Goal: Task Accomplishment & Management: Complete application form

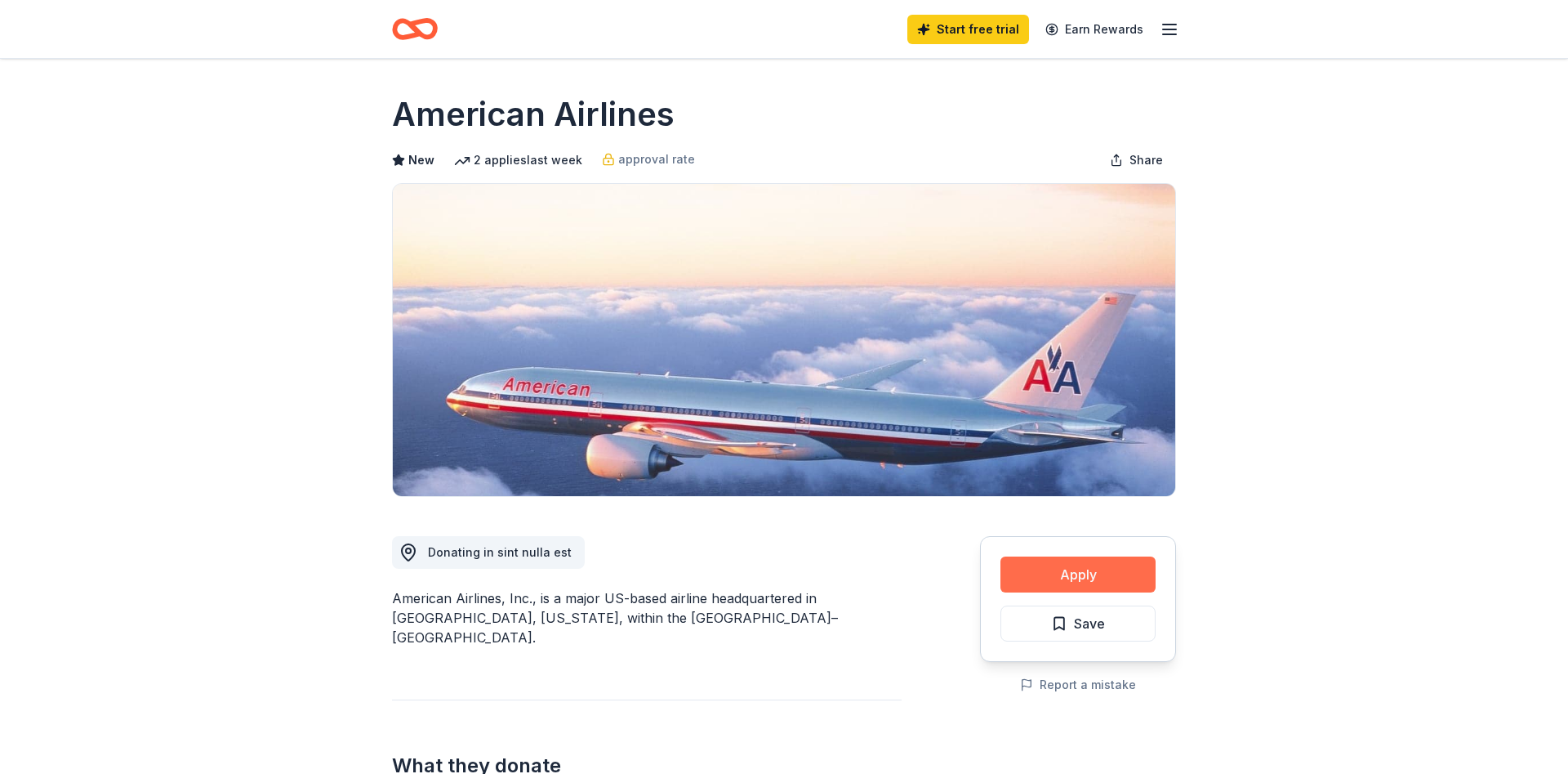
click at [1052, 568] on button "Apply" at bounding box center [1078, 575] width 155 height 36
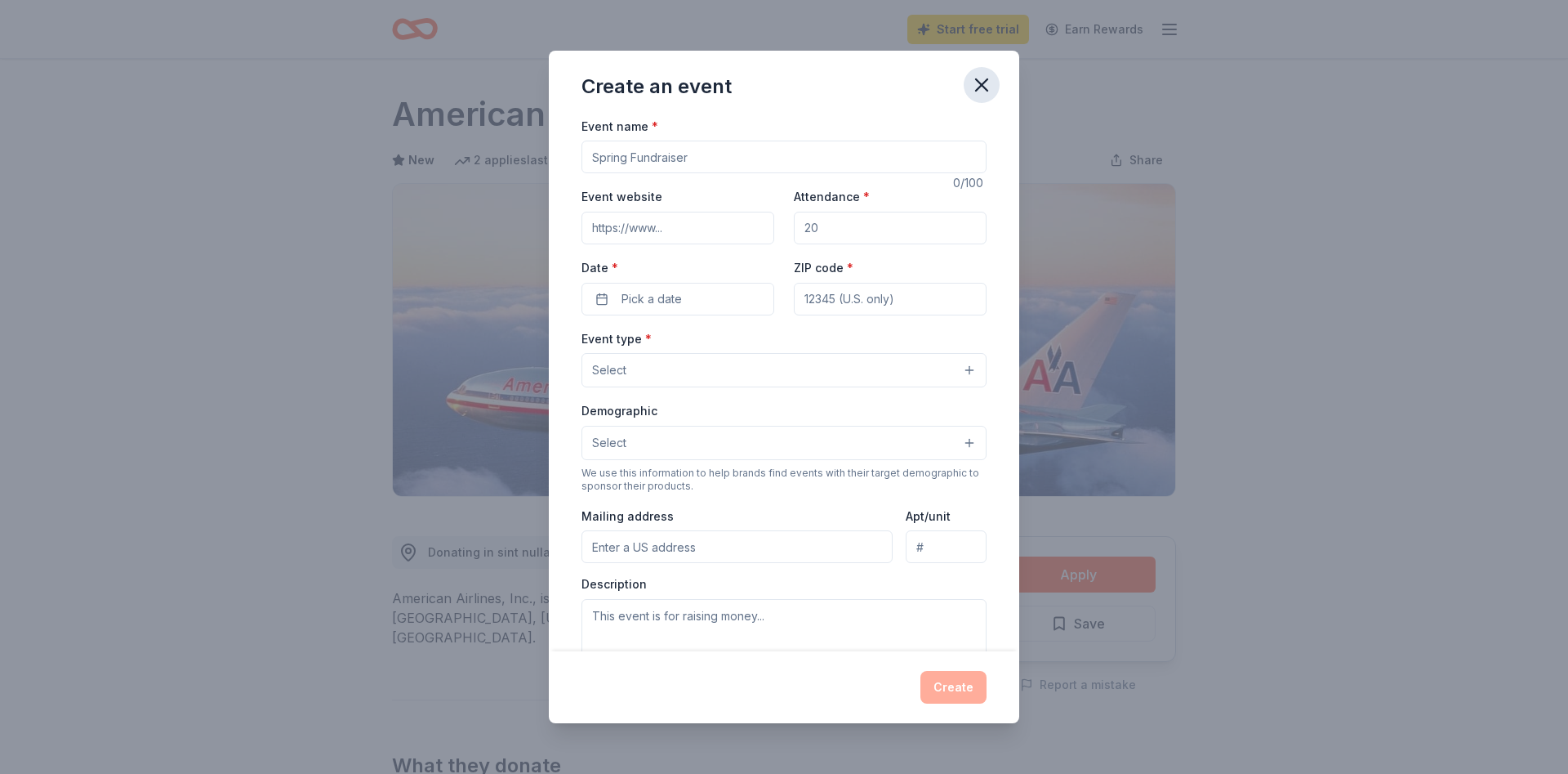
click at [984, 73] on button "button" at bounding box center [982, 85] width 36 height 36
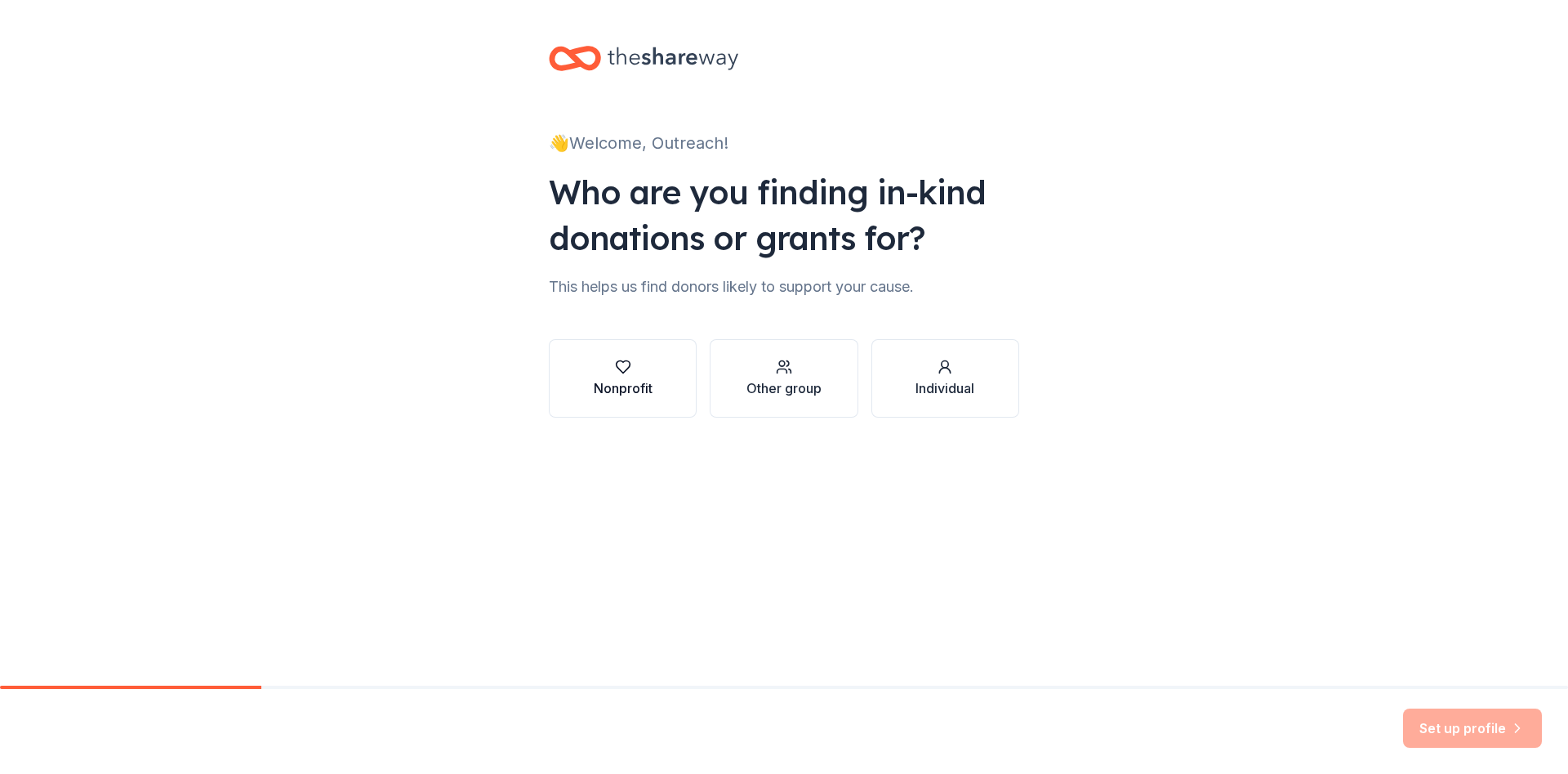
click at [662, 372] on button "Nonprofit" at bounding box center [622, 378] width 148 height 79
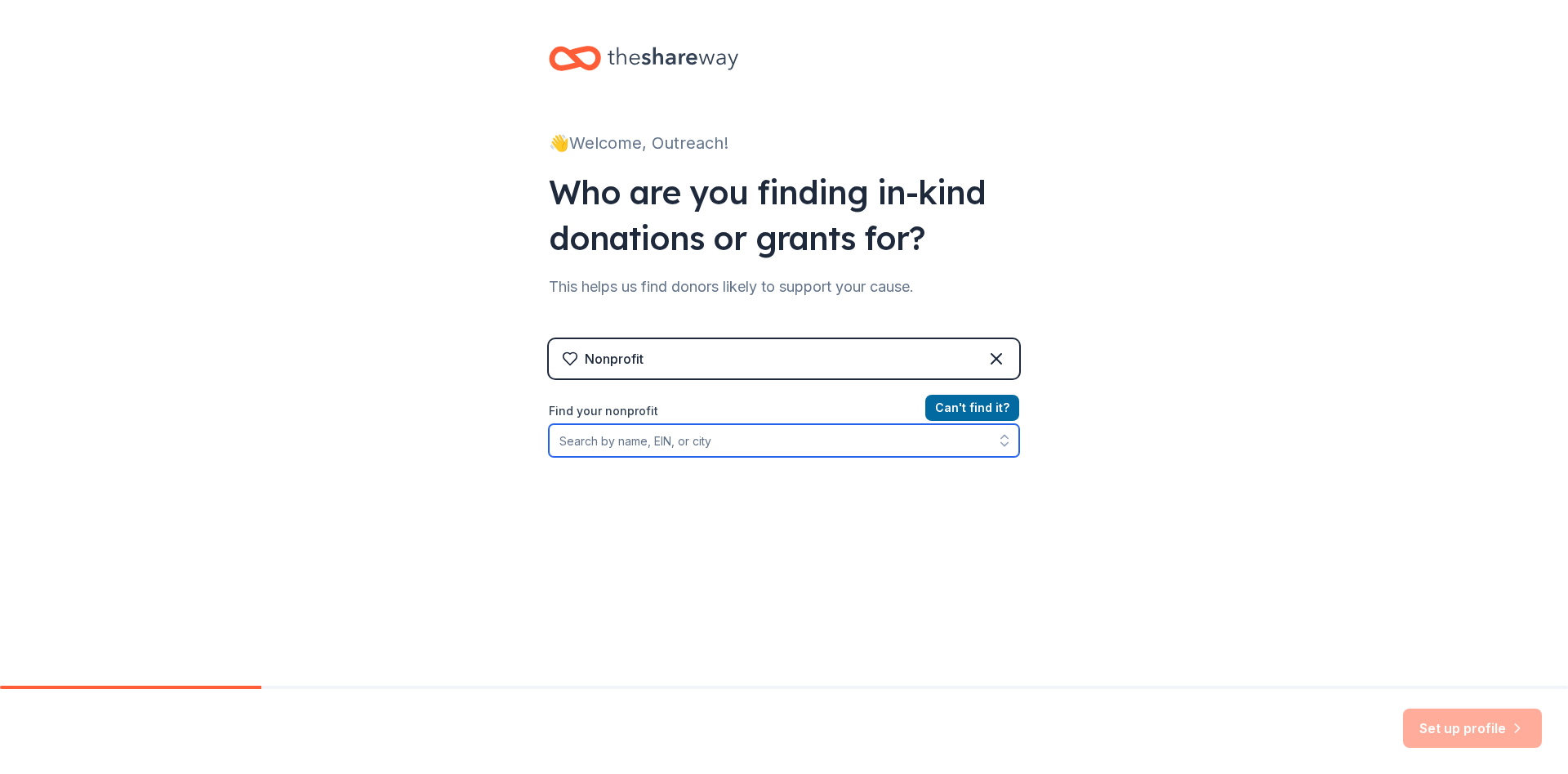
click at [807, 438] on input "Find your nonprofit" at bounding box center [784, 440] width 471 height 33
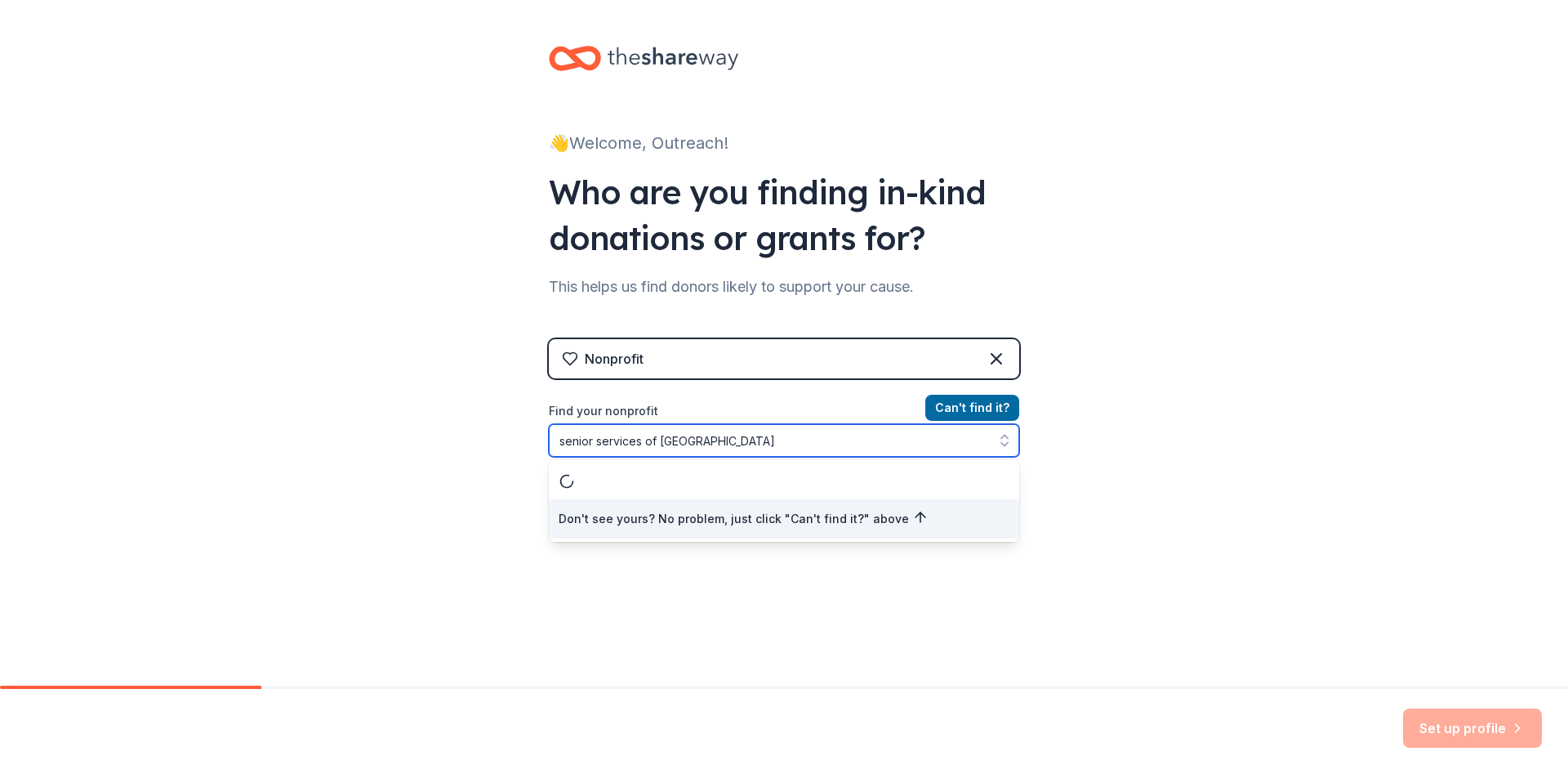
type input "senior services of alexandria"
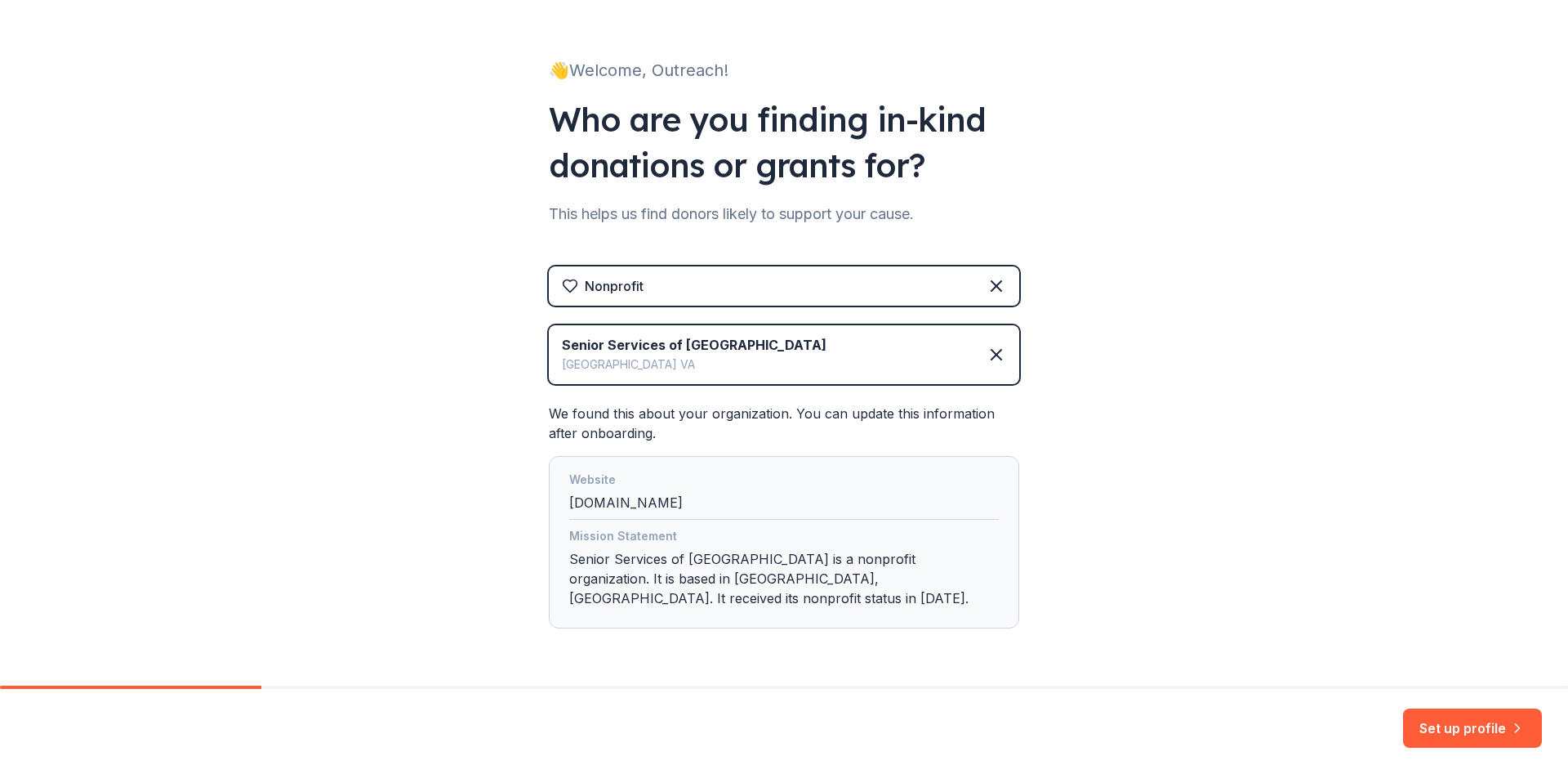
scroll to position [107, 0]
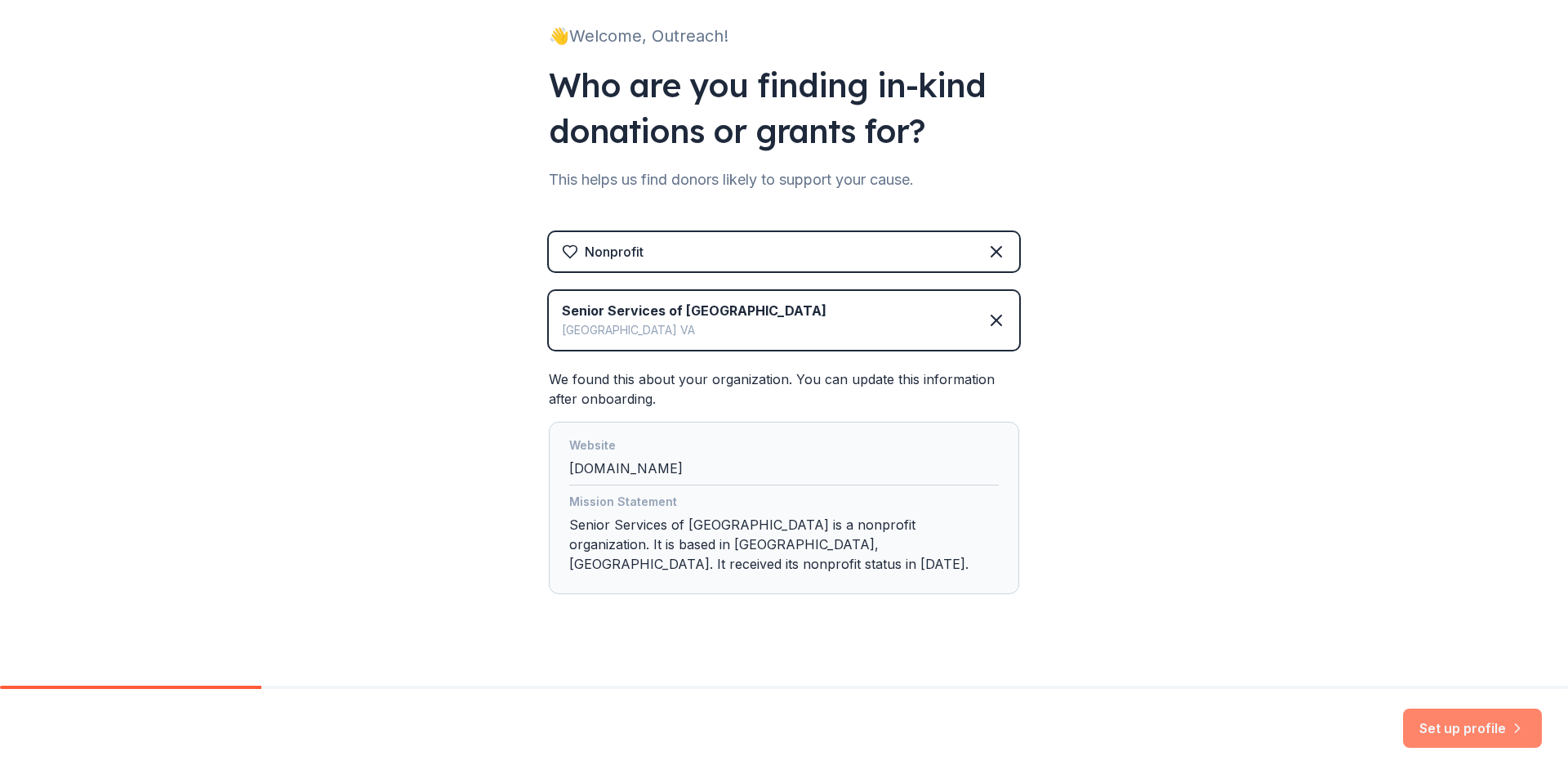
click at [1427, 721] on button "Set up profile" at bounding box center [1472, 728] width 139 height 39
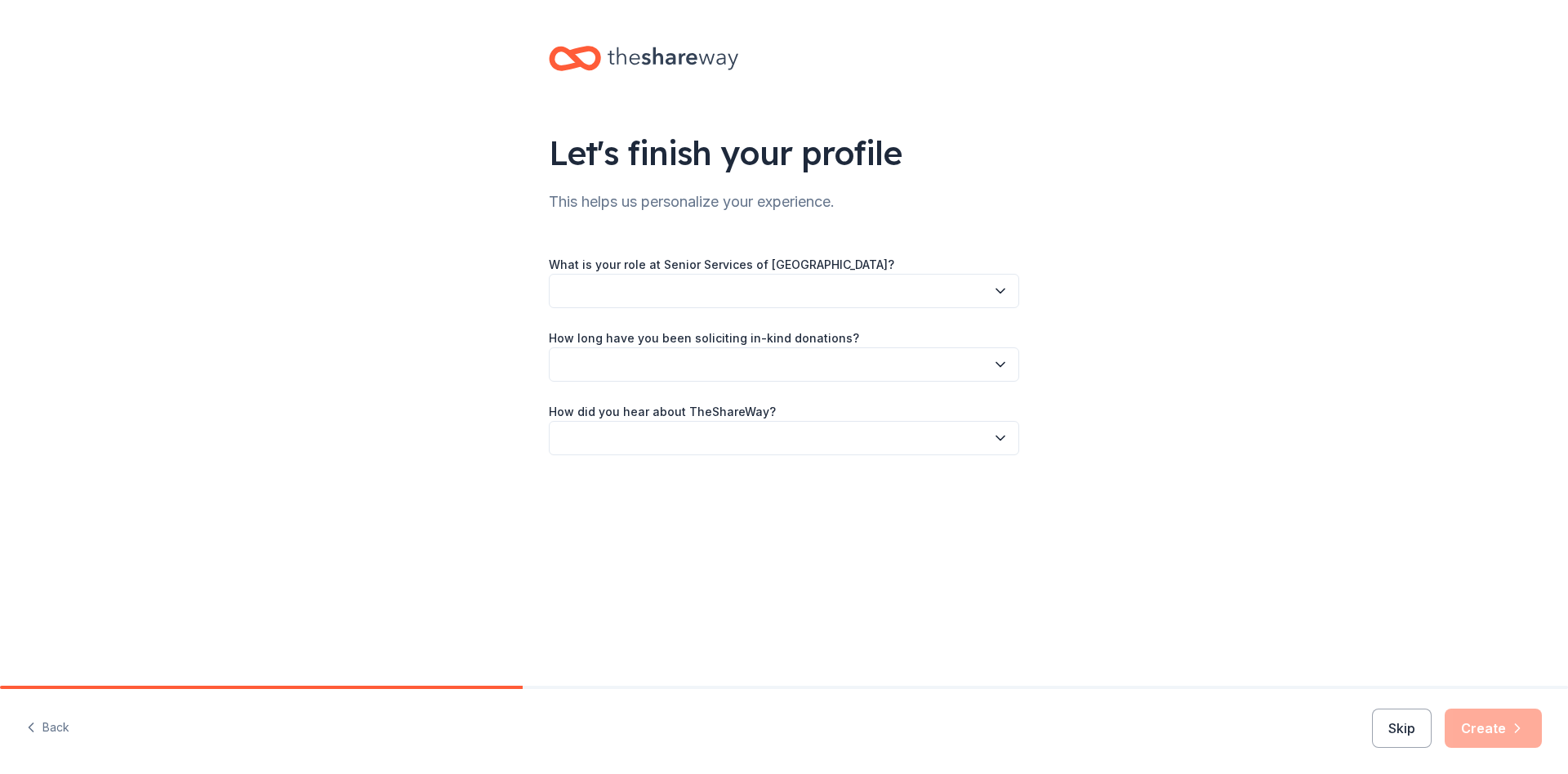
click at [724, 289] on button "button" at bounding box center [784, 291] width 471 height 34
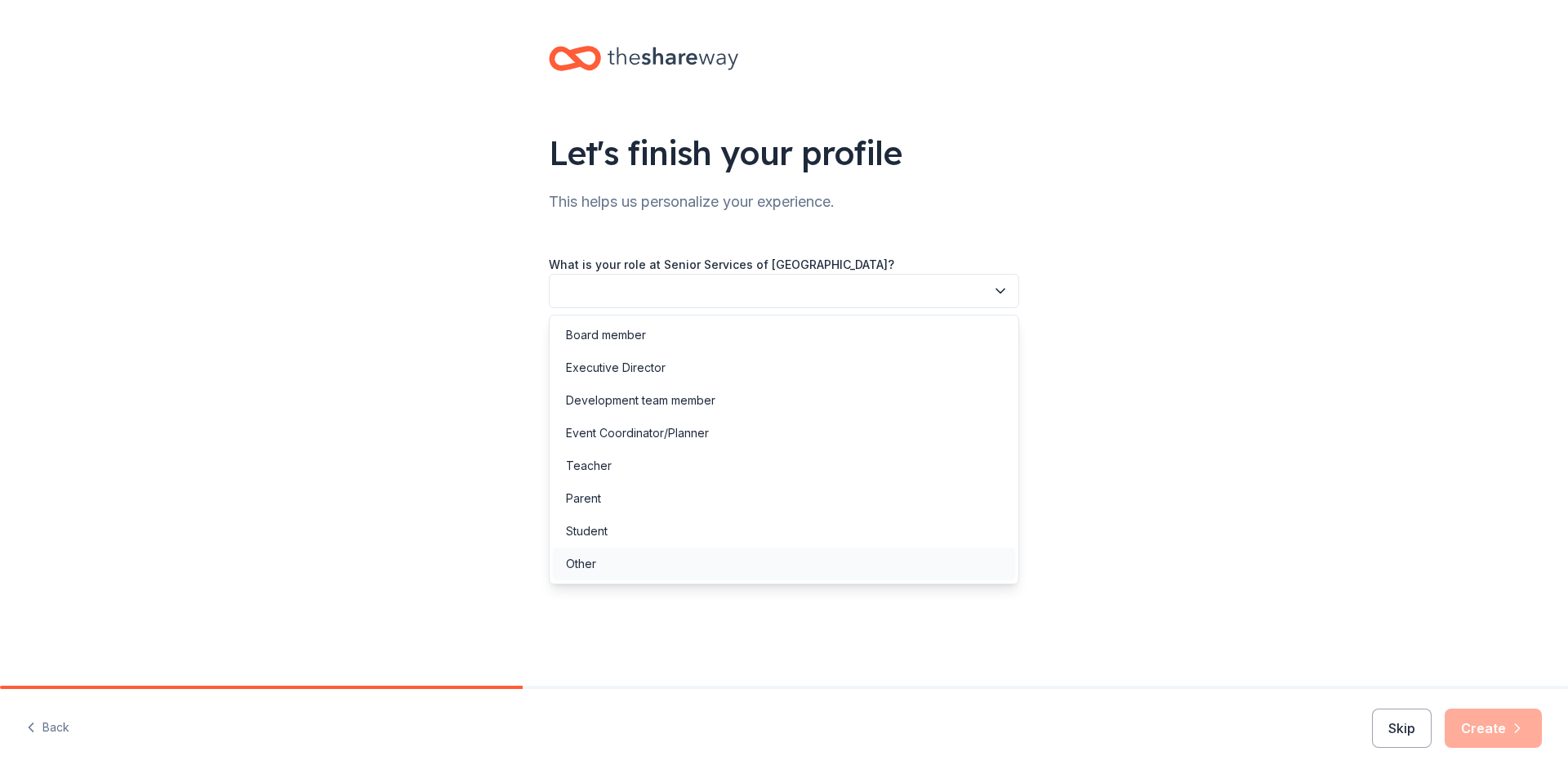
click at [623, 564] on div "Other" at bounding box center [784, 563] width 462 height 33
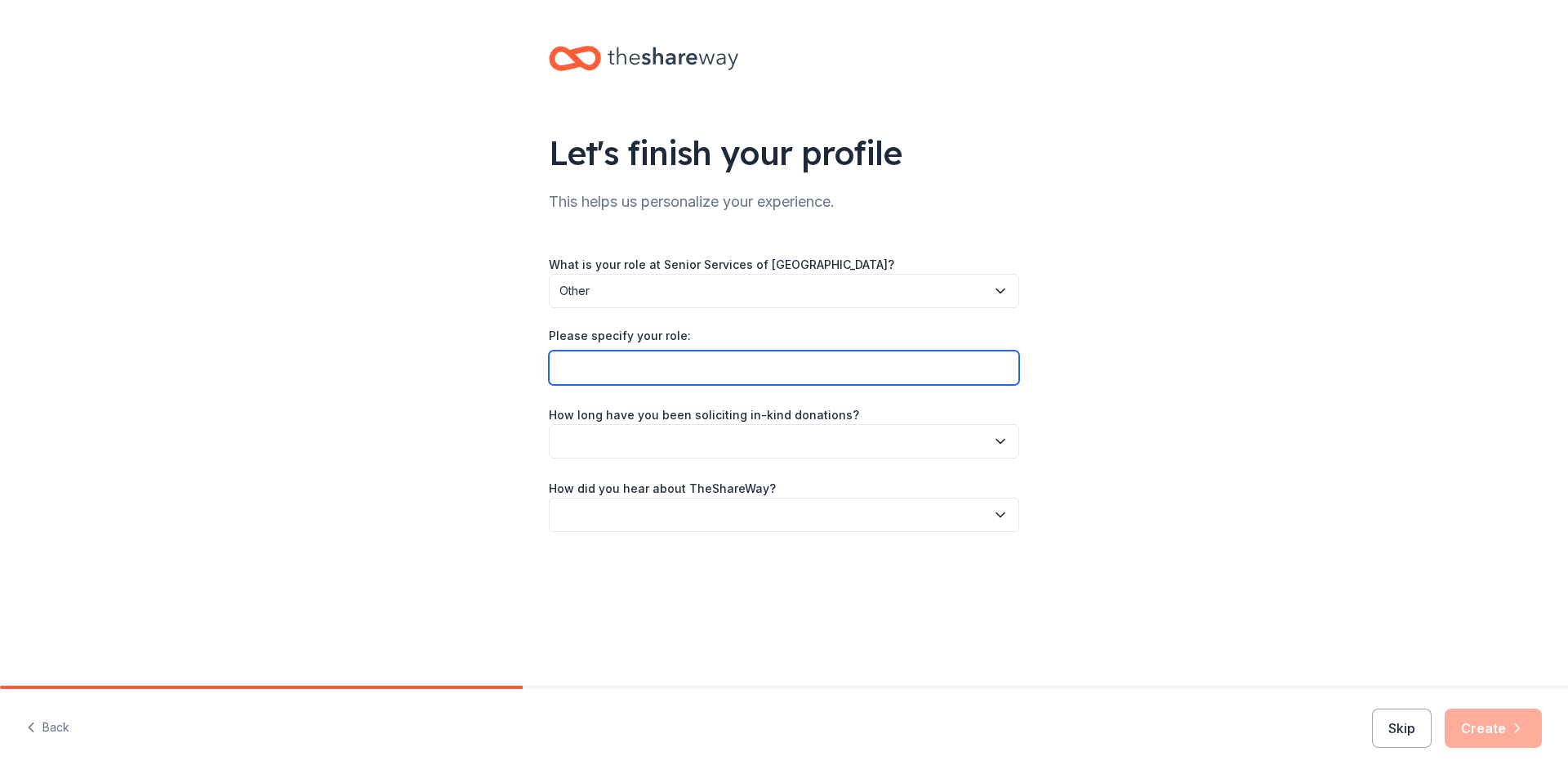
click at [674, 370] on input "Please specify your role:" at bounding box center [784, 367] width 471 height 34
click at [682, 303] on button "Other" at bounding box center [784, 291] width 471 height 34
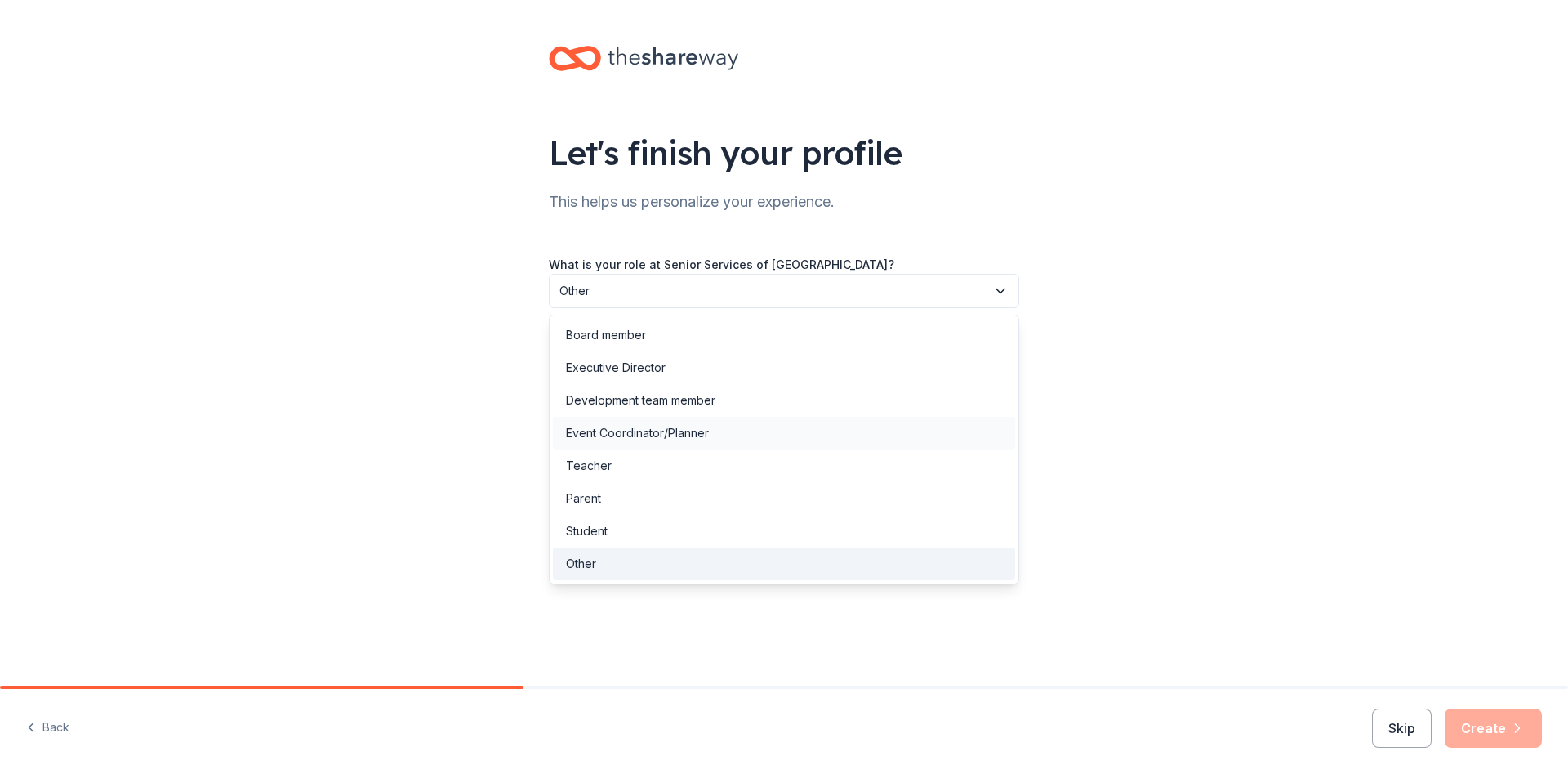
click at [664, 426] on div "Event Coordinator/Planner" at bounding box center [637, 432] width 143 height 20
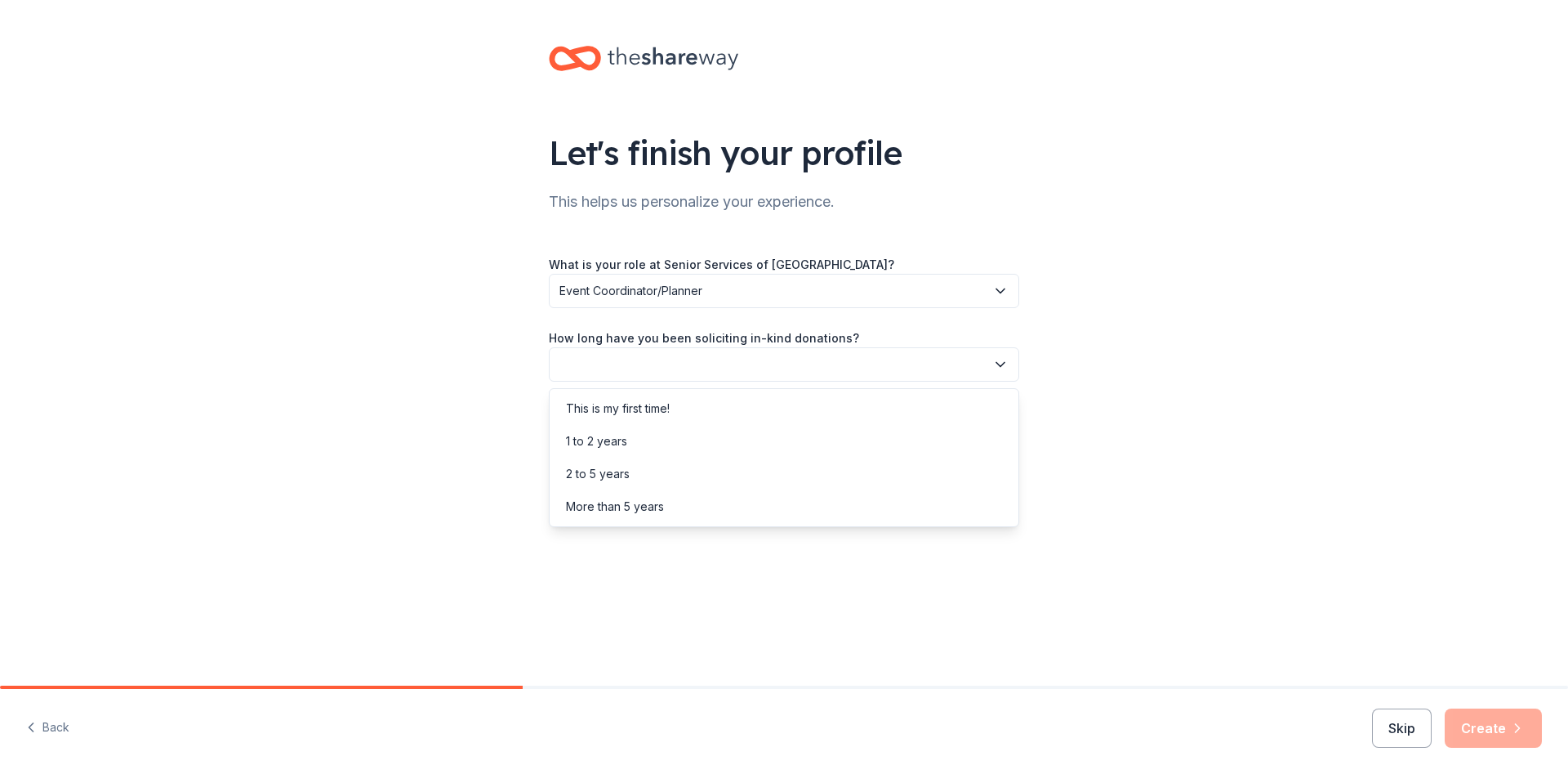
click at [636, 370] on button "button" at bounding box center [784, 364] width 471 height 34
click at [643, 411] on div "This is my first time!" at bounding box center [617, 408] width 104 height 20
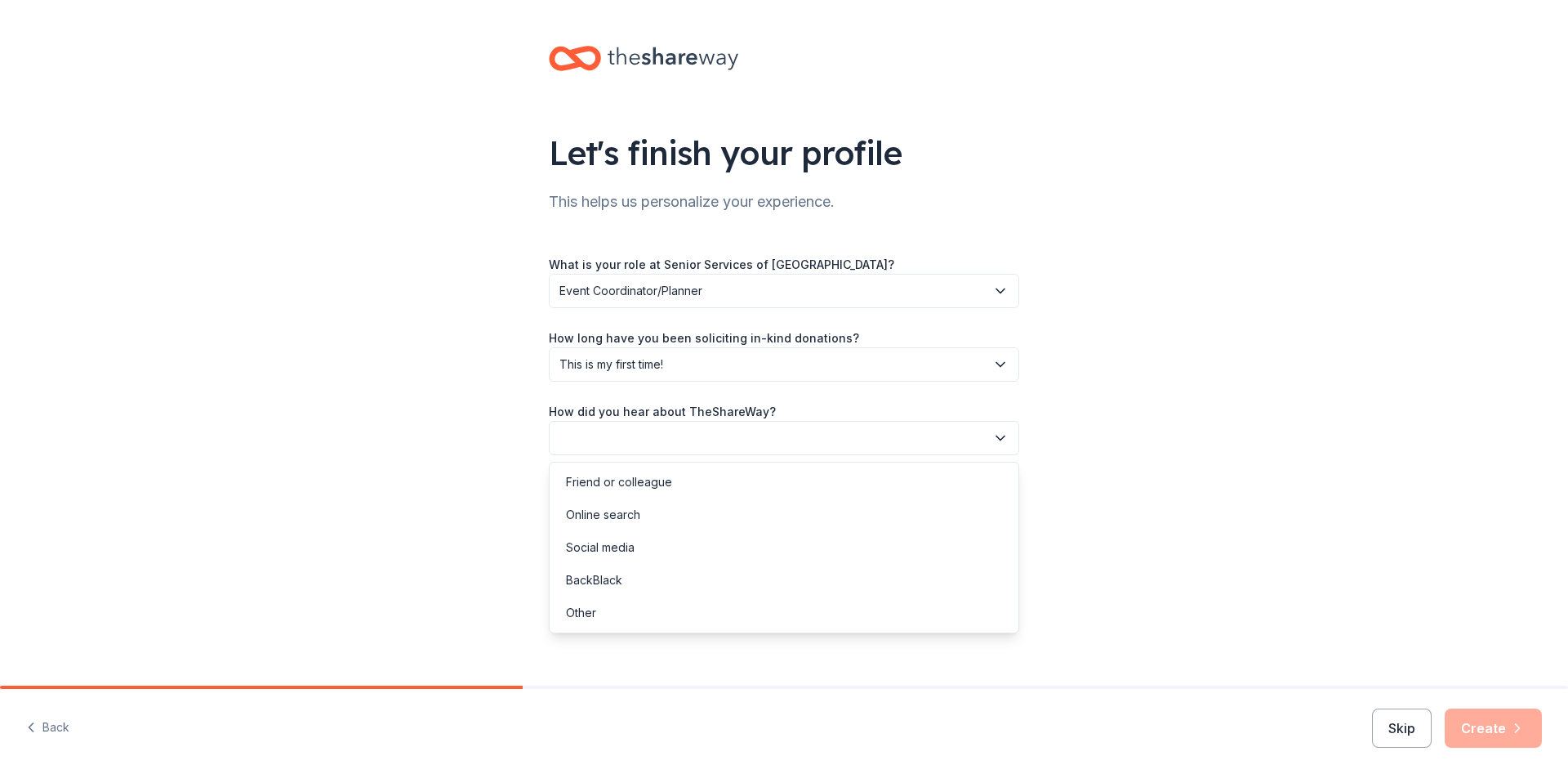
click at [712, 432] on button "button" at bounding box center [784, 438] width 471 height 34
drag, startPoint x: 735, startPoint y: 334, endPoint x: 852, endPoint y: 342, distance: 117.3
click at [852, 342] on div "What is your role at Senior Services of Alexandria? Event Coordinator/Planner H…" at bounding box center [784, 354] width 471 height 201
click at [644, 444] on button "button" at bounding box center [784, 438] width 471 height 34
click at [635, 514] on div "Online search" at bounding box center [603, 515] width 74 height 20
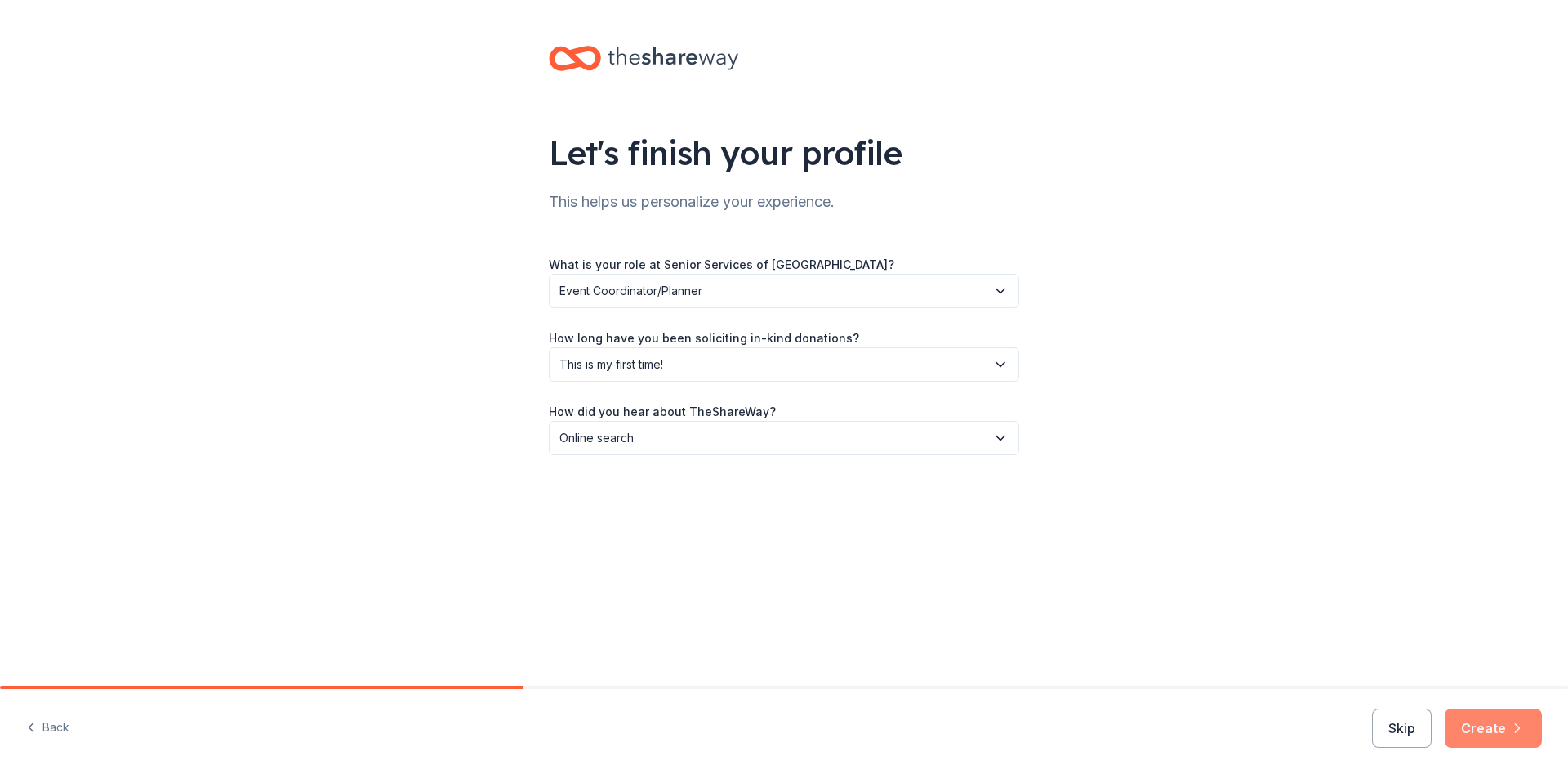
click at [1470, 717] on button "Create" at bounding box center [1494, 728] width 98 height 39
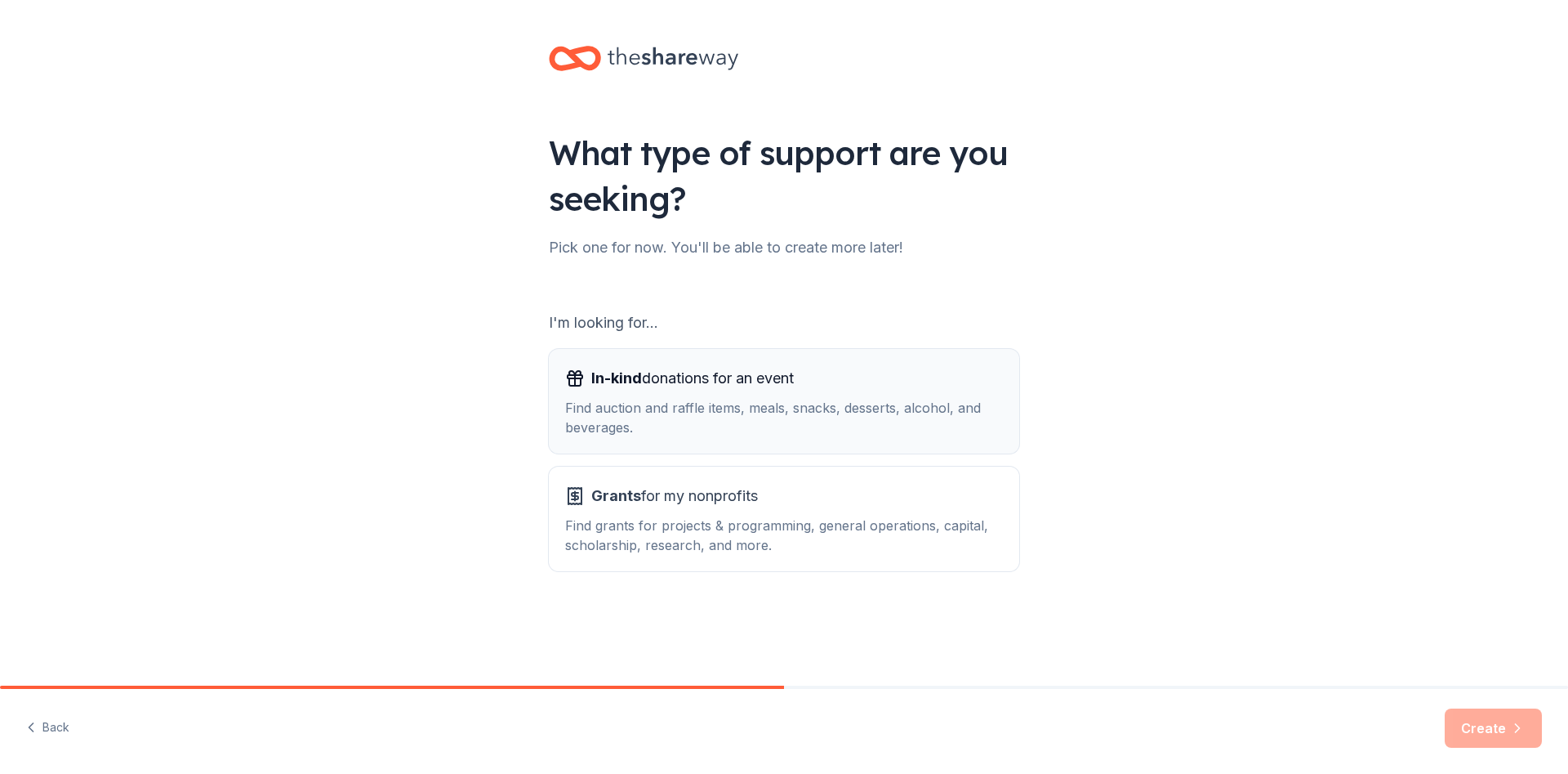
click at [745, 384] on span "In-kind donations for an event" at bounding box center [692, 378] width 203 height 27
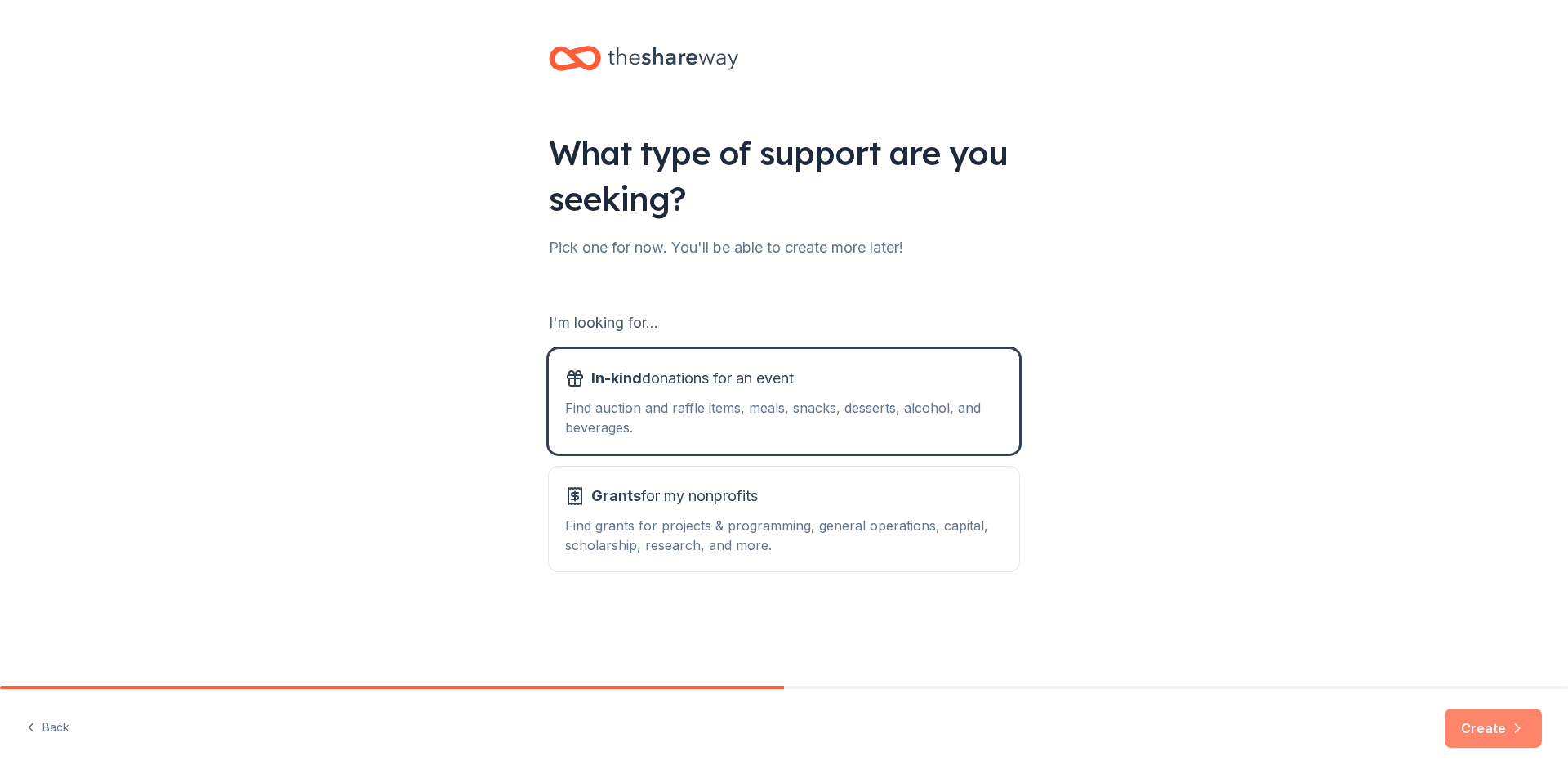
click at [1493, 729] on button "Create" at bounding box center [1494, 728] width 98 height 39
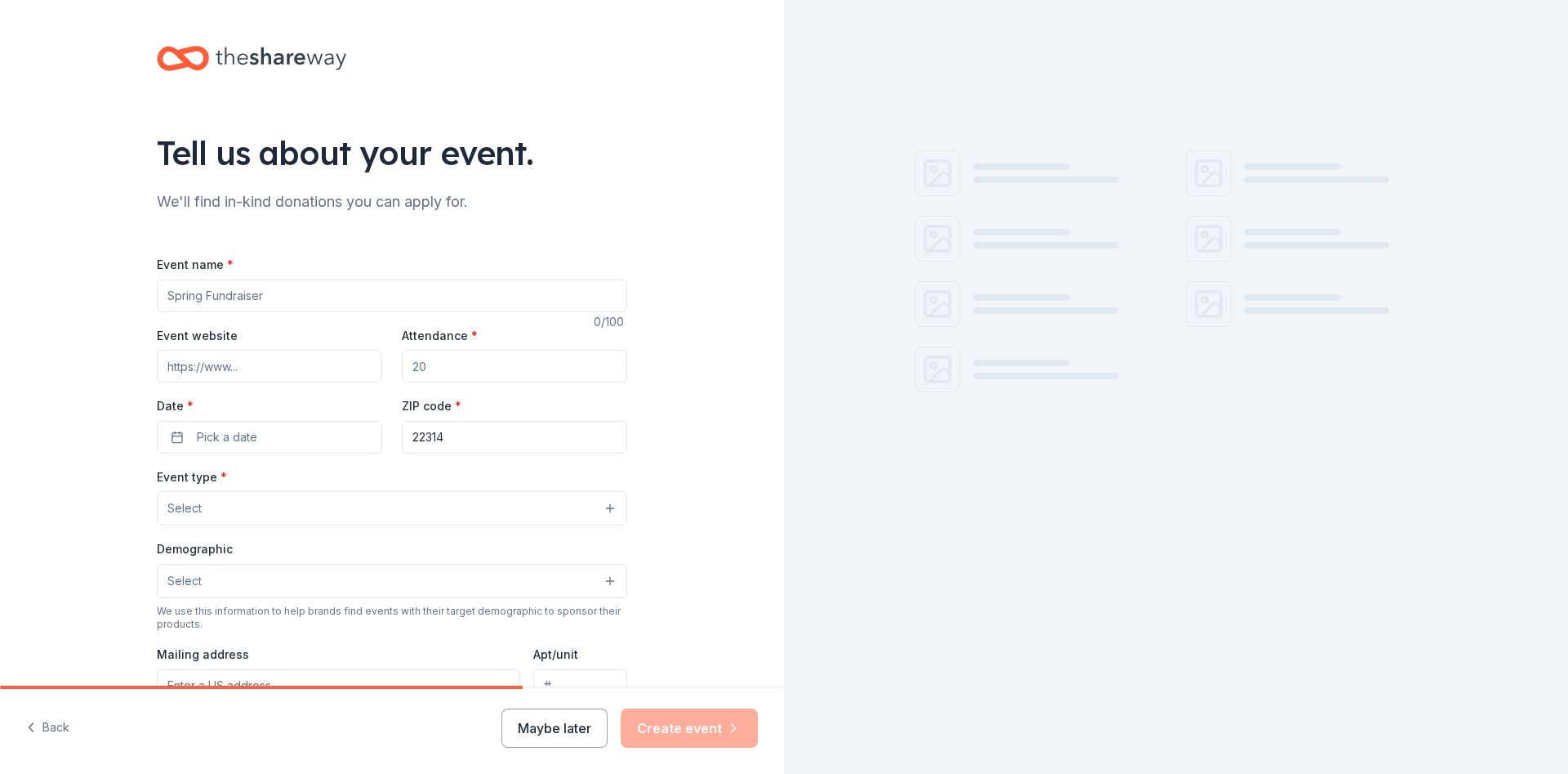
click at [320, 301] on input "Event name *" at bounding box center [392, 295] width 471 height 33
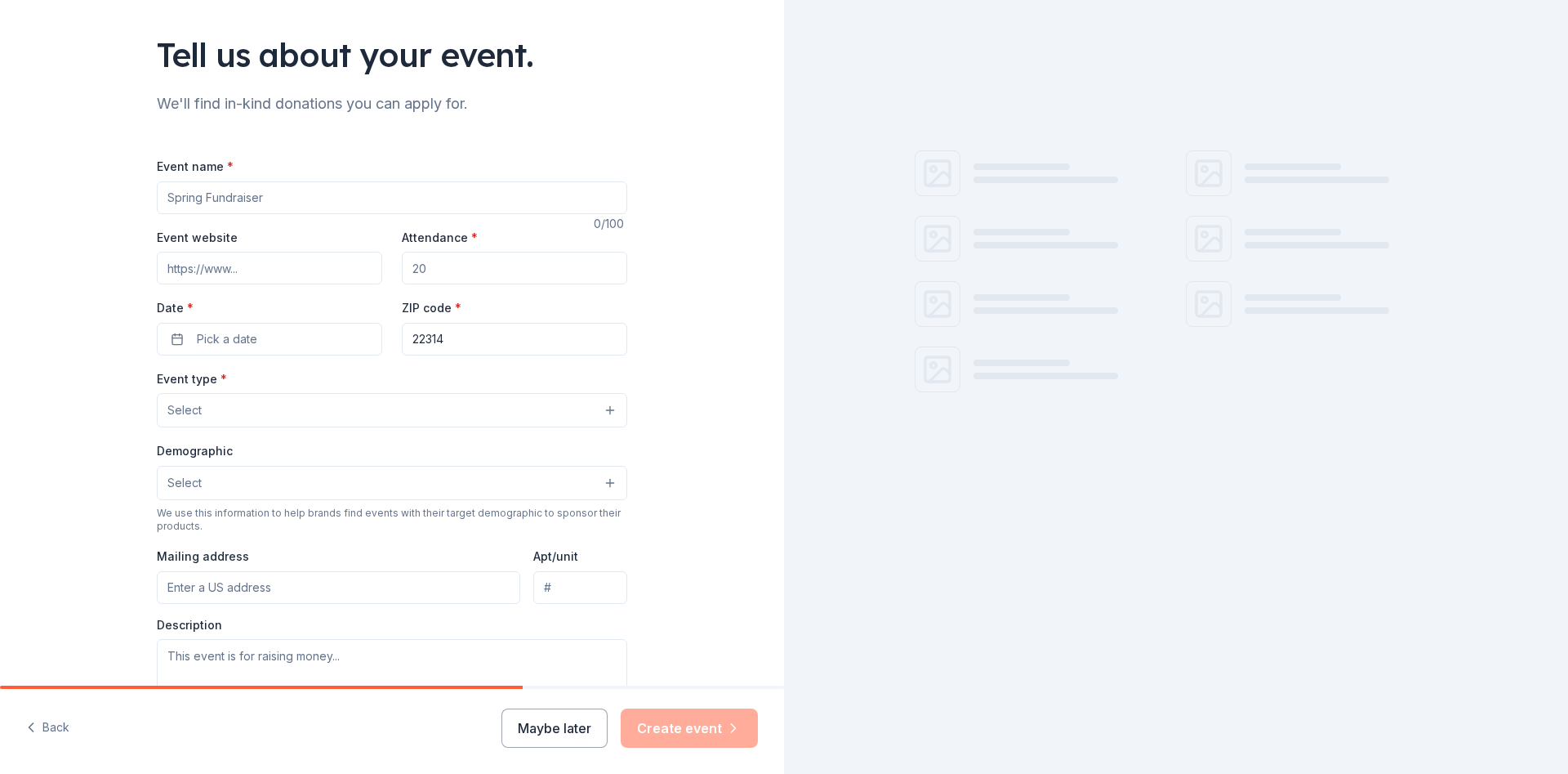
click at [288, 193] on input "Event name *" at bounding box center [392, 198] width 471 height 33
click at [386, 134] on div "Event name * 0 /100 Event website Attendance * Date * Pick a date ZIP code * 22…" at bounding box center [392, 521] width 471 height 781
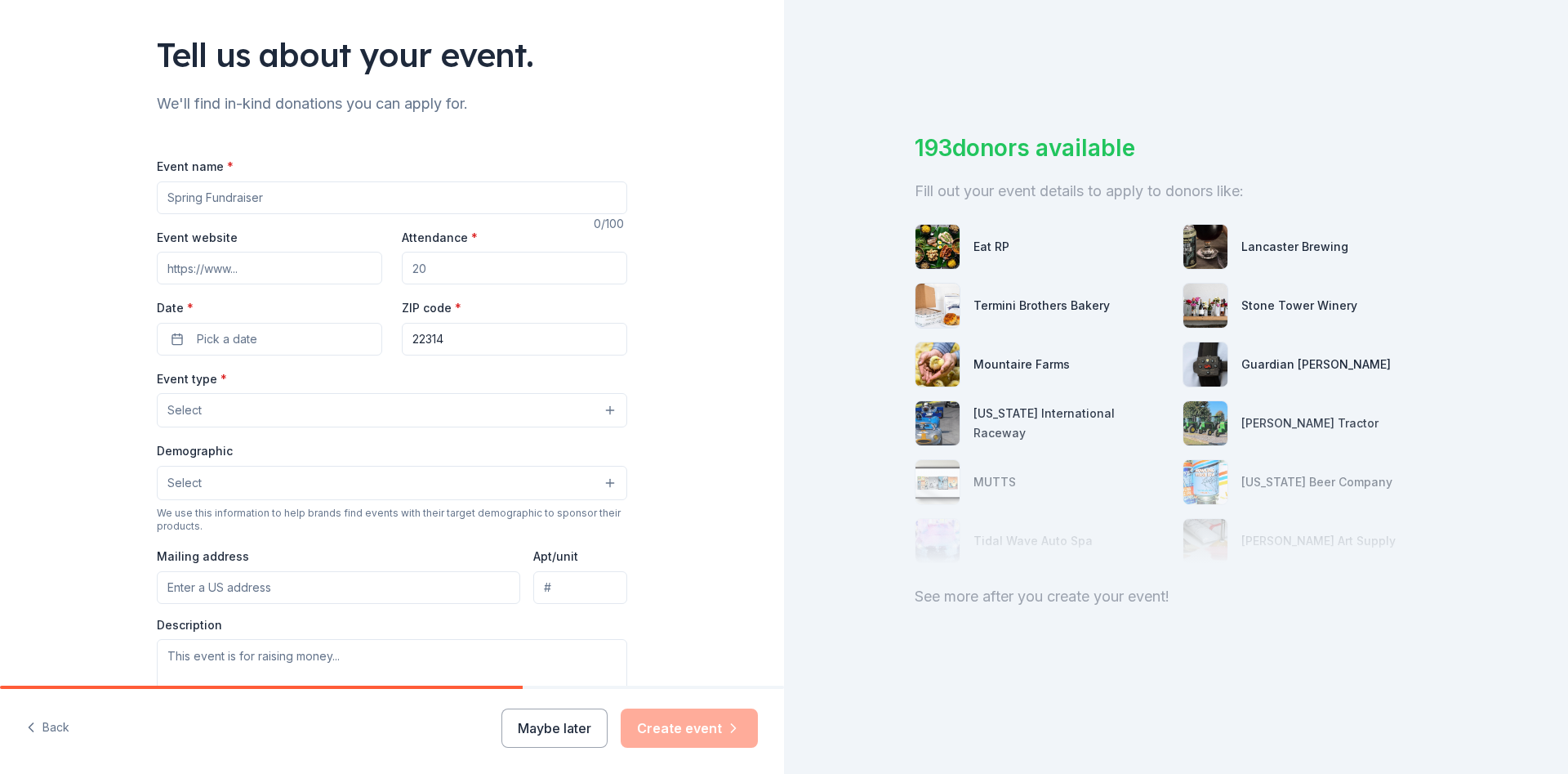
click at [480, 273] on input "Attendance *" at bounding box center [514, 268] width 225 height 33
type input "400"
click at [336, 187] on input "Event name *" at bounding box center [392, 198] width 471 height 33
type input "Gala"
click at [84, 295] on div "Tell us about your event. We'll find in-kind donations you can apply for. Event…" at bounding box center [392, 446] width 784 height 1087
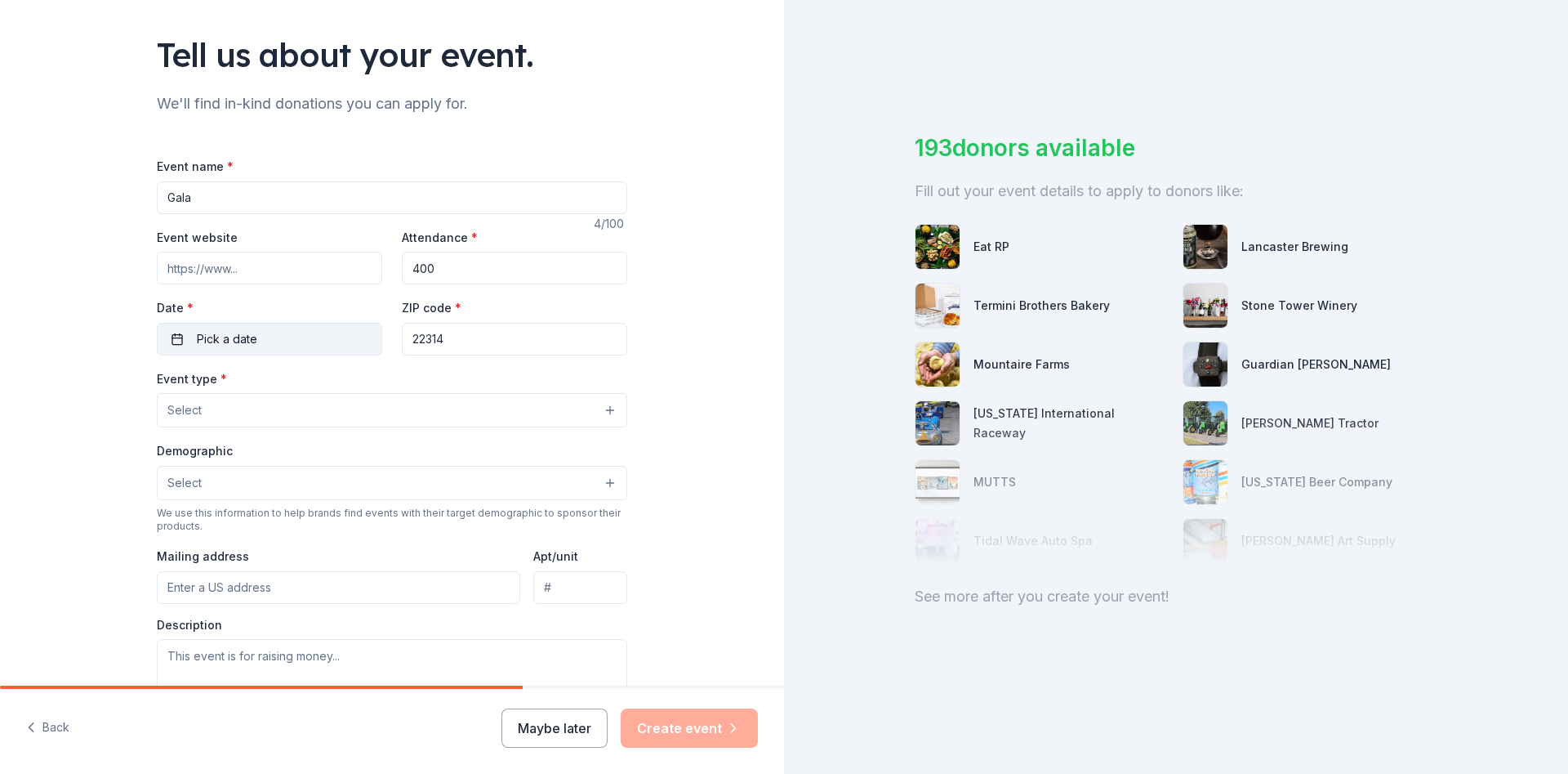
click at [212, 340] on span "Pick a date" at bounding box center [227, 338] width 61 height 20
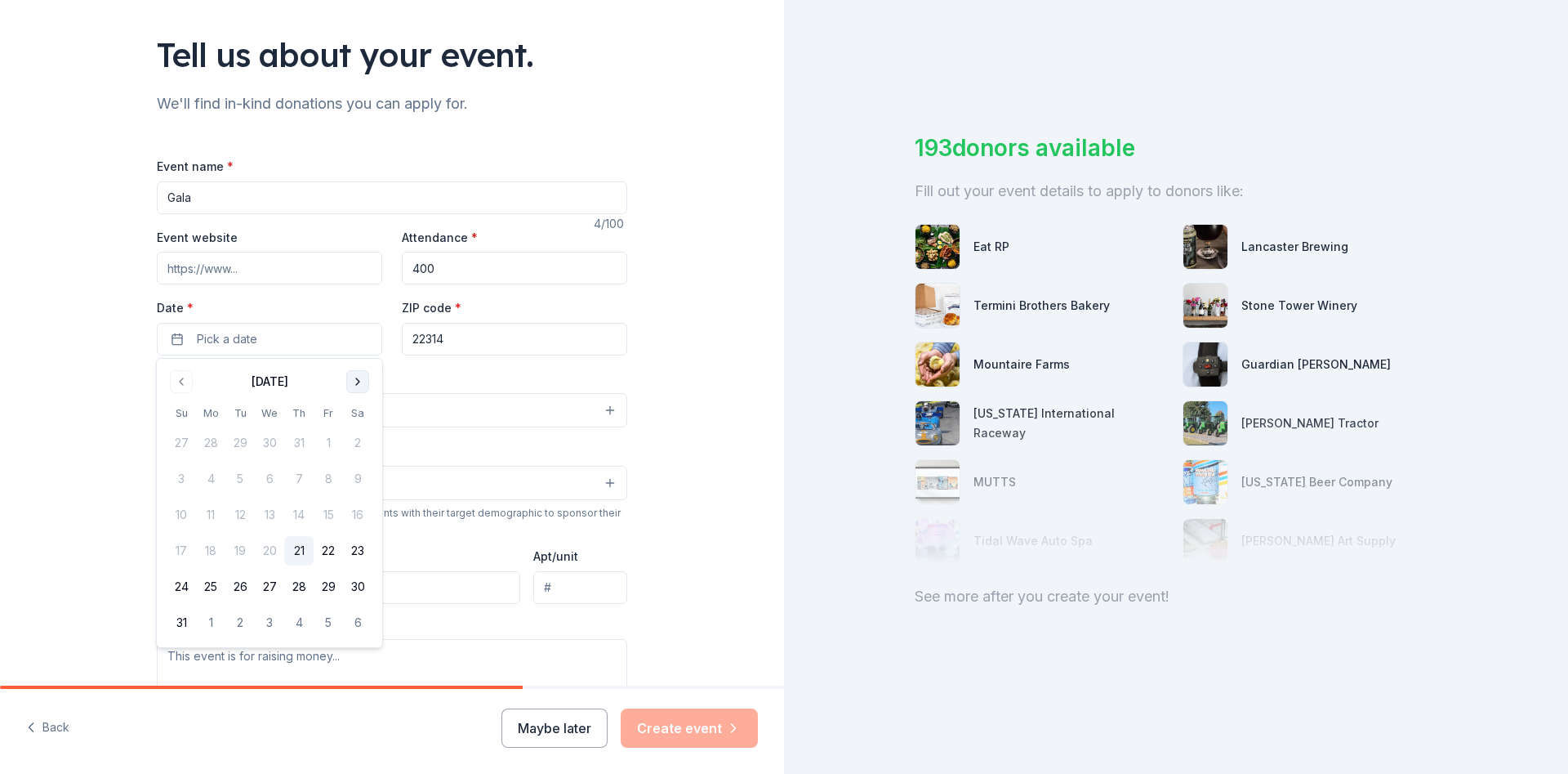
click at [352, 379] on button "Go to next month" at bounding box center [358, 381] width 23 height 23
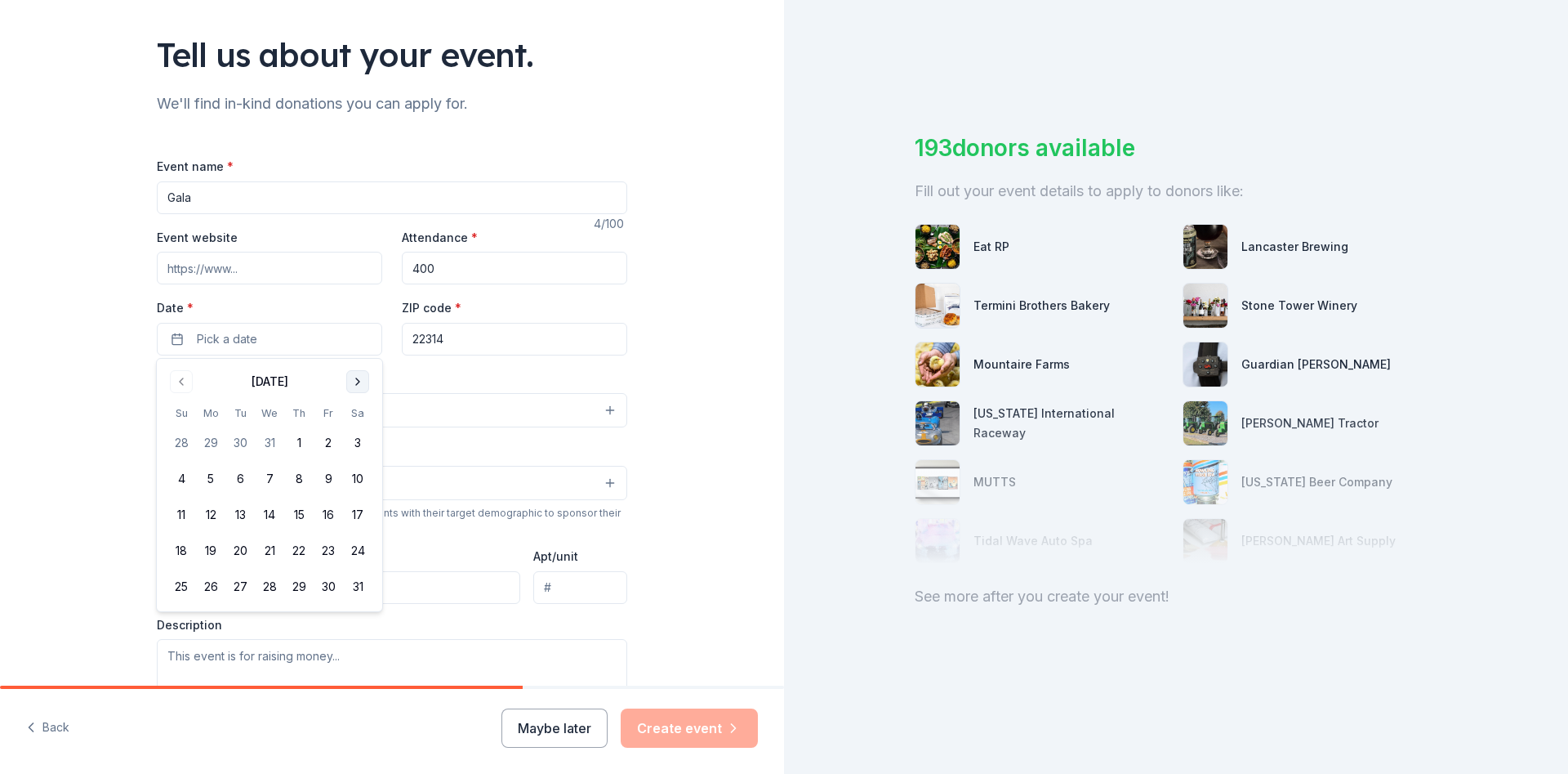
click at [352, 379] on button "Go to next month" at bounding box center [358, 381] width 23 height 23
click at [349, 519] on button "21" at bounding box center [358, 515] width 29 height 29
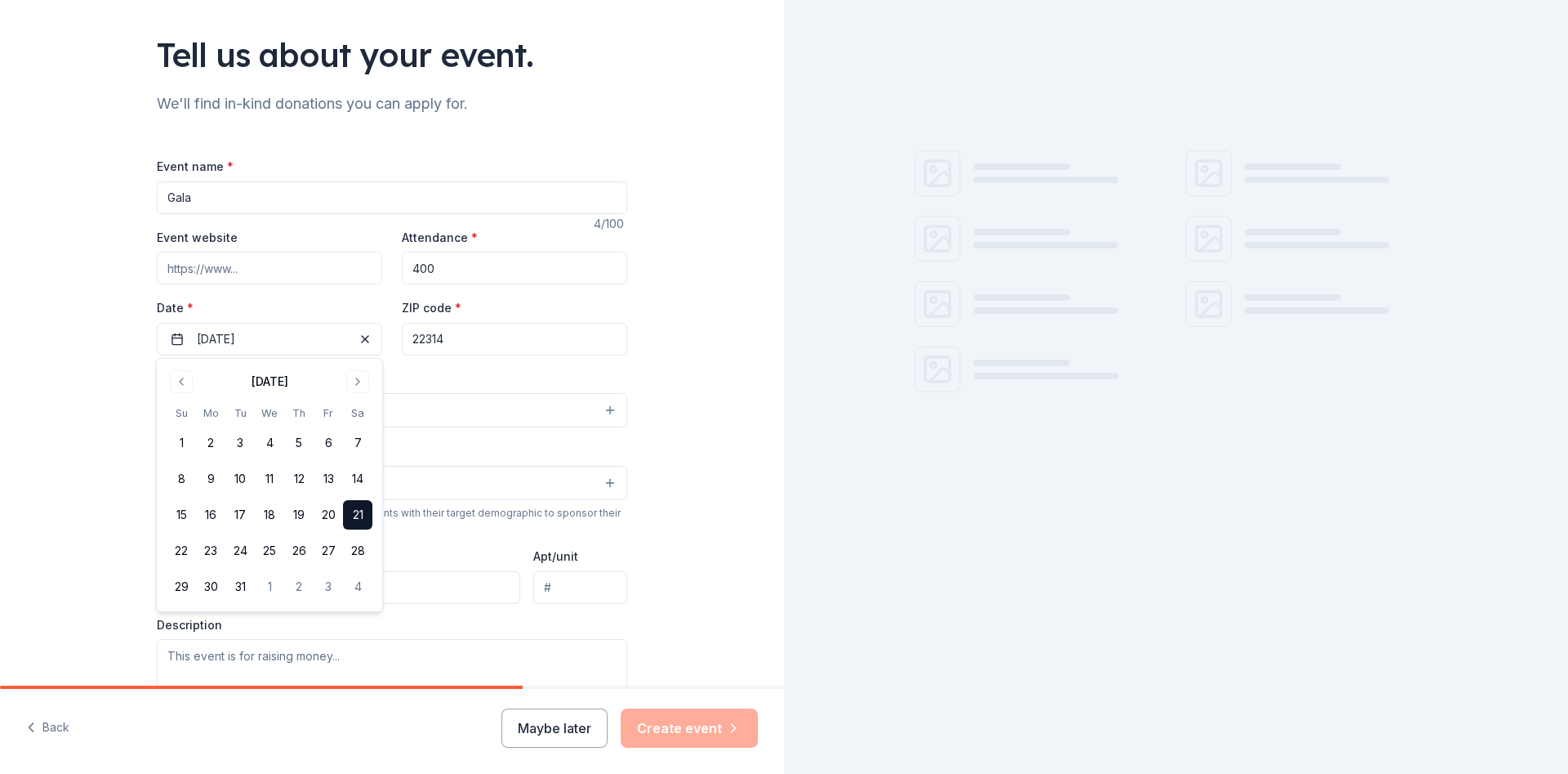
click at [472, 375] on div "Event type * Select" at bounding box center [392, 398] width 471 height 60
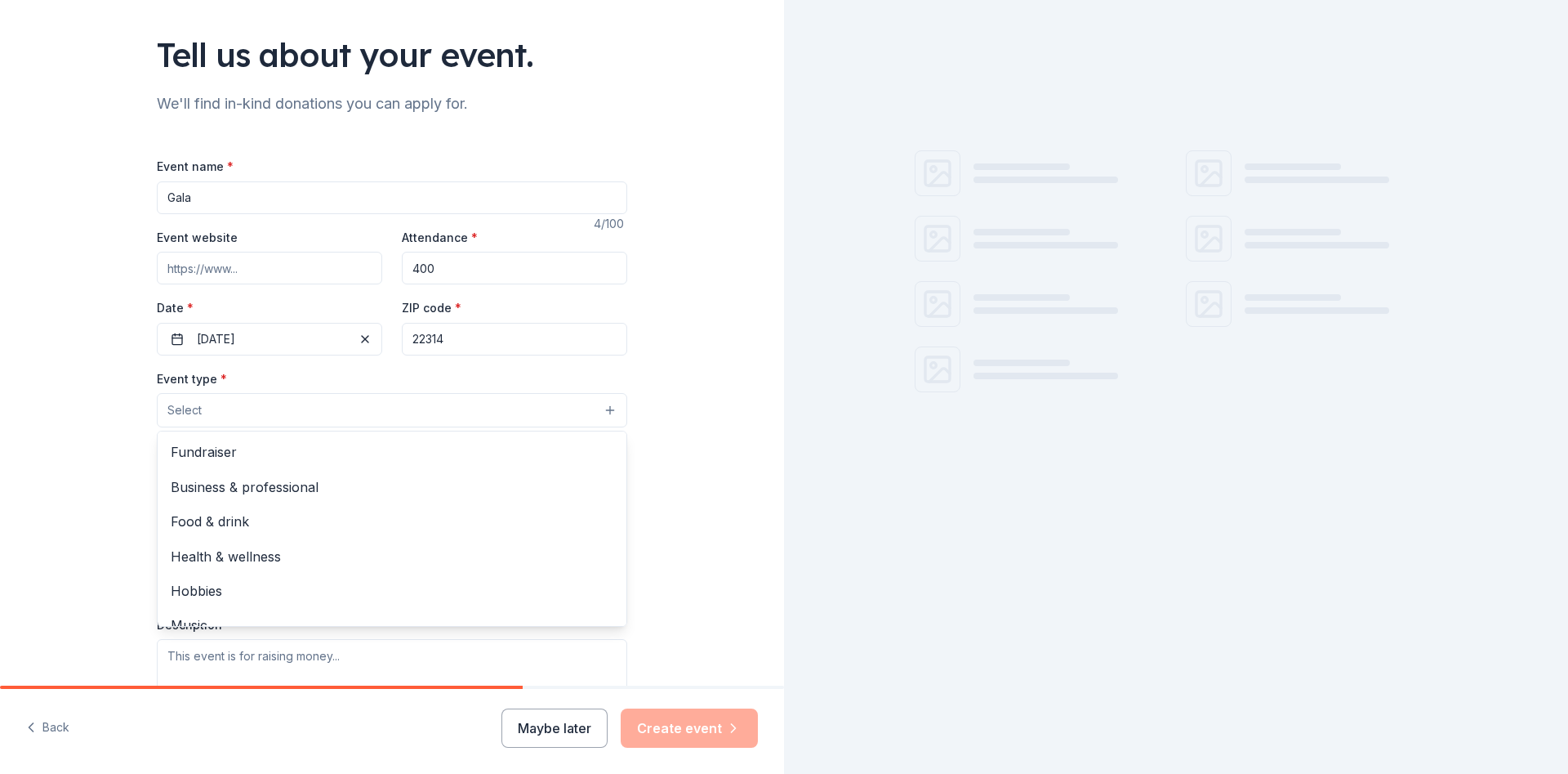
click at [300, 414] on button "Select" at bounding box center [392, 410] width 471 height 34
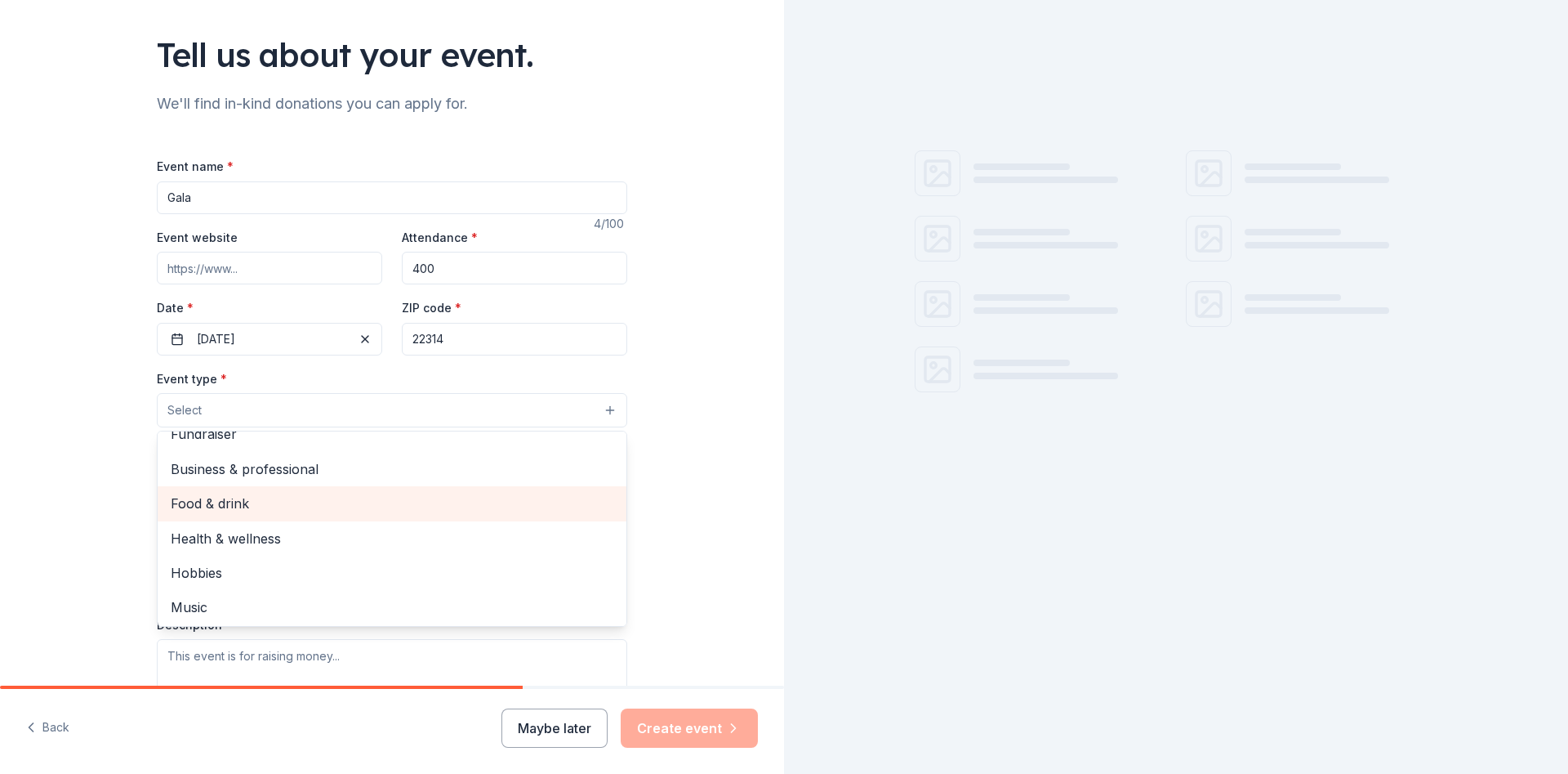
scroll to position [0, 0]
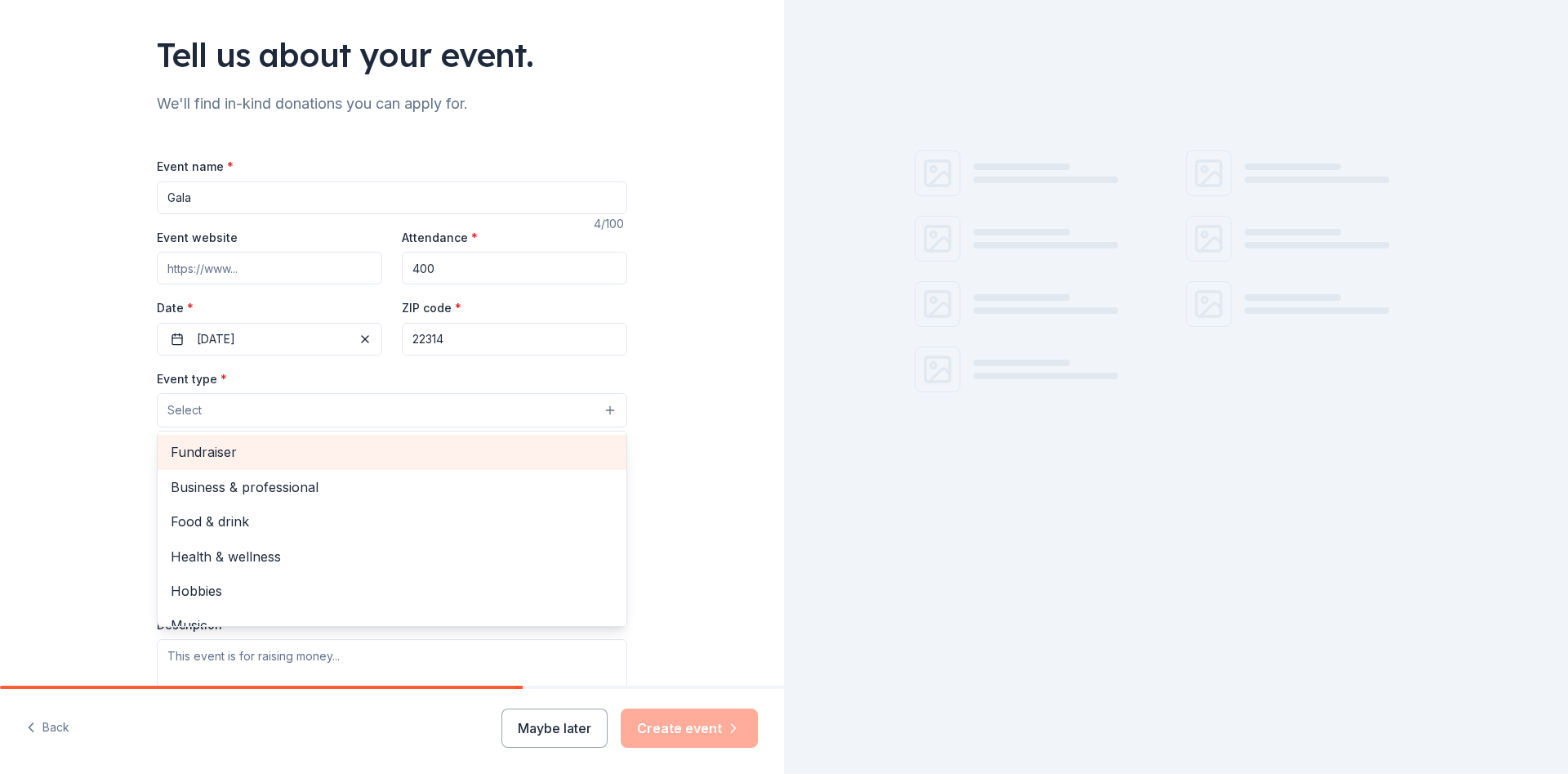
click at [260, 443] on span "Fundraiser" at bounding box center [391, 451] width 442 height 21
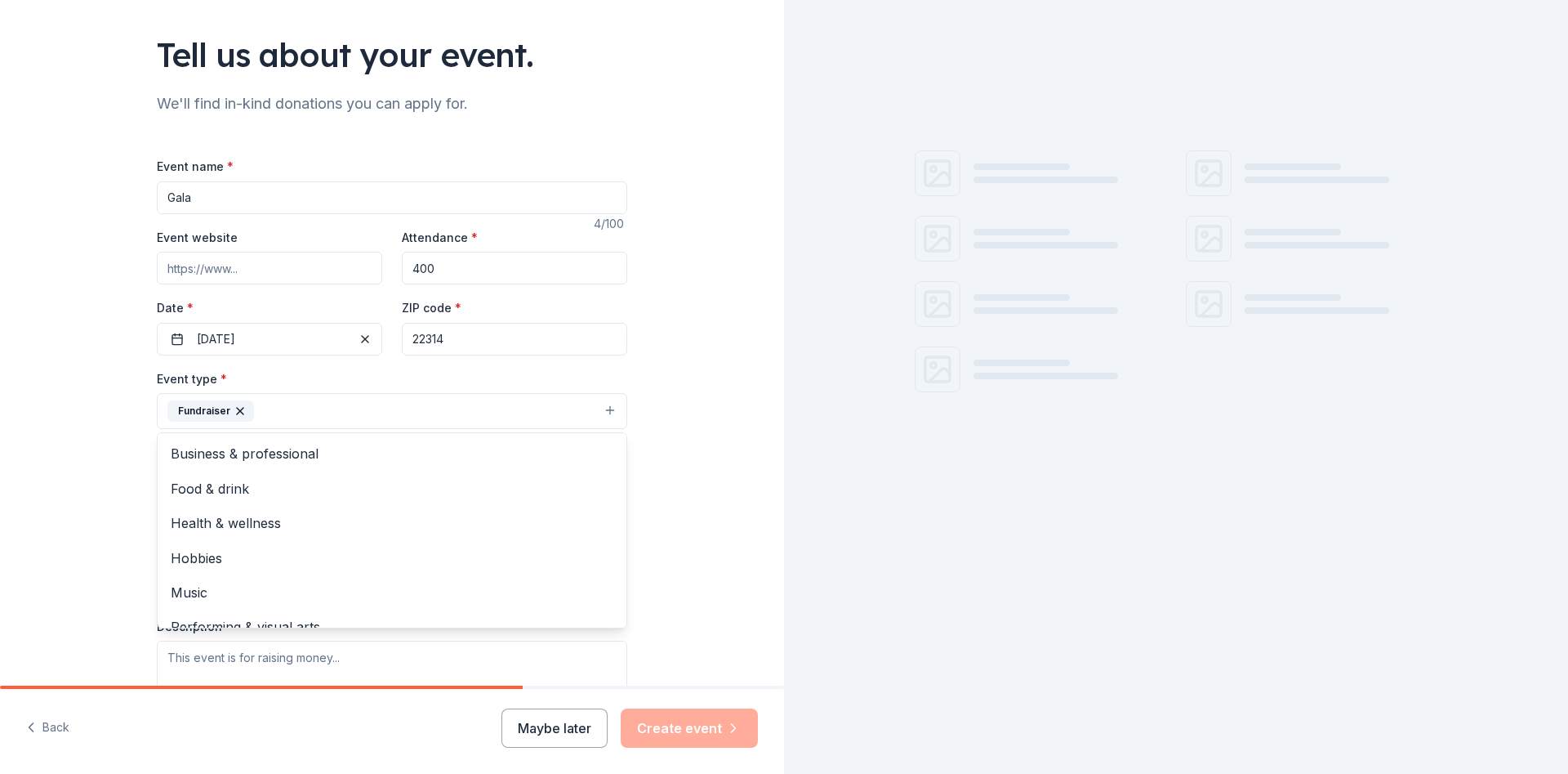
click at [62, 407] on div "Tell us about your event. We'll find in-kind donations you can apply for. Event…" at bounding box center [392, 447] width 784 height 1089
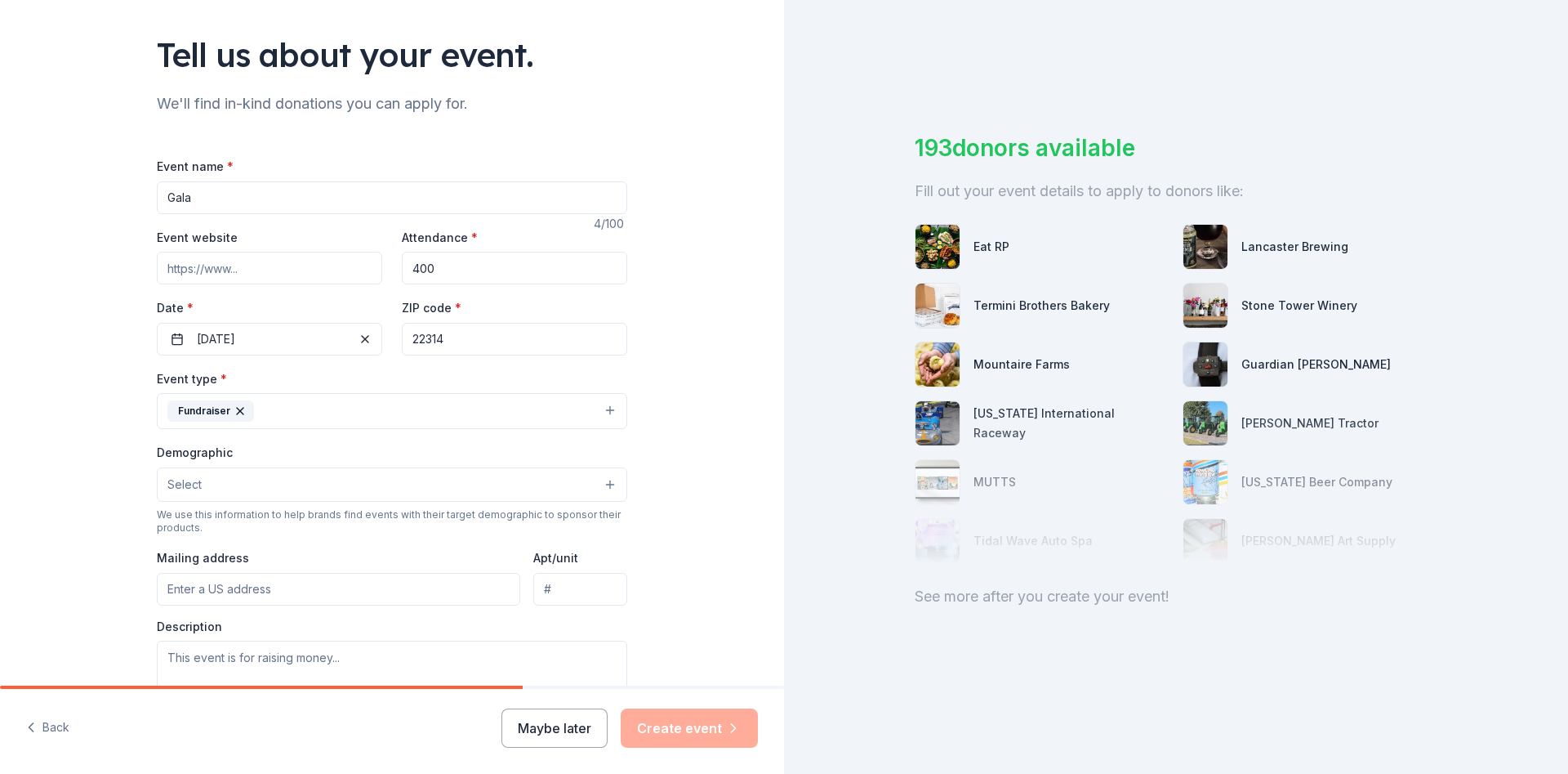
click at [353, 412] on button "Fundraiser" at bounding box center [392, 411] width 471 height 36
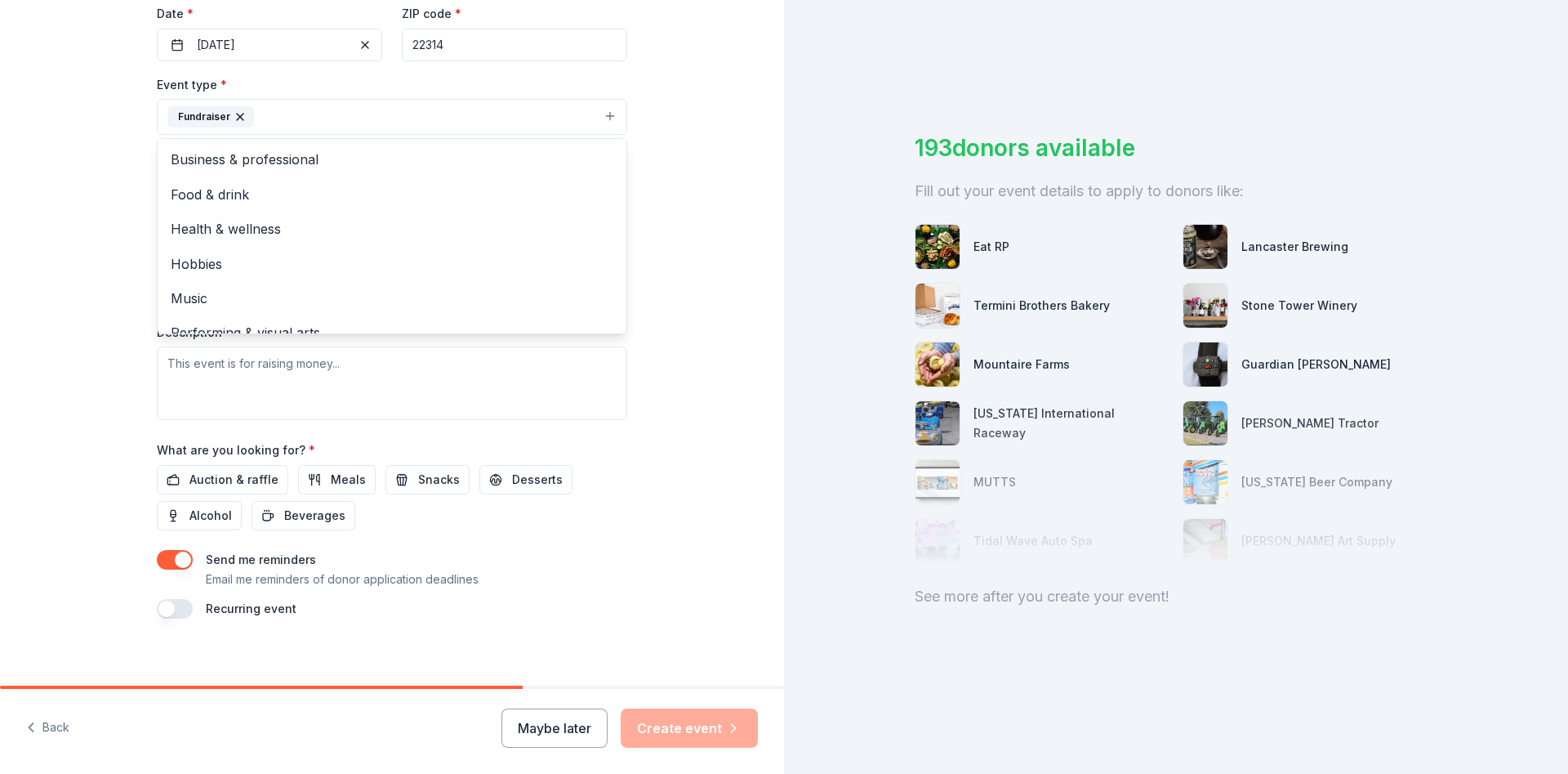
click at [111, 274] on div "Tell us about your event. We'll find in-kind donations you can apply for. Event…" at bounding box center [392, 152] width 784 height 1089
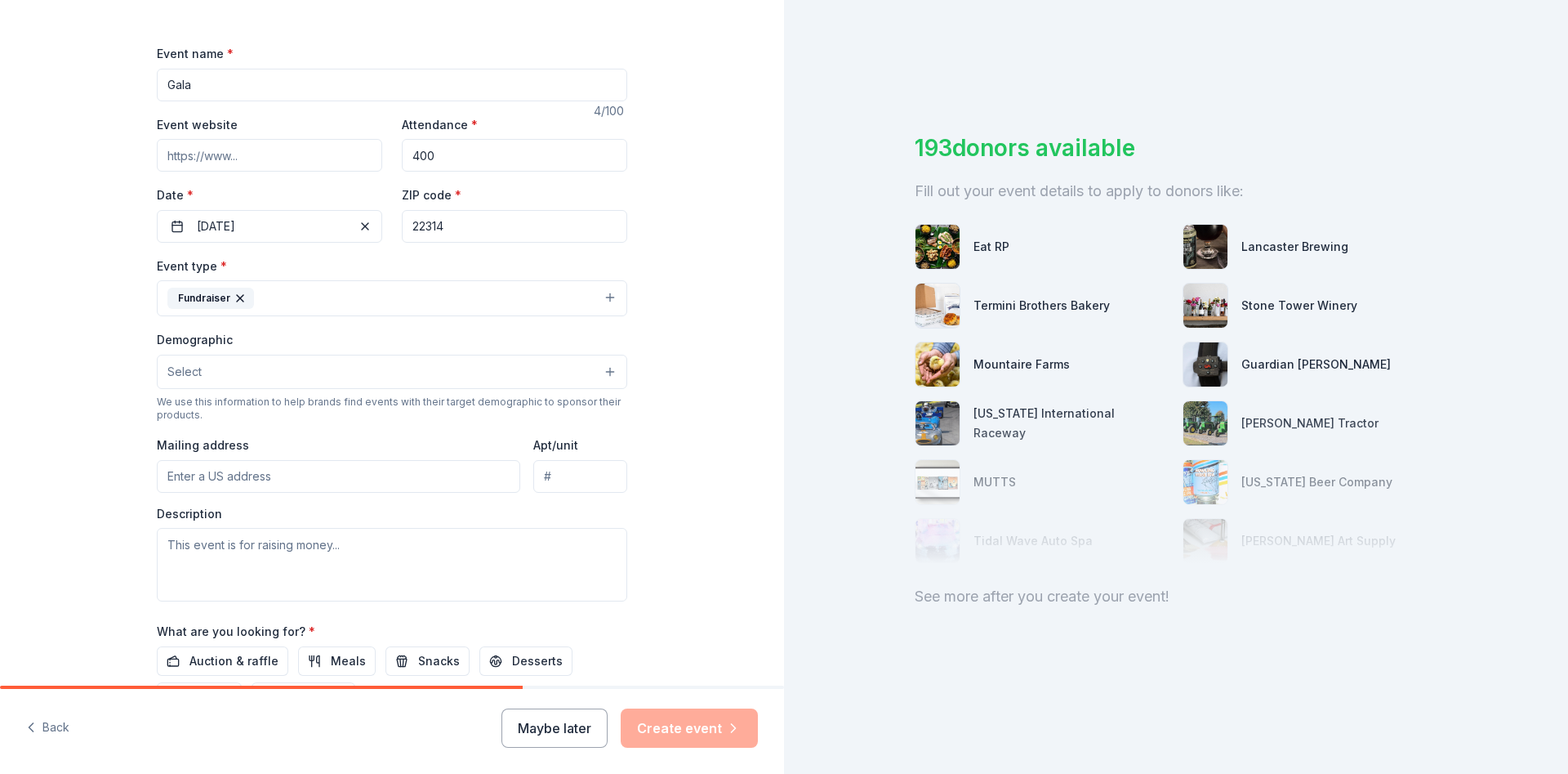
scroll to position [196, 0]
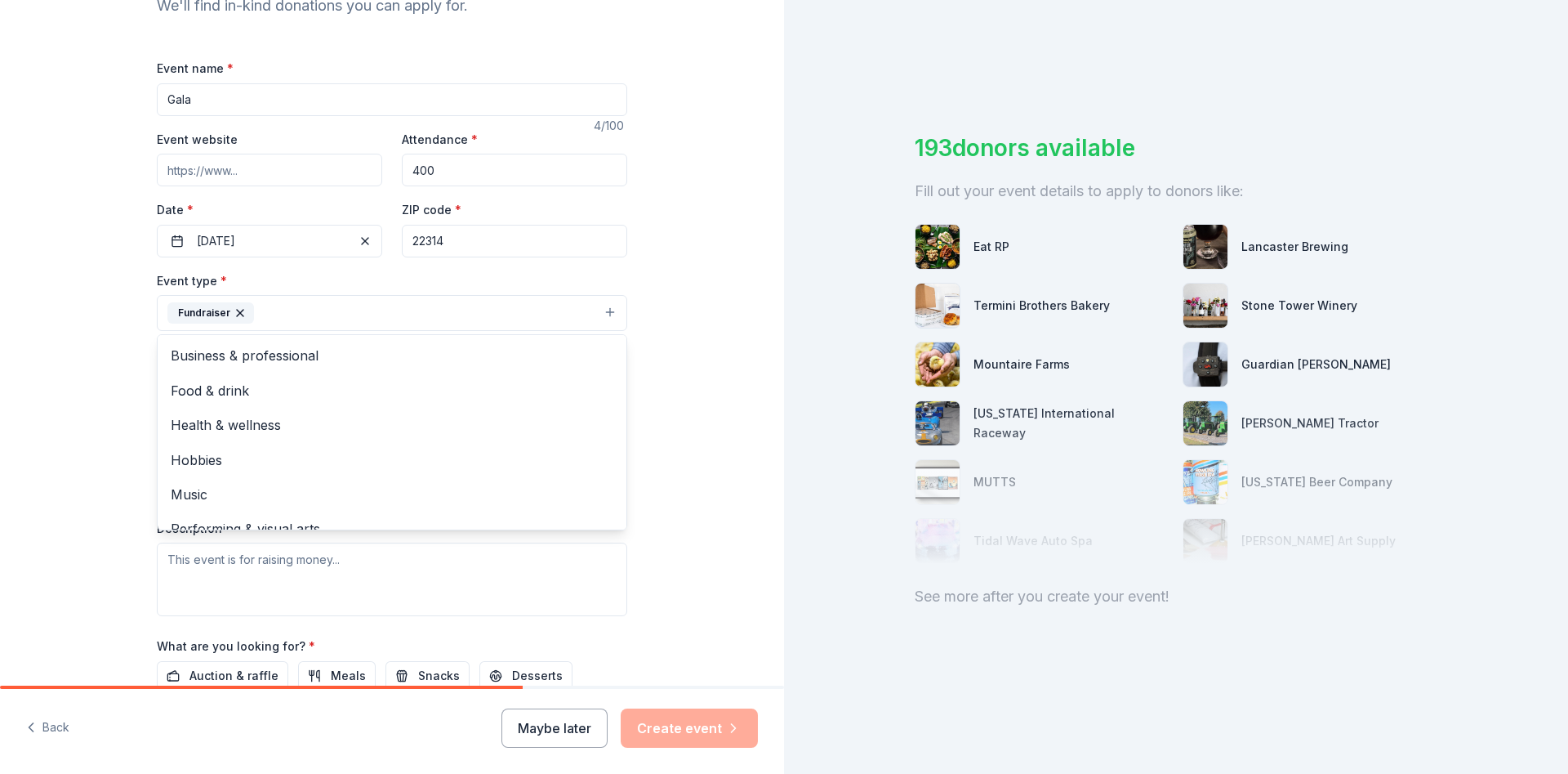
click at [399, 320] on button "Fundraiser" at bounding box center [392, 313] width 471 height 36
click at [316, 395] on span "Food & drink" at bounding box center [391, 390] width 442 height 21
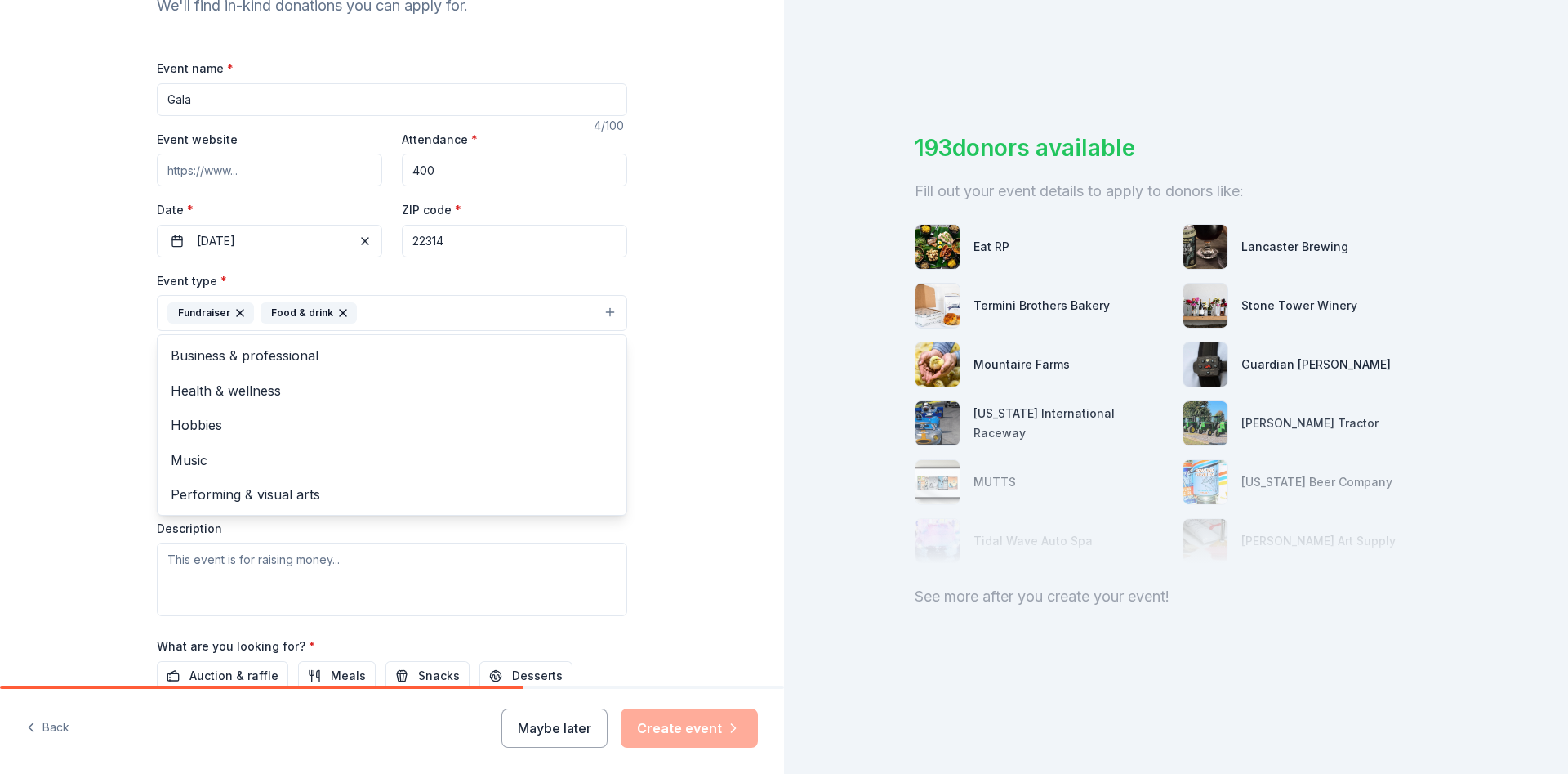
click at [83, 350] on div "Tell us about your event. We'll find in-kind donations you can apply for. Event…" at bounding box center [392, 348] width 784 height 1089
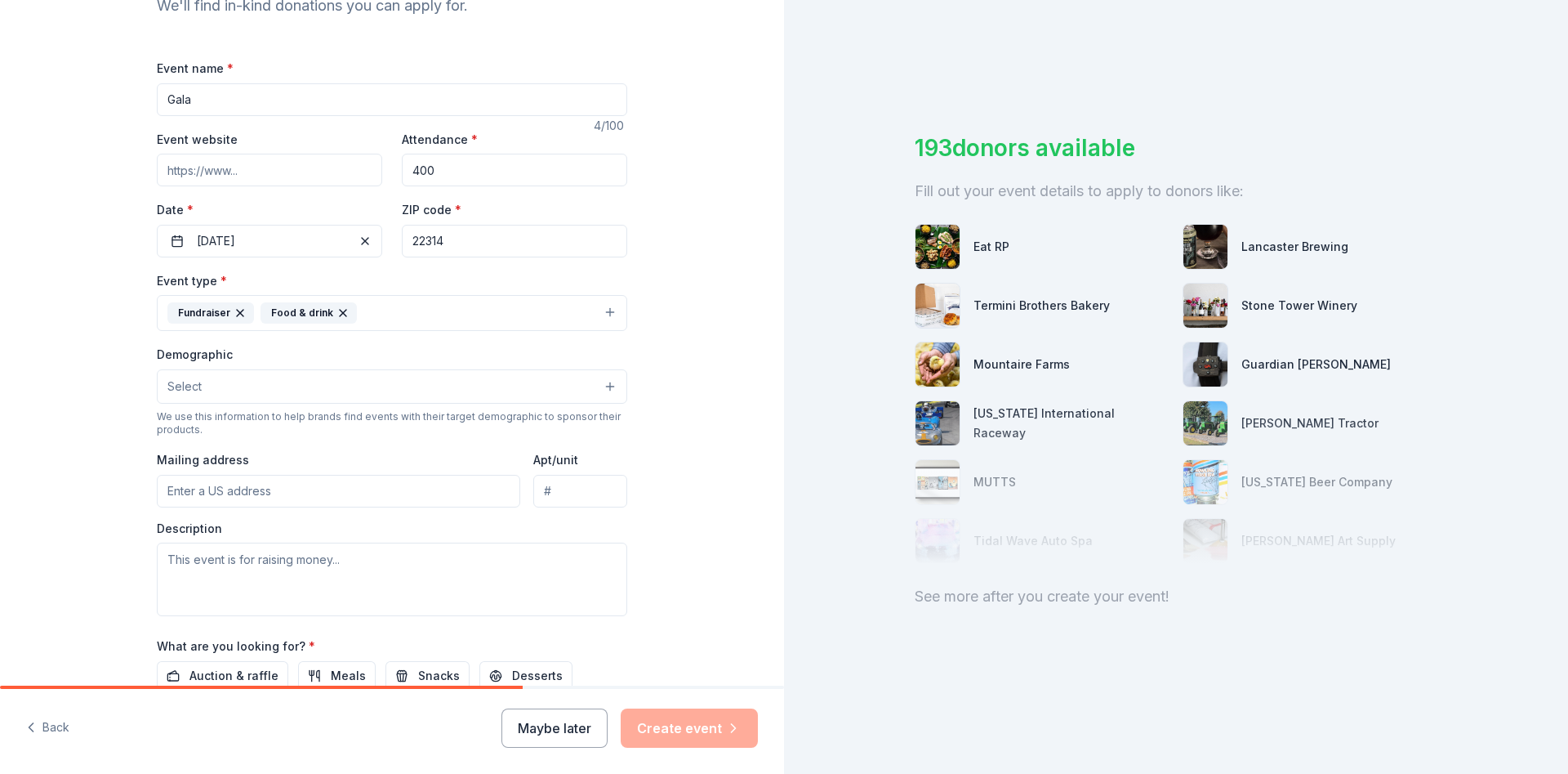
scroll to position [98, 0]
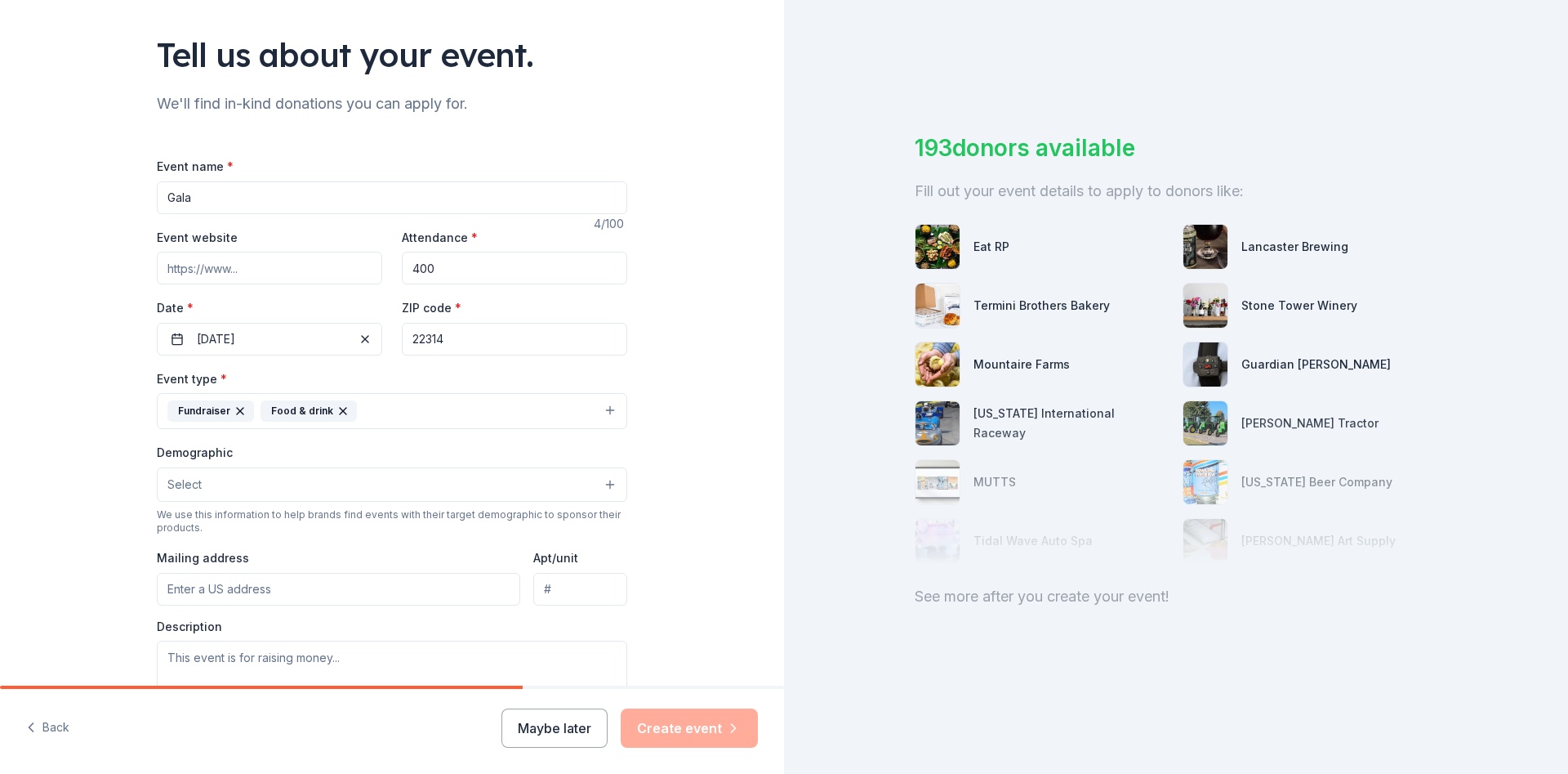
click at [434, 408] on button "Fundraiser Food & drink" at bounding box center [392, 411] width 471 height 36
click at [340, 409] on icon "button" at bounding box center [342, 410] width 13 height 13
click at [395, 408] on button "Fundraiser" at bounding box center [392, 411] width 471 height 36
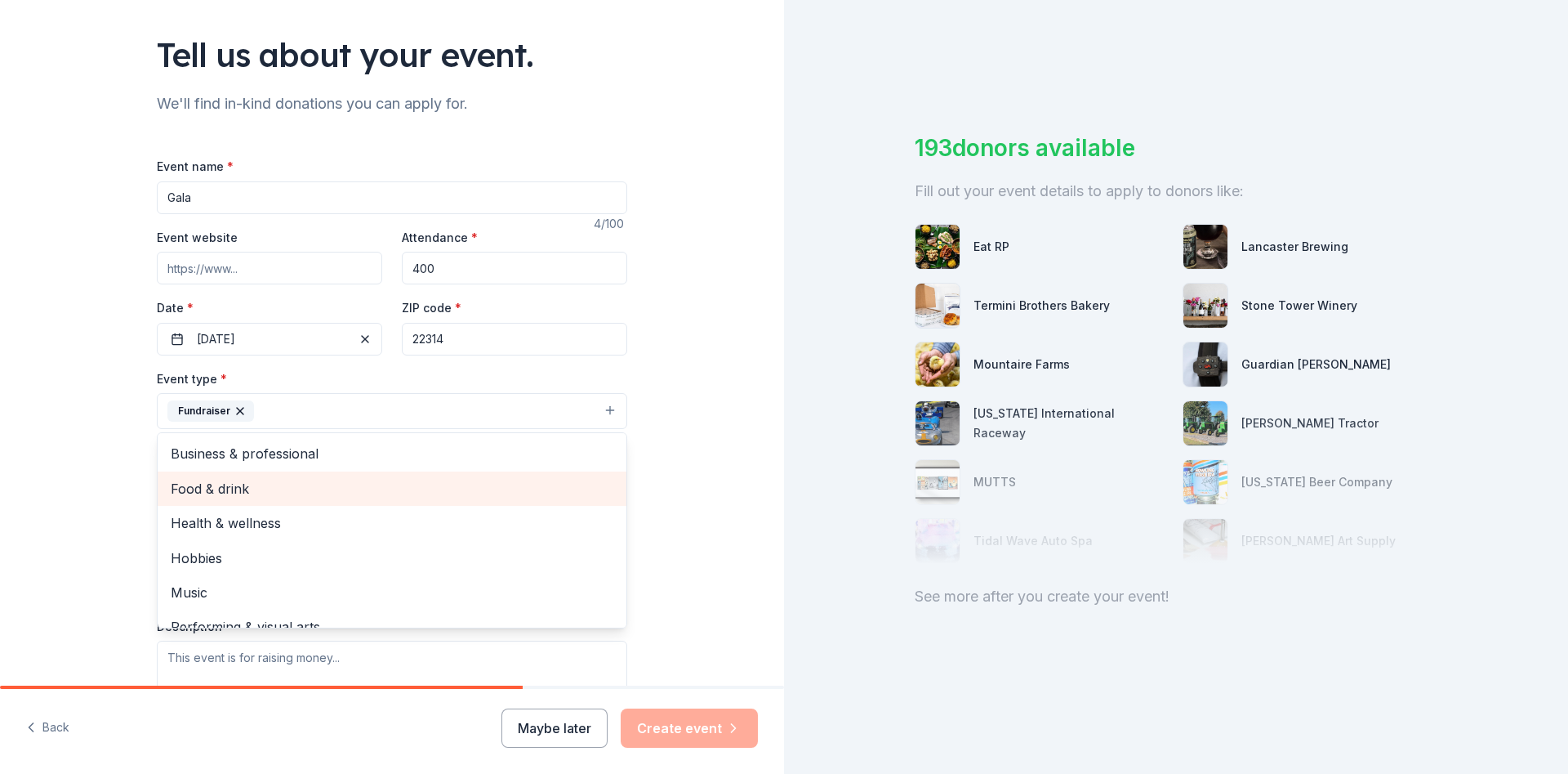
click at [281, 489] on span "Food & drink" at bounding box center [391, 488] width 442 height 21
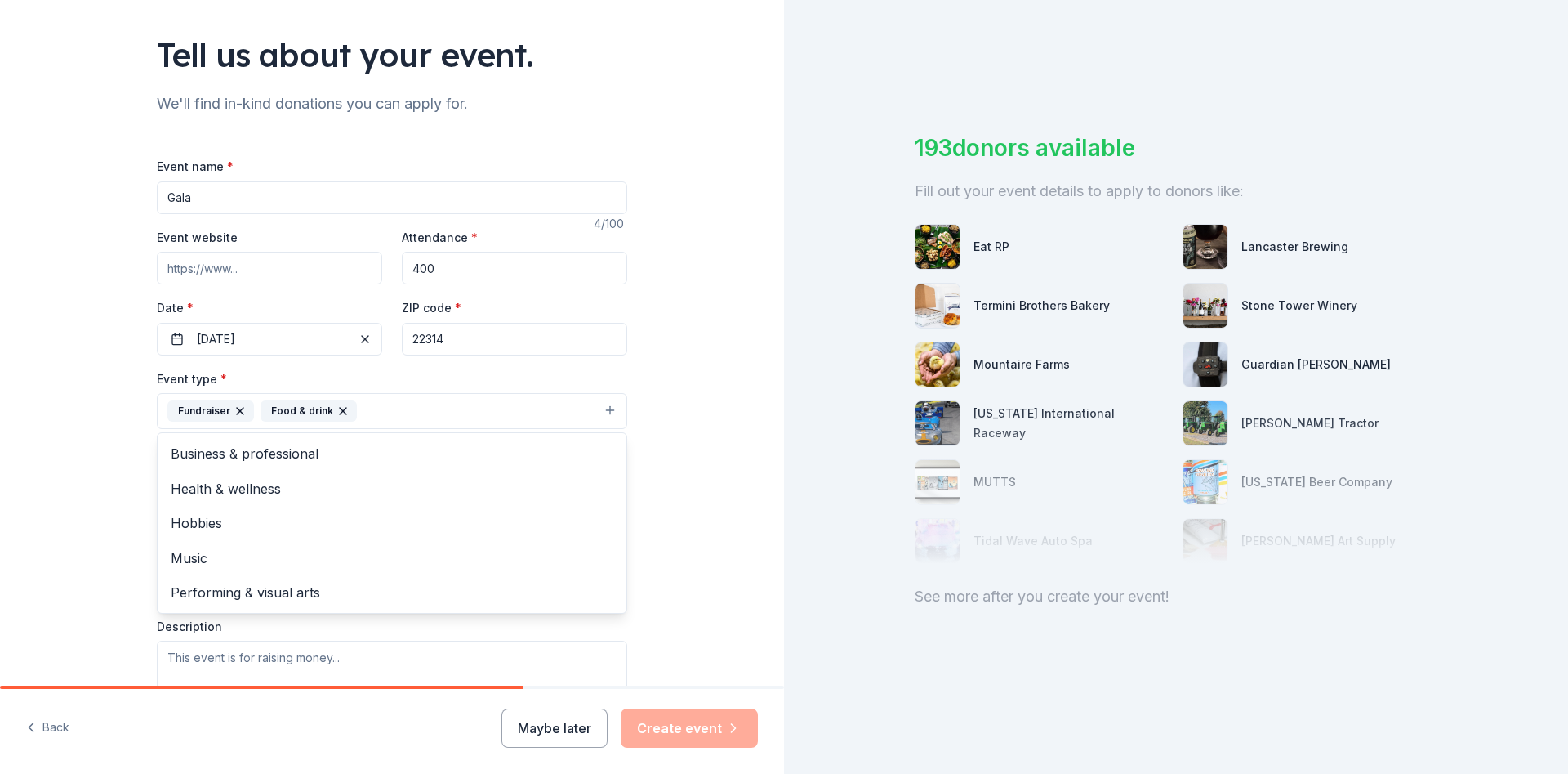
click at [80, 430] on div "Tell us about your event. We'll find in-kind donations you can apply for. Event…" at bounding box center [392, 447] width 784 height 1089
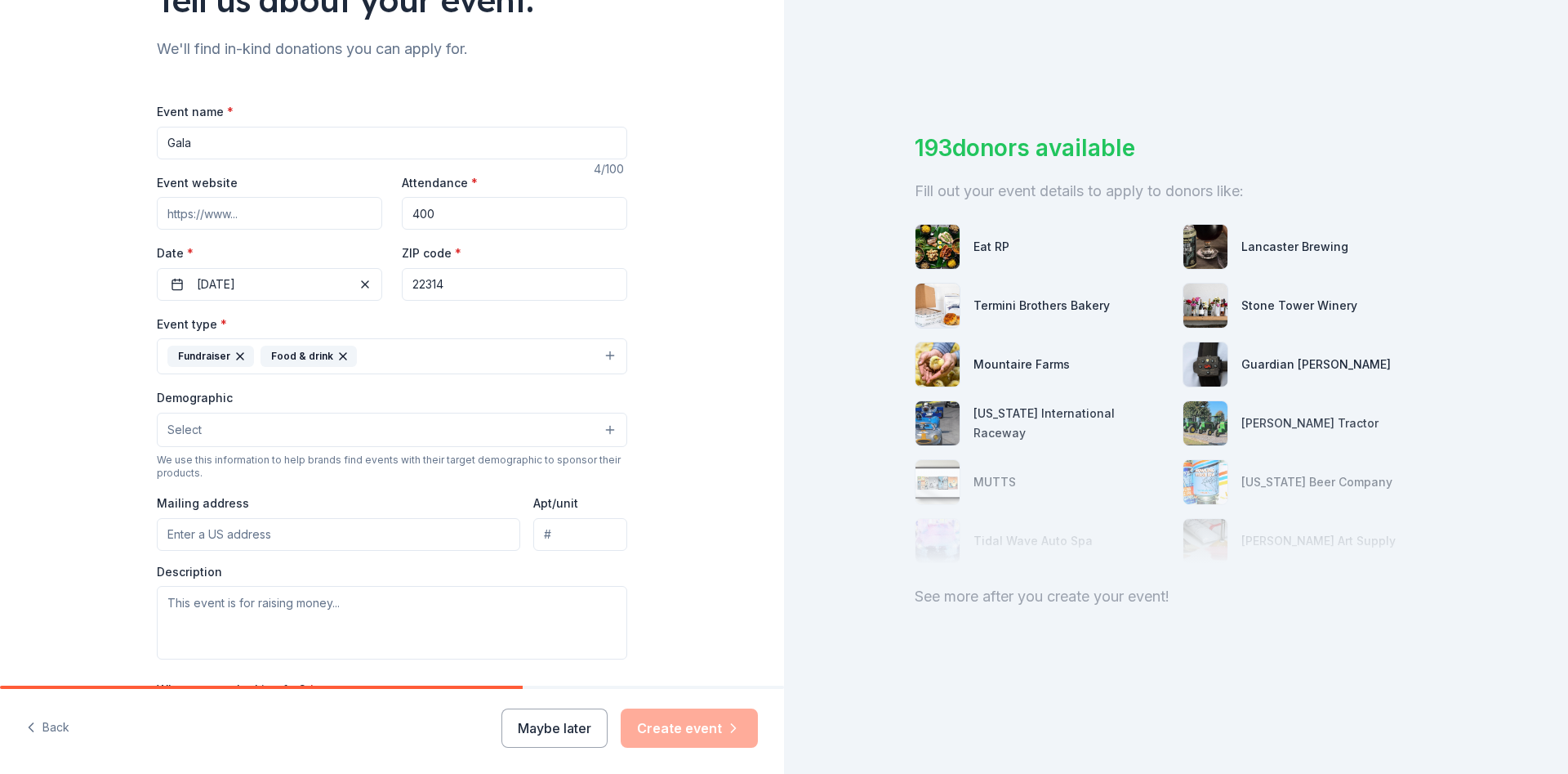
scroll to position [196, 0]
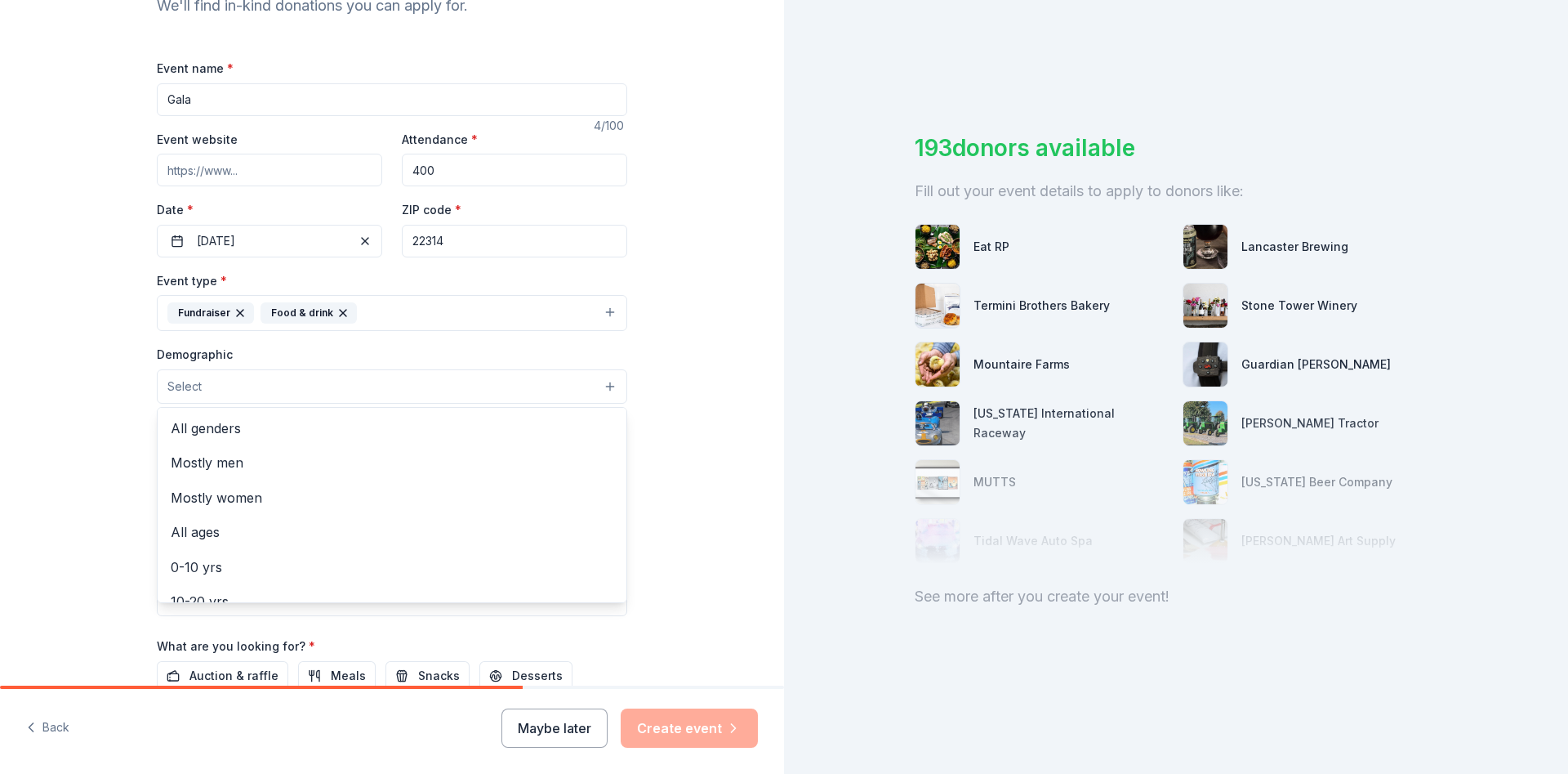
click at [258, 388] on button "Select" at bounding box center [392, 386] width 471 height 34
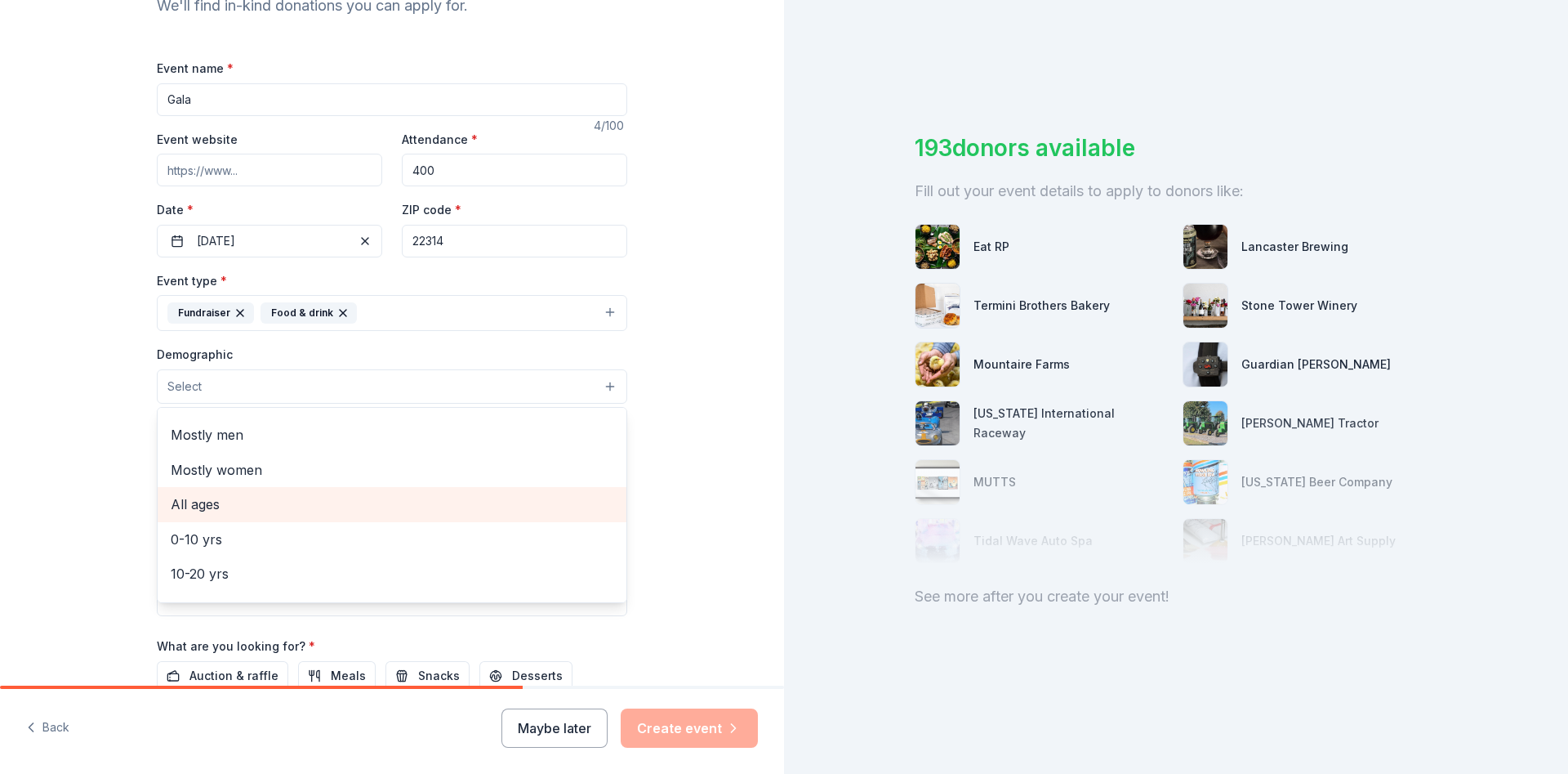
scroll to position [0, 0]
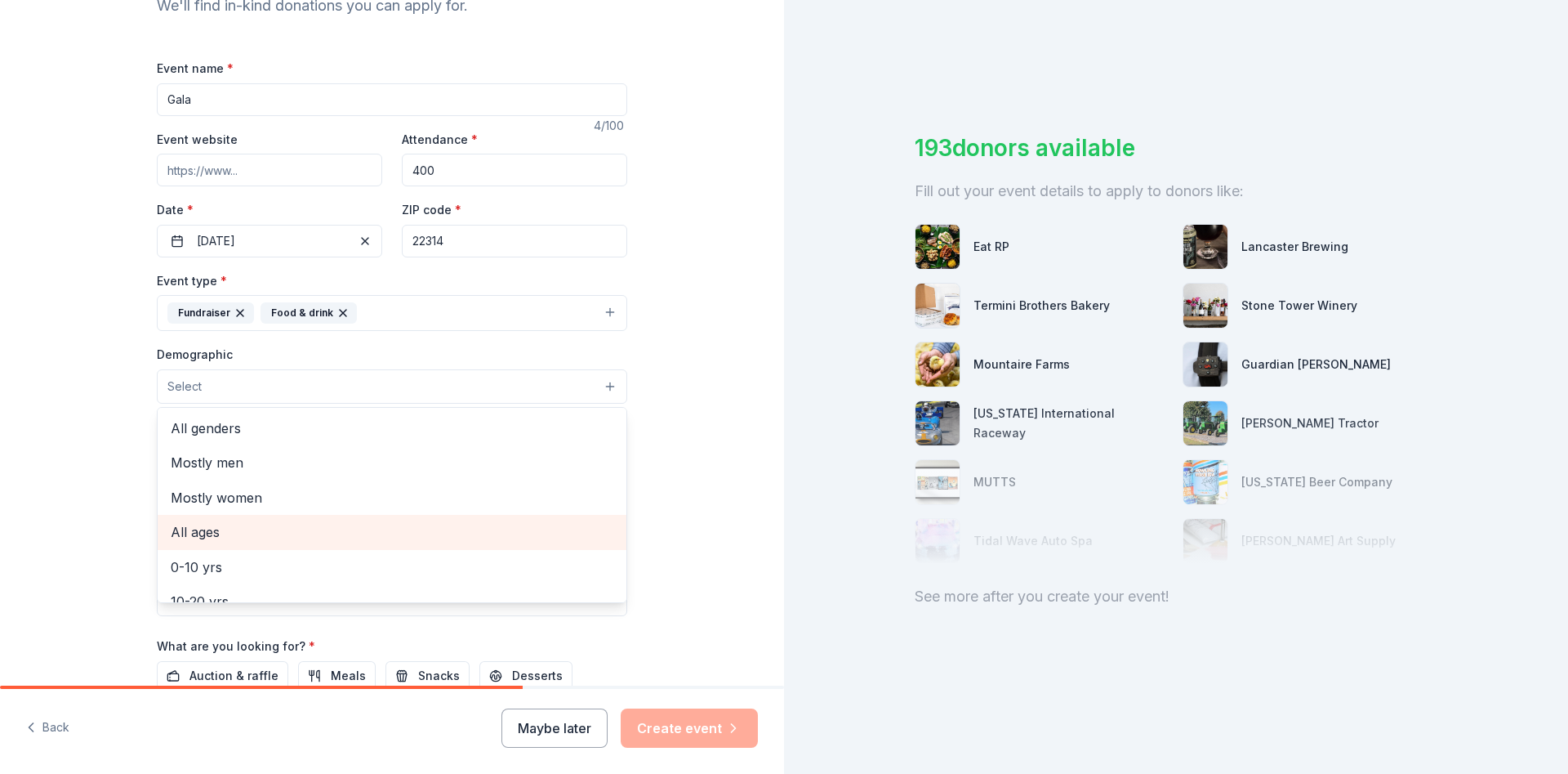
click at [203, 525] on span "All ages" at bounding box center [391, 532] width 442 height 21
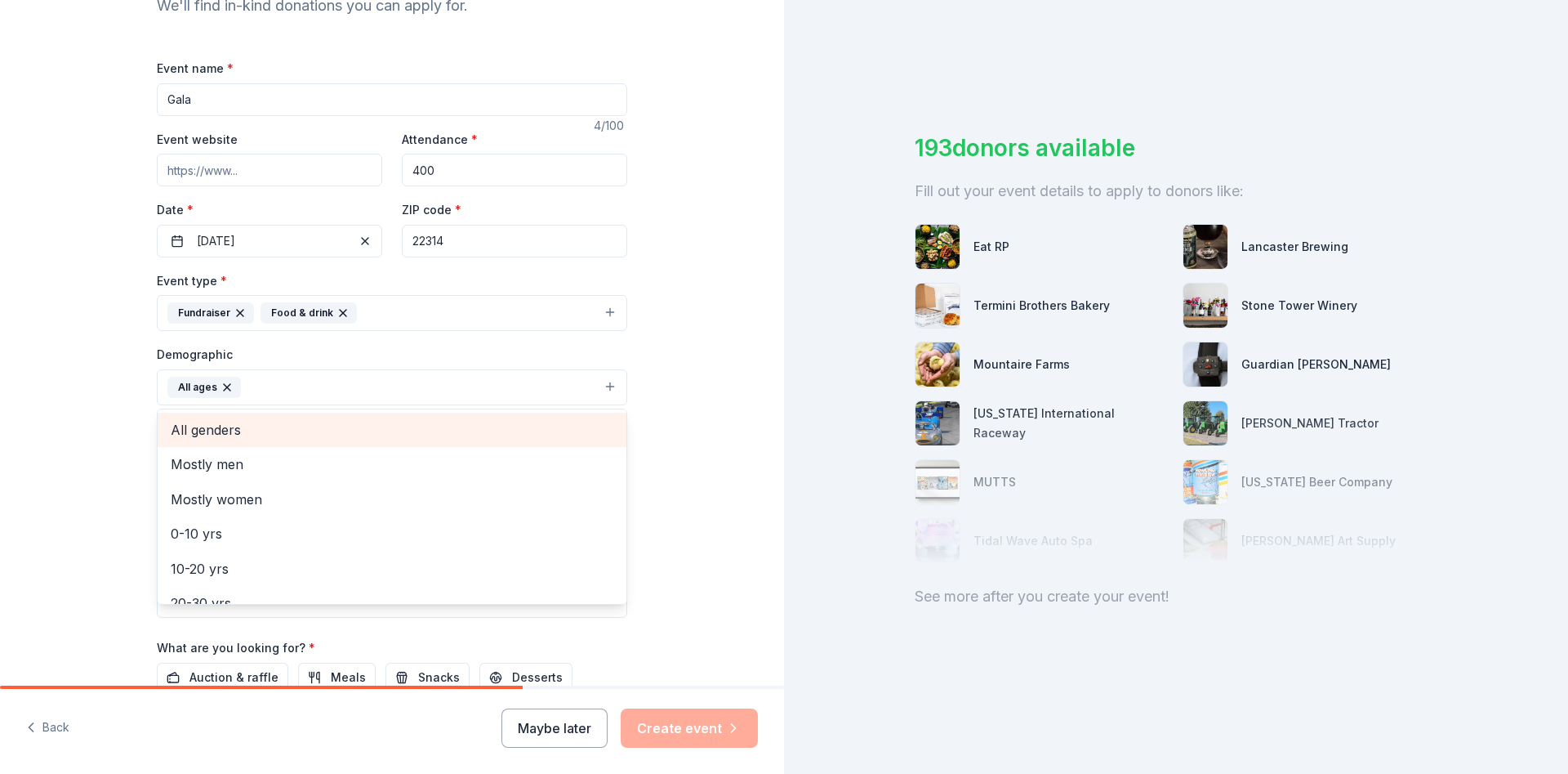
click at [233, 438] on span "All genders" at bounding box center [391, 429] width 442 height 21
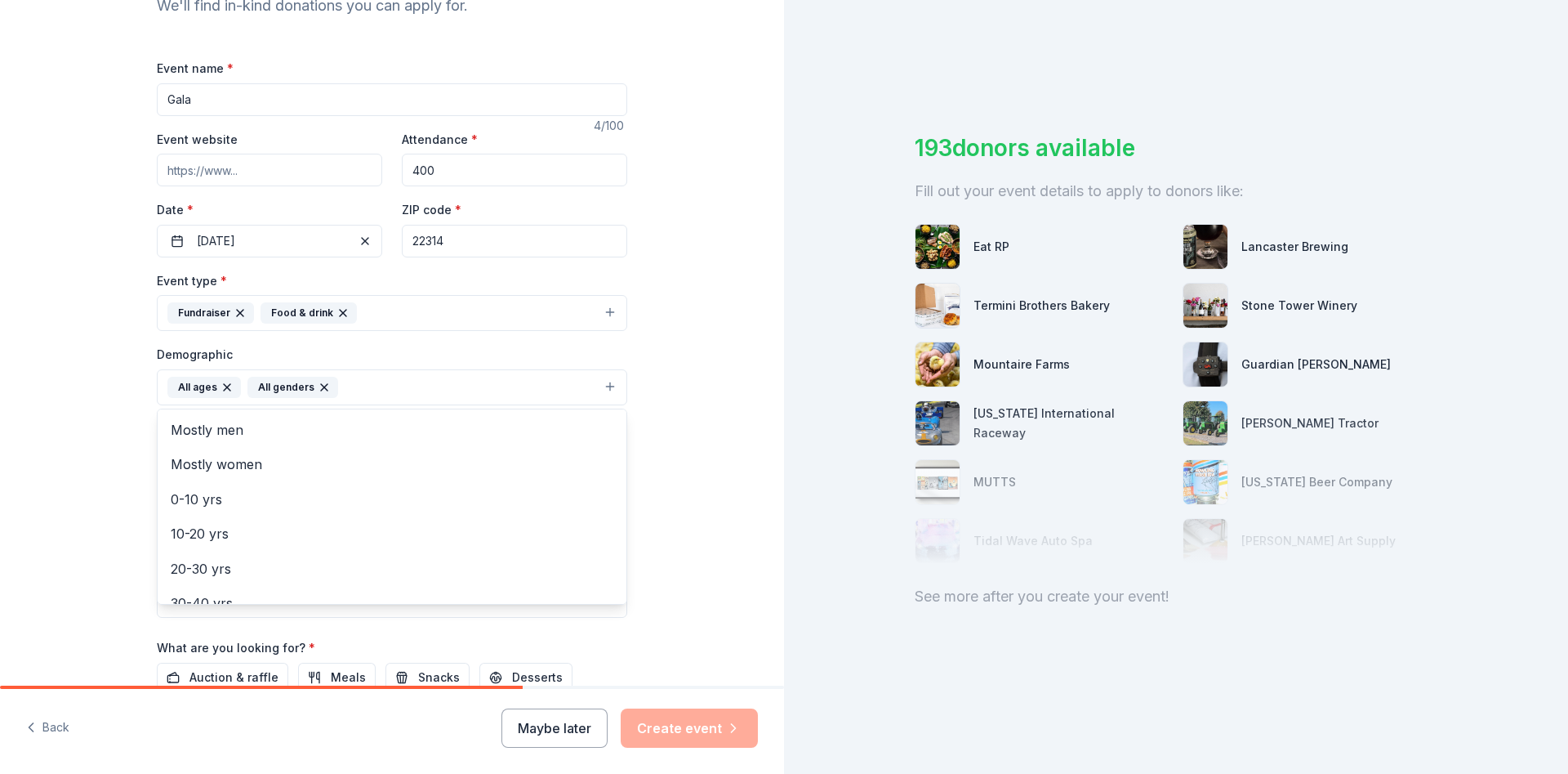
click at [80, 427] on div "Tell us about your event. We'll find in-kind donations you can apply for. Event…" at bounding box center [392, 349] width 784 height 1091
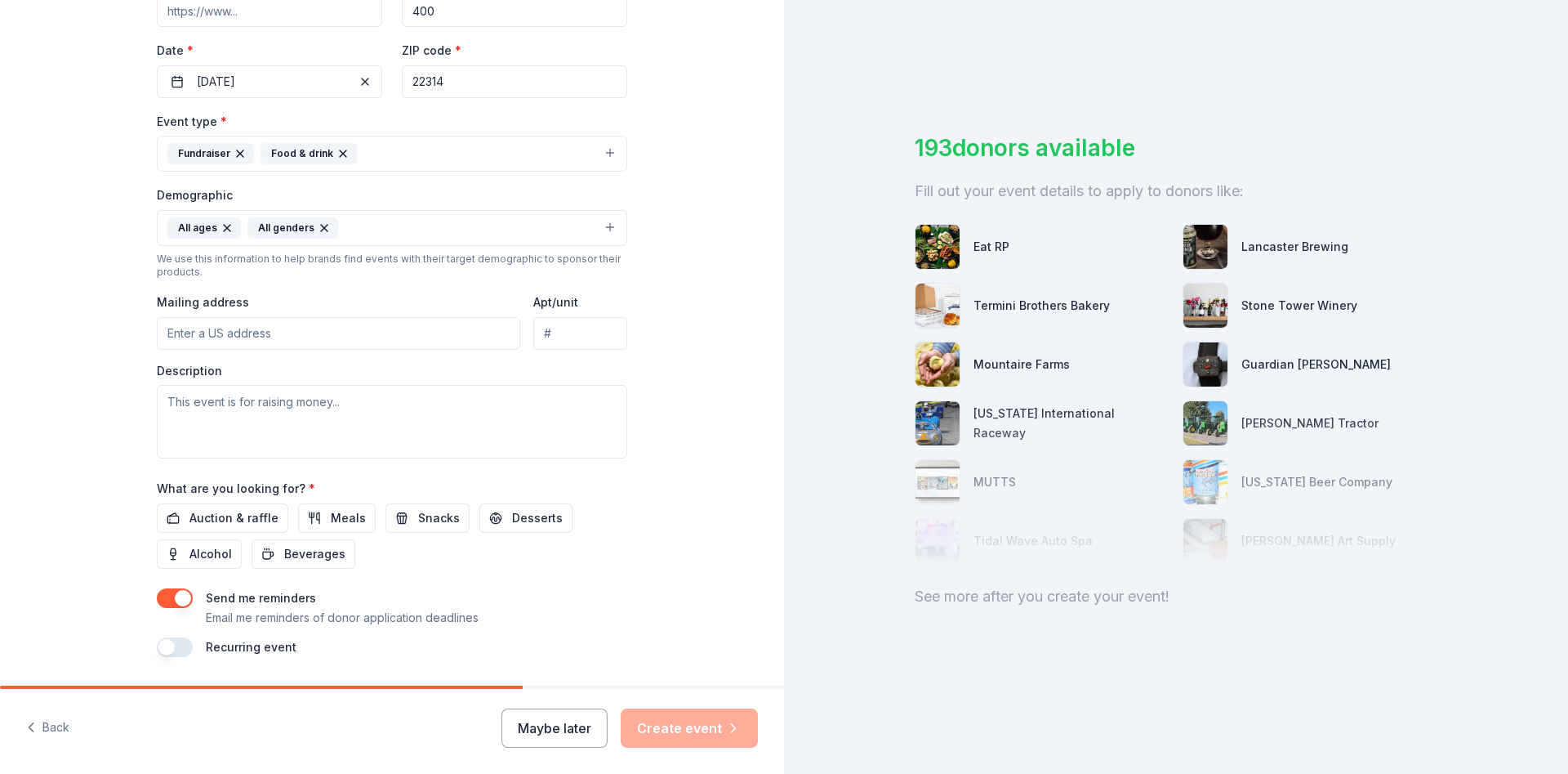
scroll to position [403, 0]
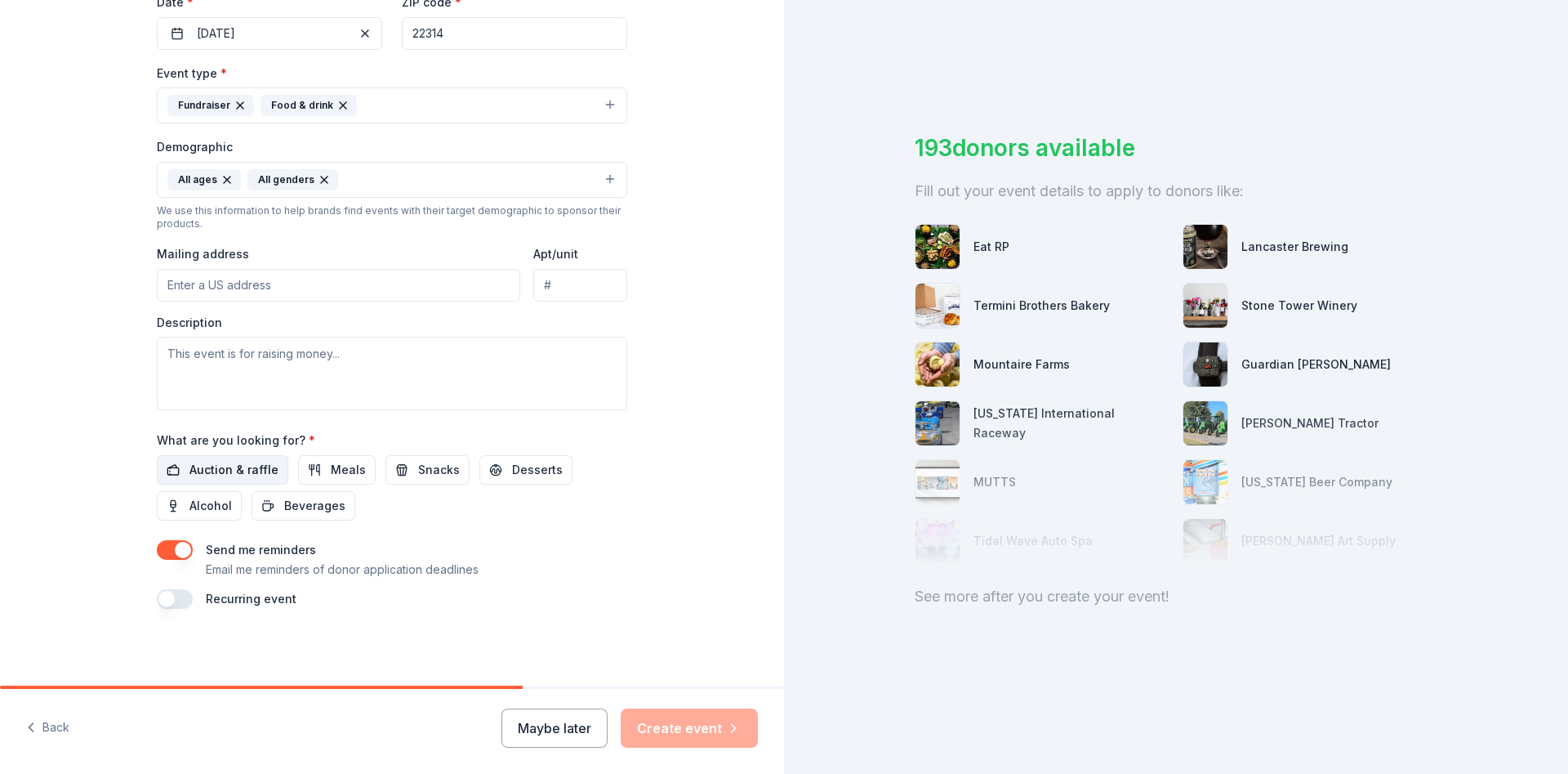
click at [231, 472] on span "Auction & raffle" at bounding box center [234, 469] width 89 height 20
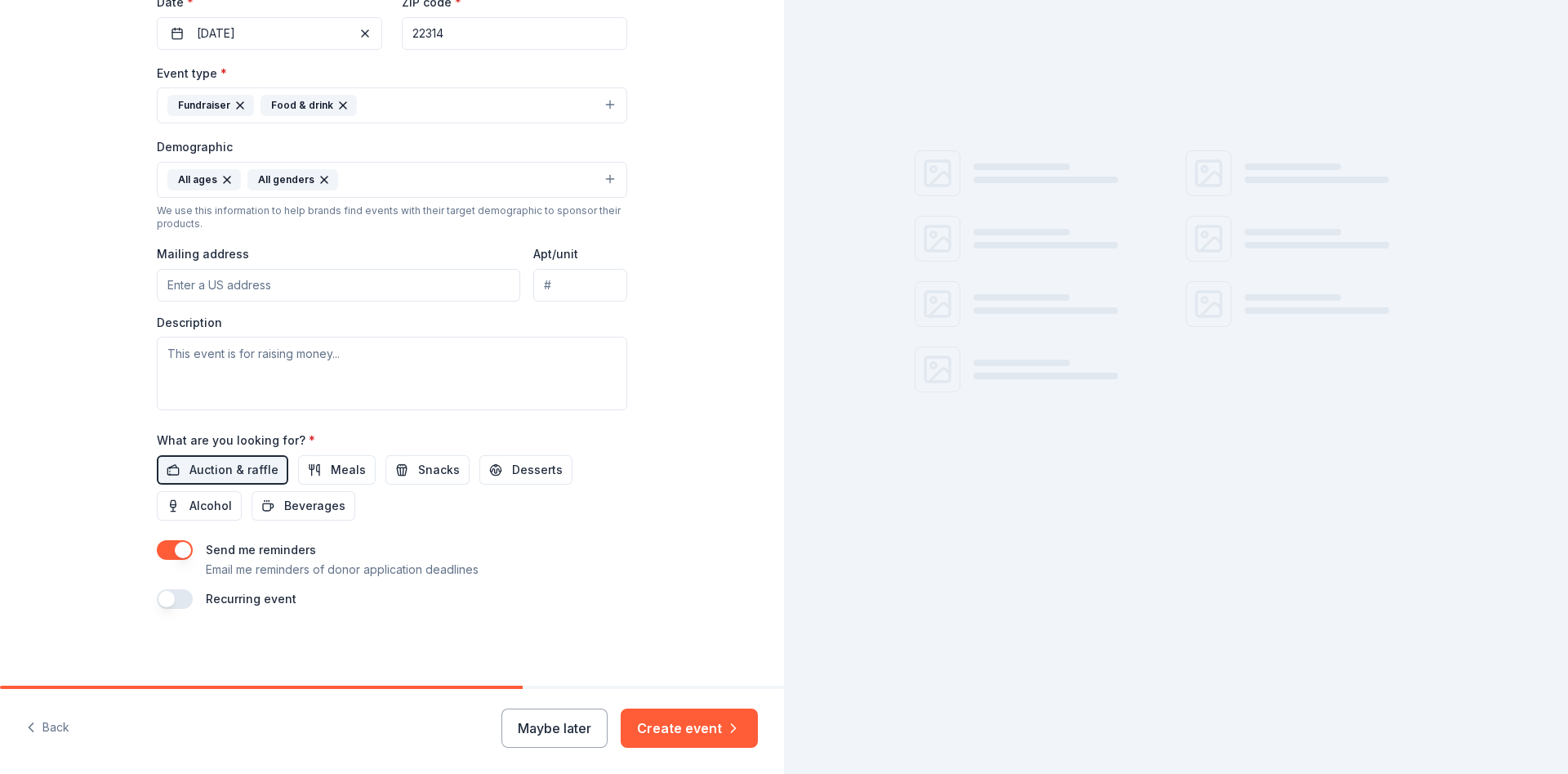
click at [168, 543] on button "button" at bounding box center [175, 550] width 36 height 20
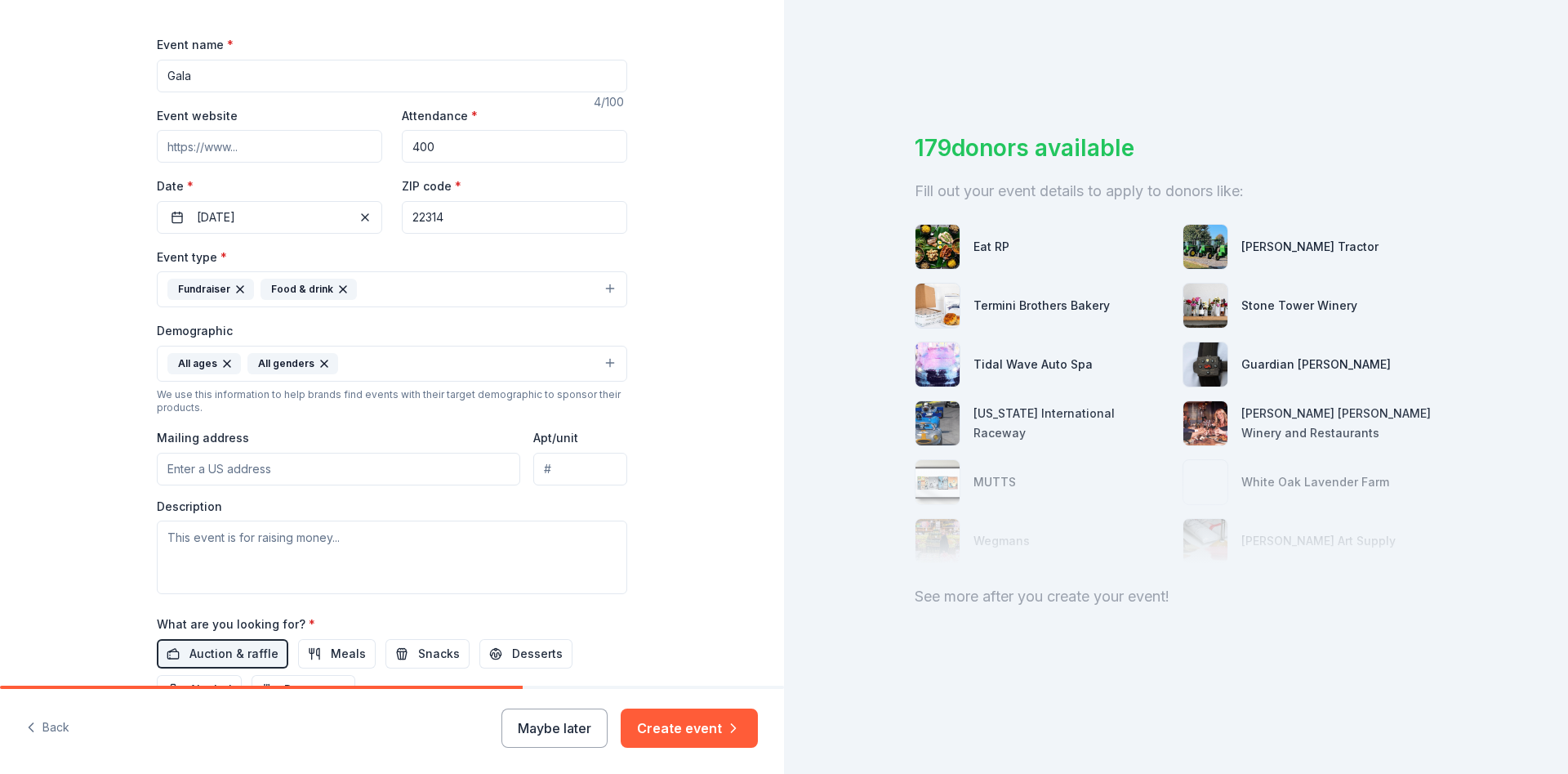
scroll to position [207, 0]
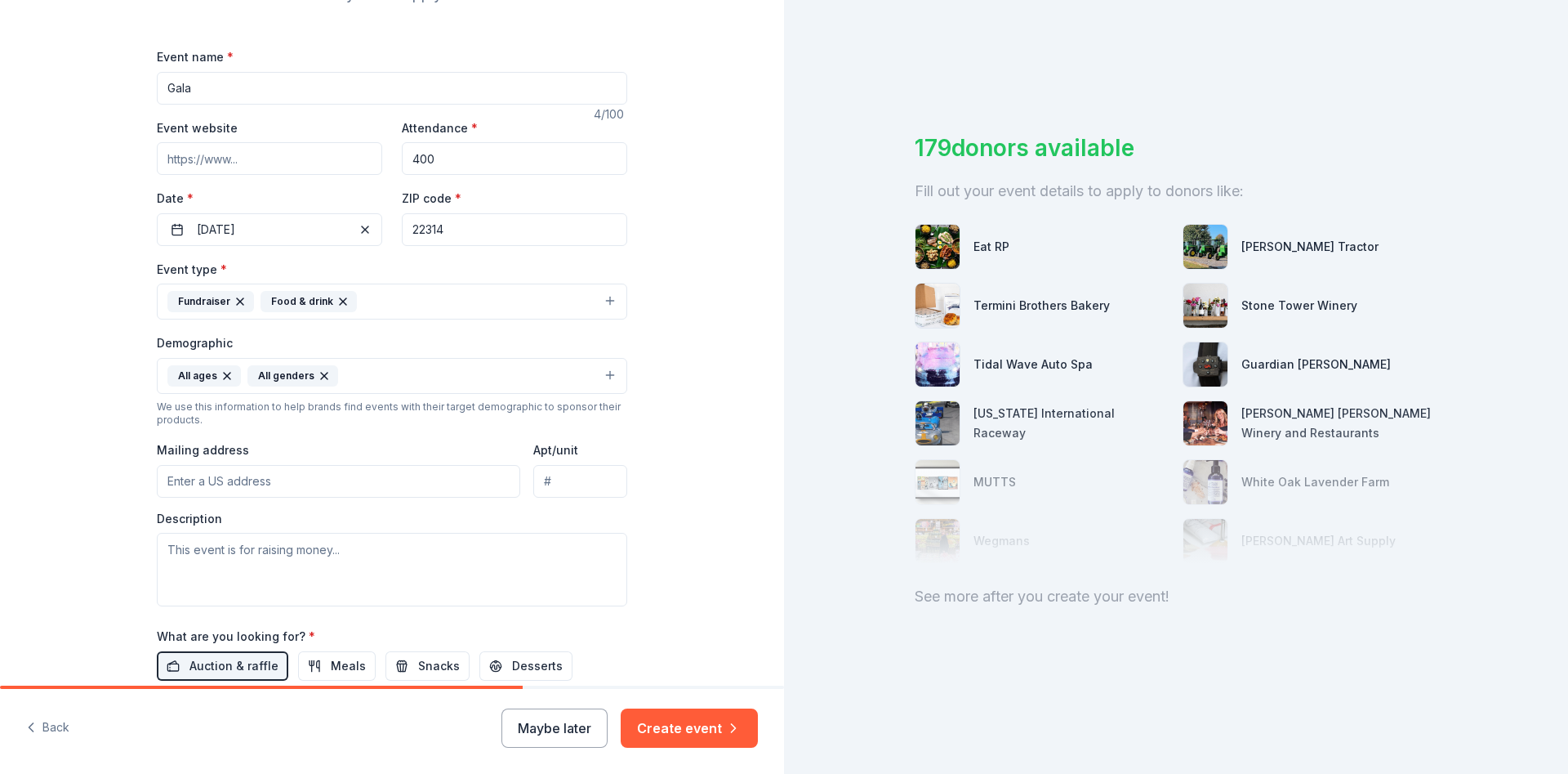
click at [473, 487] on input "Mailing address" at bounding box center [338, 481] width 364 height 33
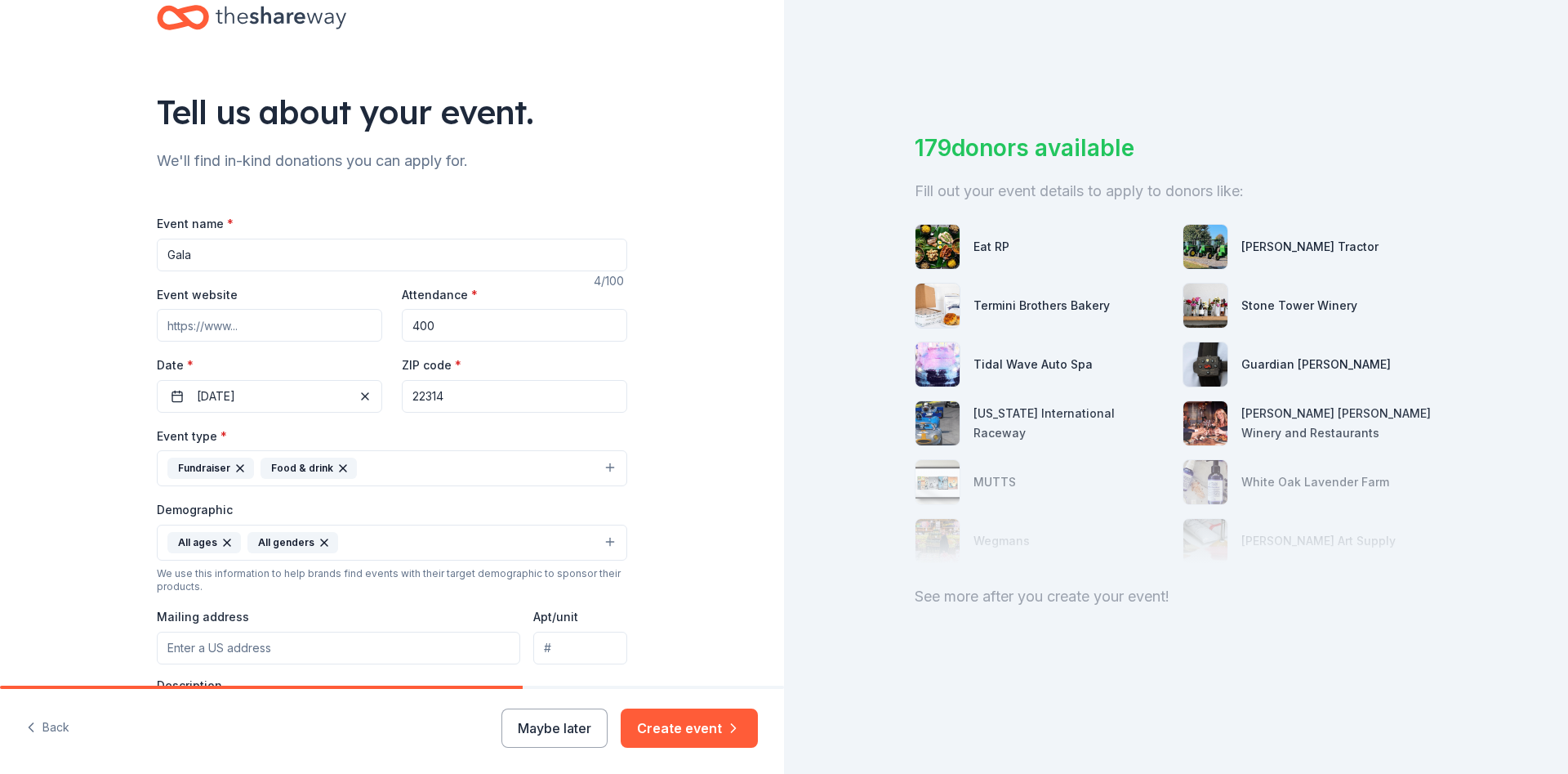
scroll to position [11, 0]
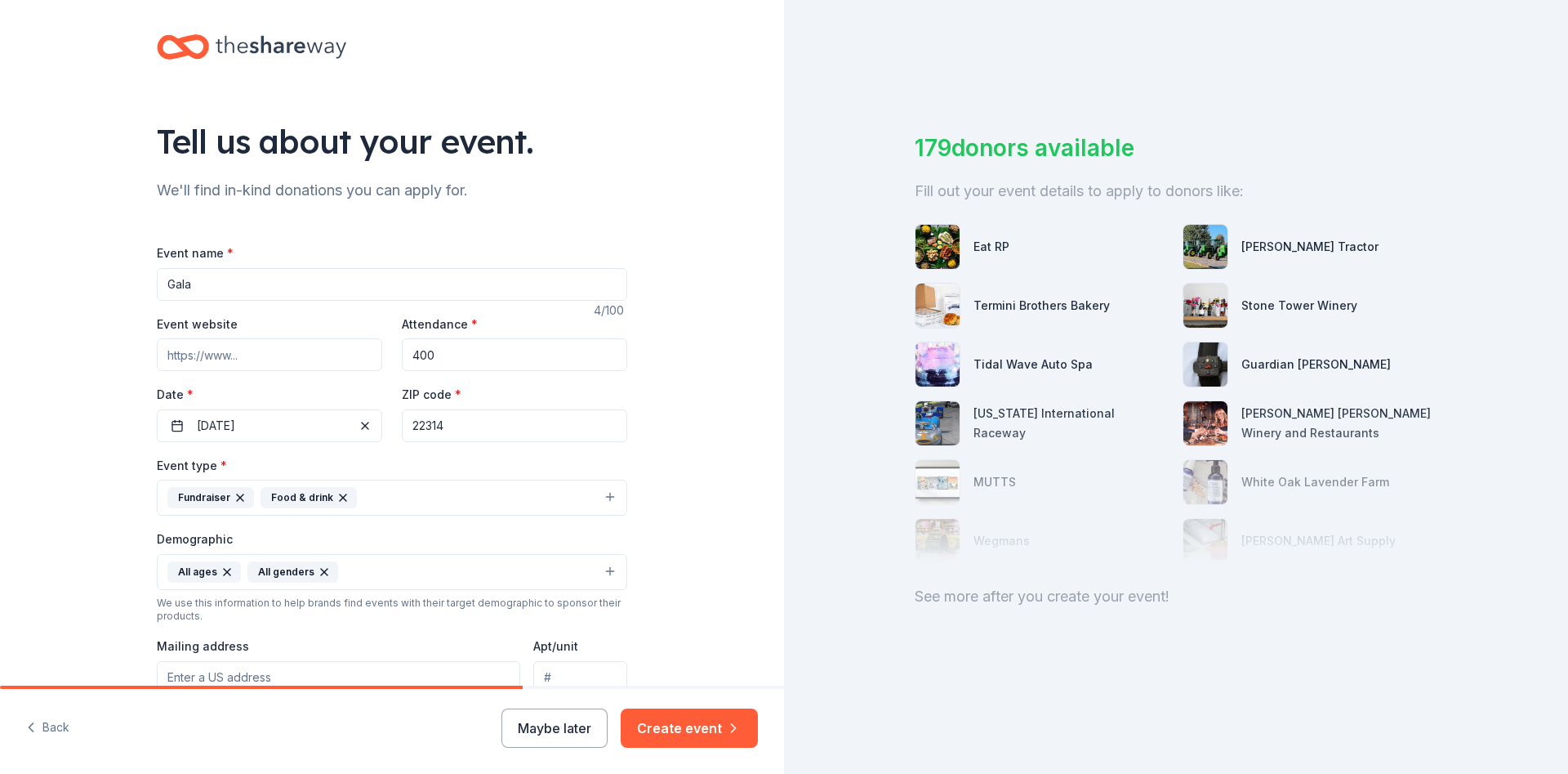
click at [292, 348] on input "Event website" at bounding box center [269, 354] width 225 height 33
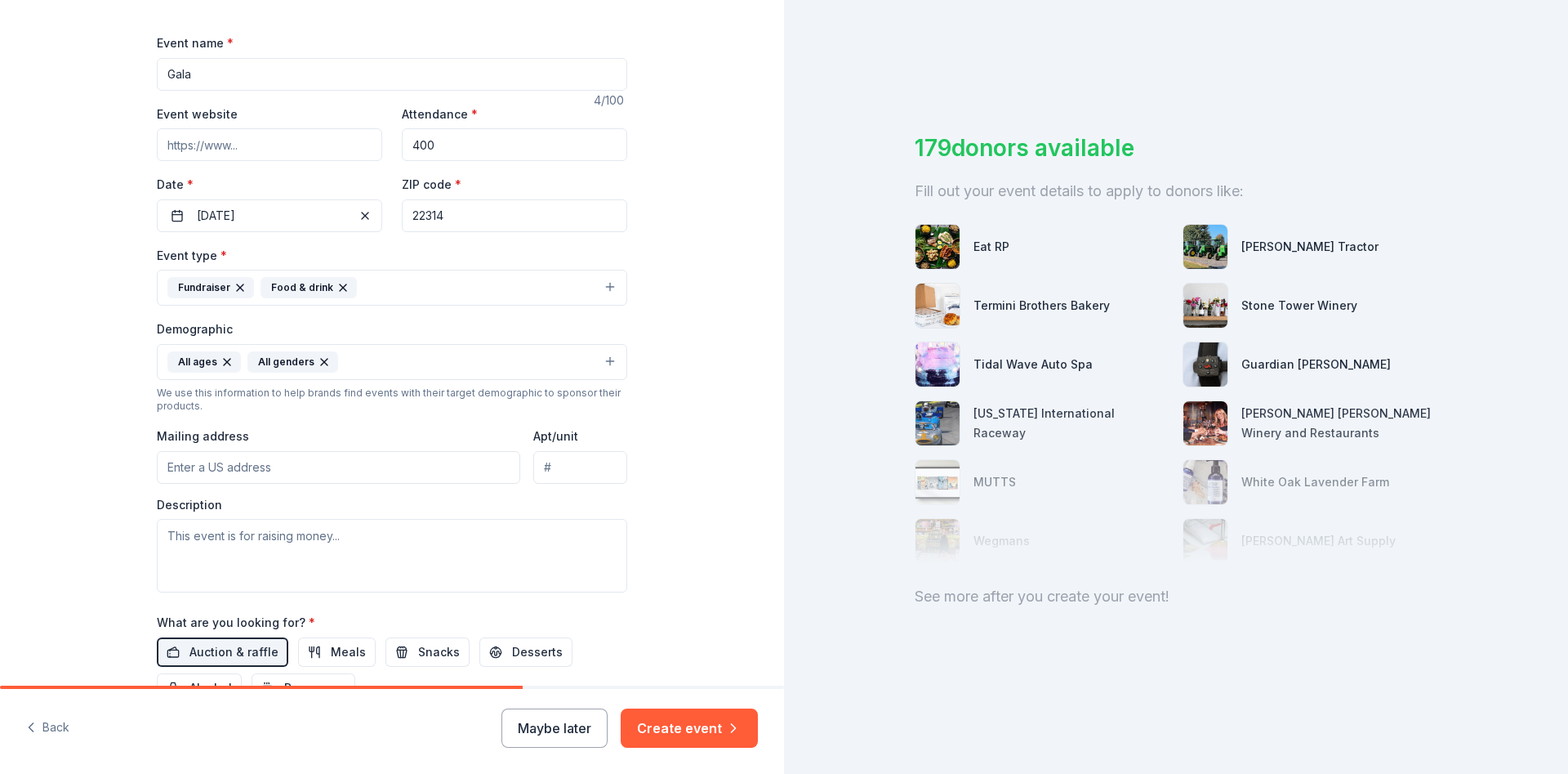
scroll to position [207, 0]
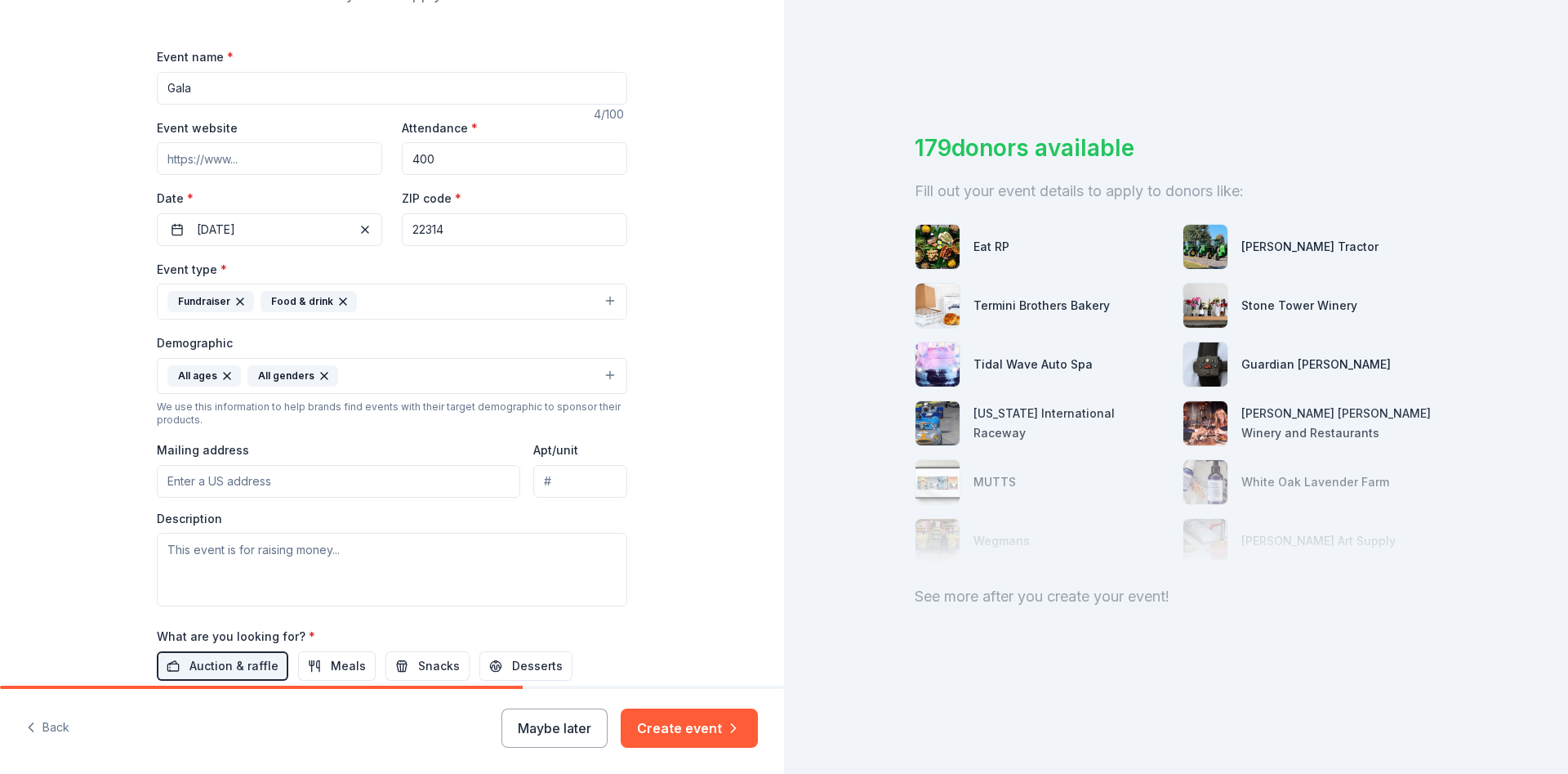
click at [276, 154] on input "Event website" at bounding box center [269, 158] width 225 height 33
paste input "https://seniorservicesalex.org/news/gala/"
type input "https://seniorservicesalex.org/news/gala/"
click at [57, 255] on div "Tell us about your event. We'll find in-kind donations you can apply for. Event…" at bounding box center [392, 338] width 784 height 1091
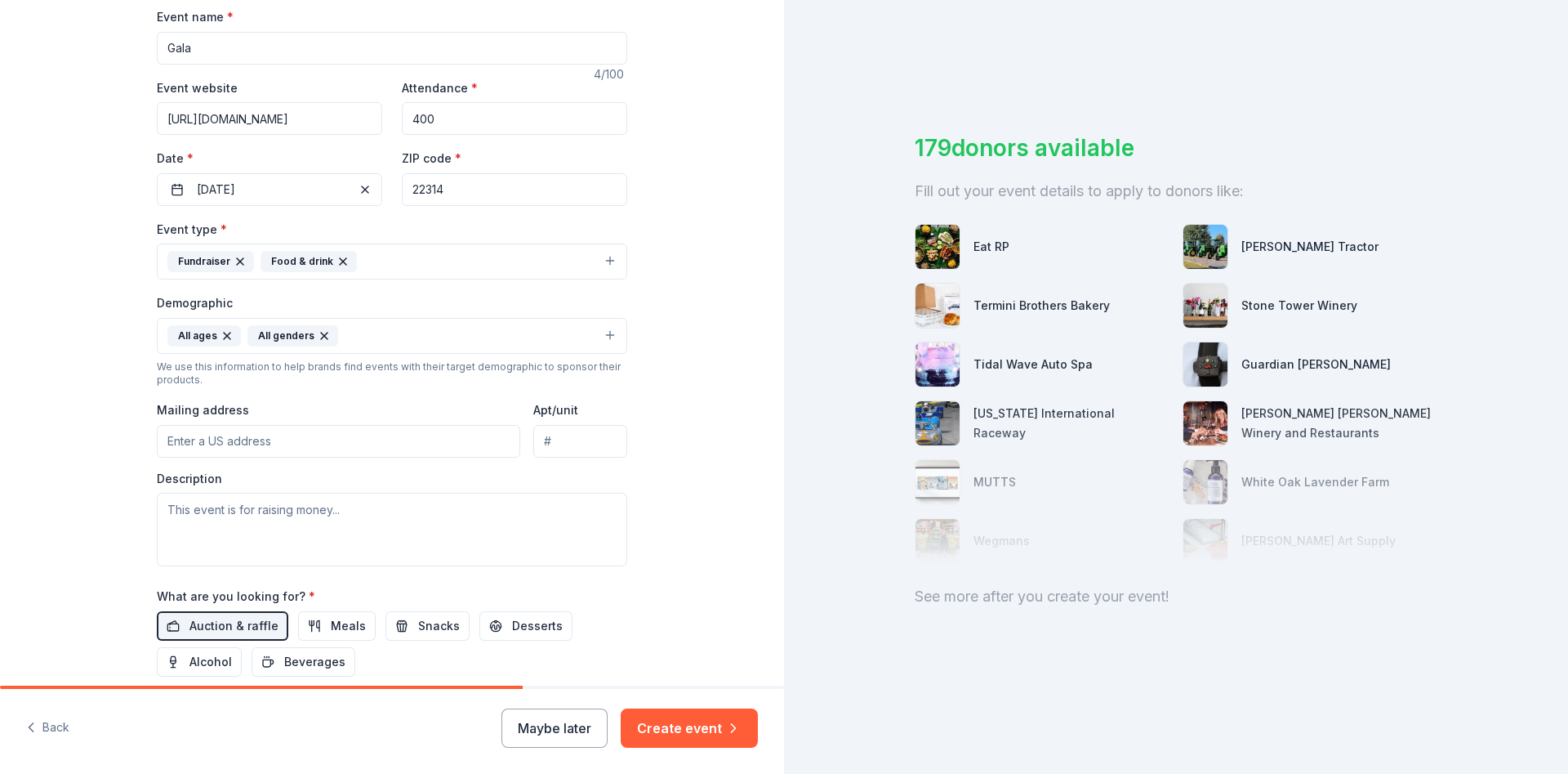
scroll to position [306, 0]
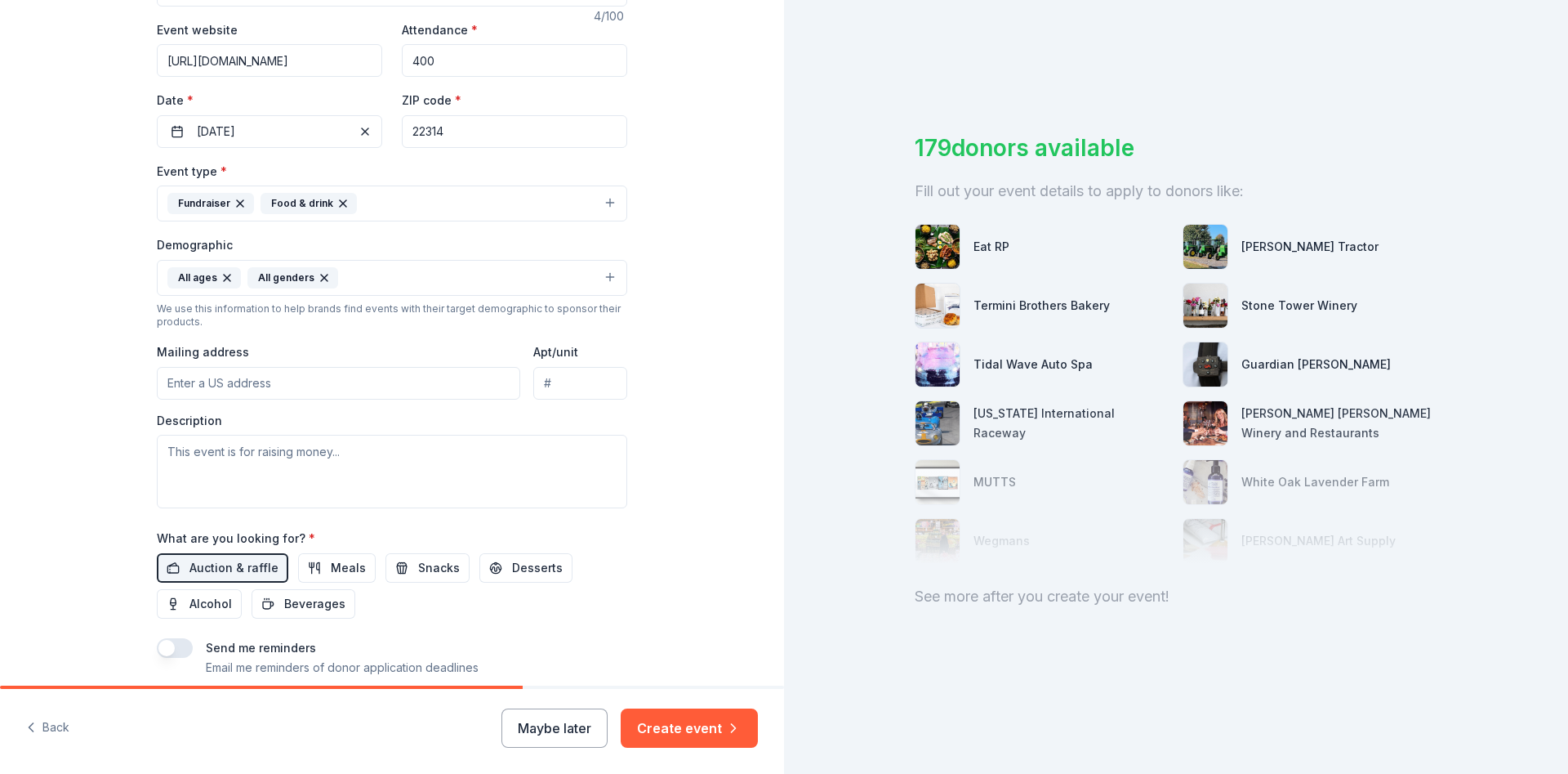
click at [276, 380] on input "Mailing address" at bounding box center [338, 383] width 364 height 33
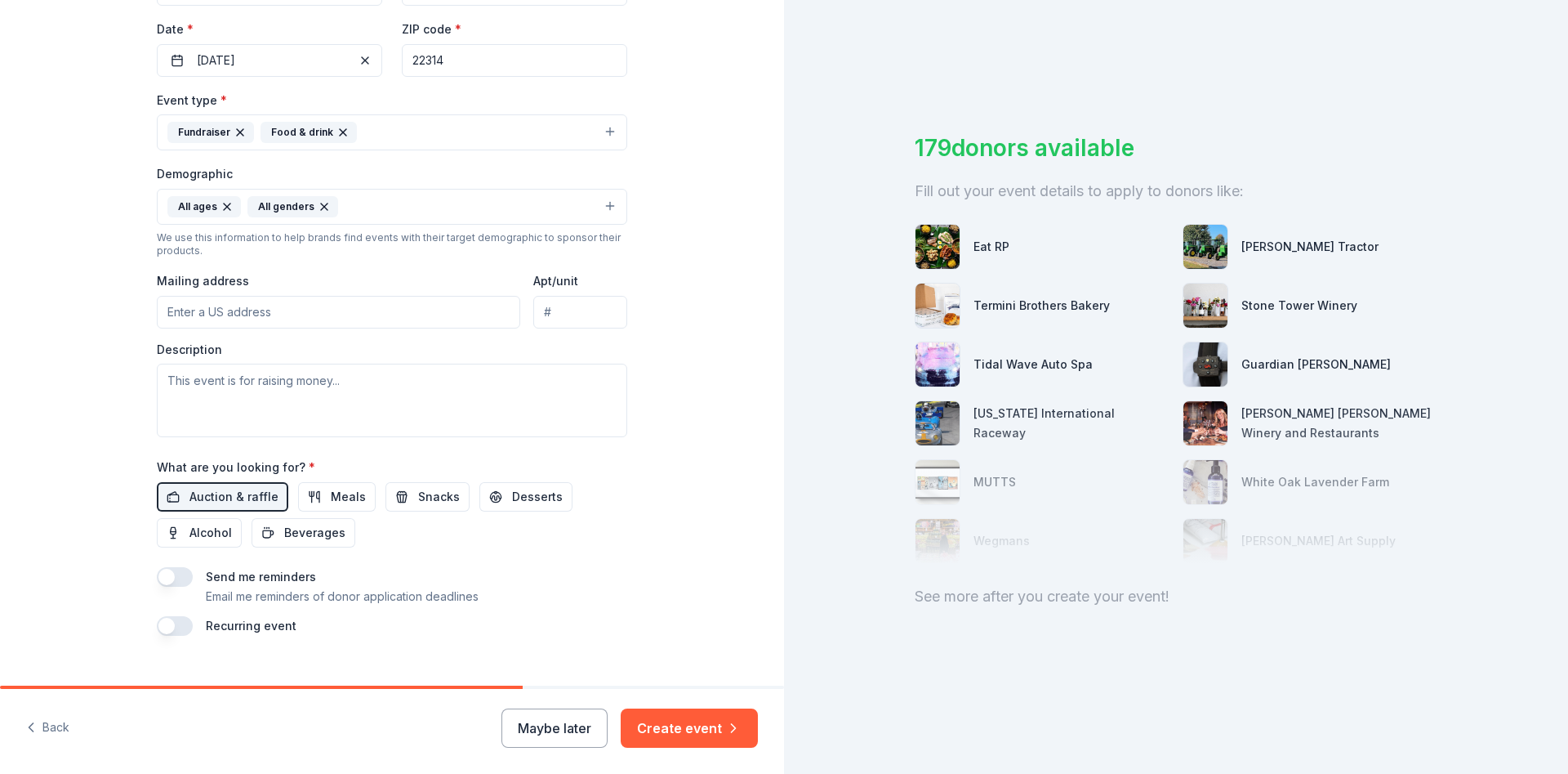
scroll to position [403, 0]
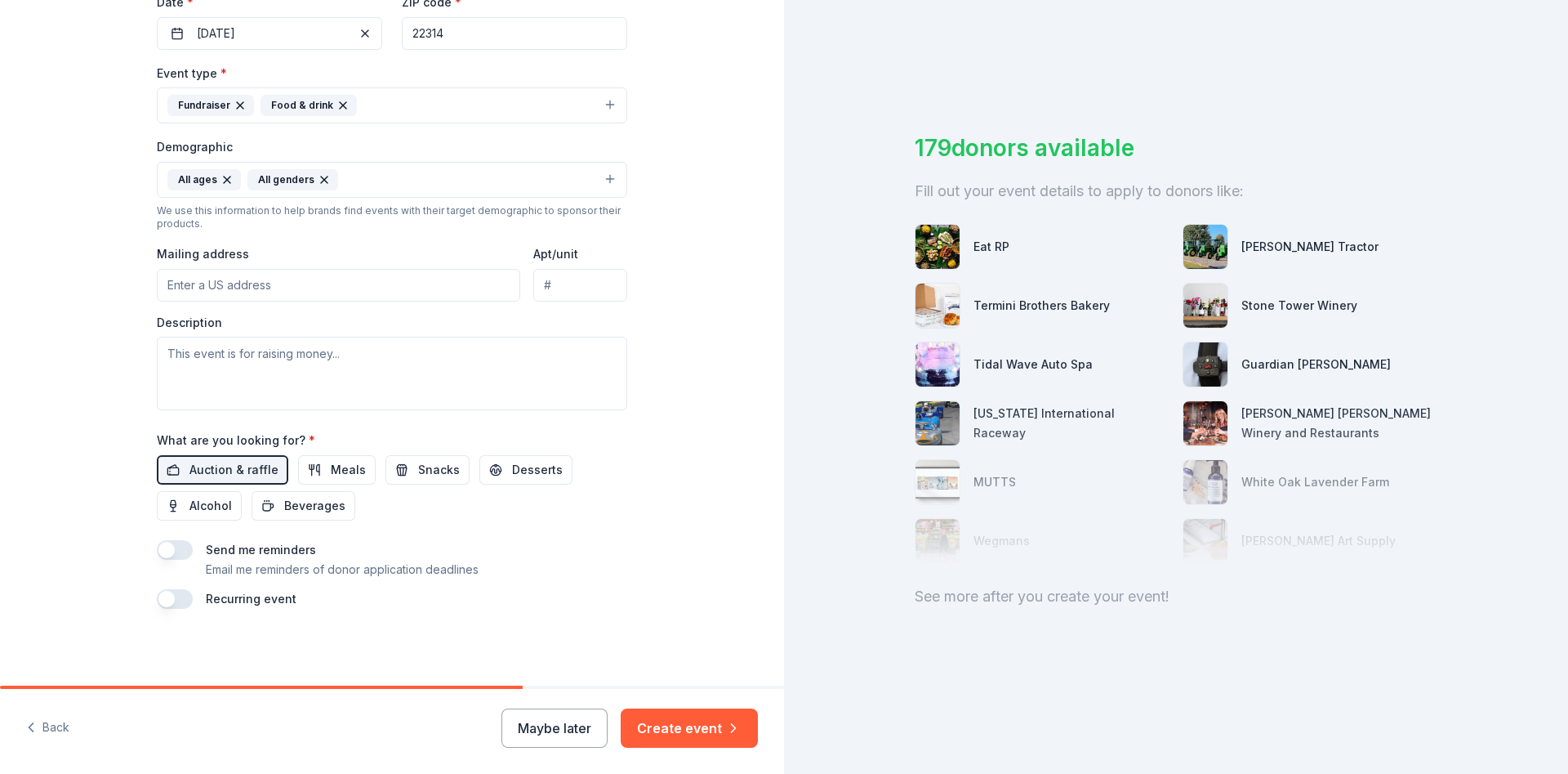
click at [310, 291] on input "Mailing address" at bounding box center [338, 285] width 364 height 33
paste input "206 N. Washington Street, Suite 301, Alexandria, VA 22314"
drag, startPoint x: 560, startPoint y: 268, endPoint x: 571, endPoint y: 282, distance: 17.8
click at [560, 269] on input "Apt/unit" at bounding box center [580, 285] width 94 height 33
click at [578, 283] on input "Apt/unit" at bounding box center [580, 285] width 94 height 33
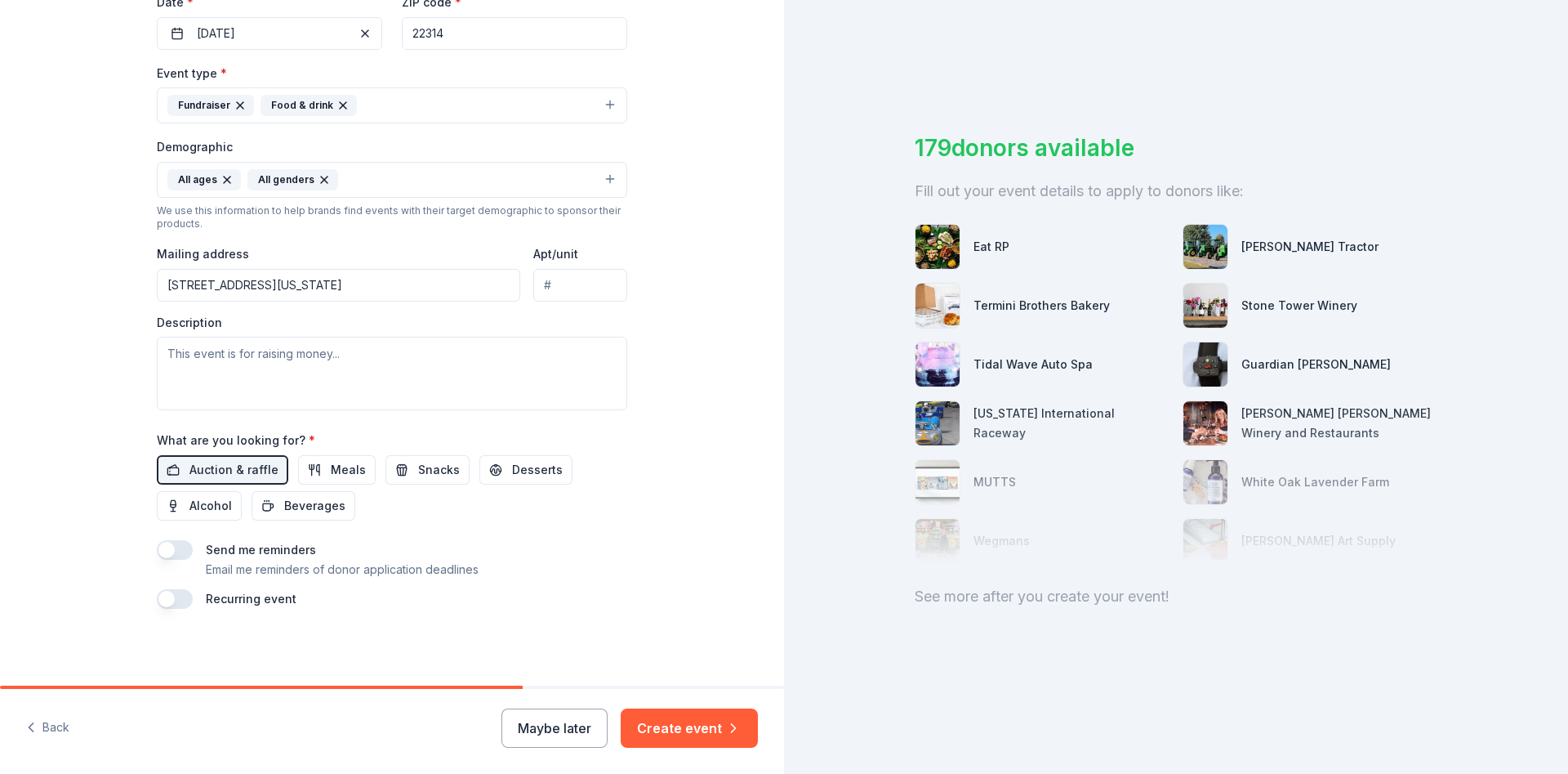
type input "206 N. Washington st"
type input "Suite 301"
click at [393, 292] on input "206 N. Washington st" at bounding box center [338, 285] width 364 height 33
type input "206 North Washington Street, Alexandria, VA, 22314"
click at [482, 319] on div "Description" at bounding box center [392, 362] width 471 height 97
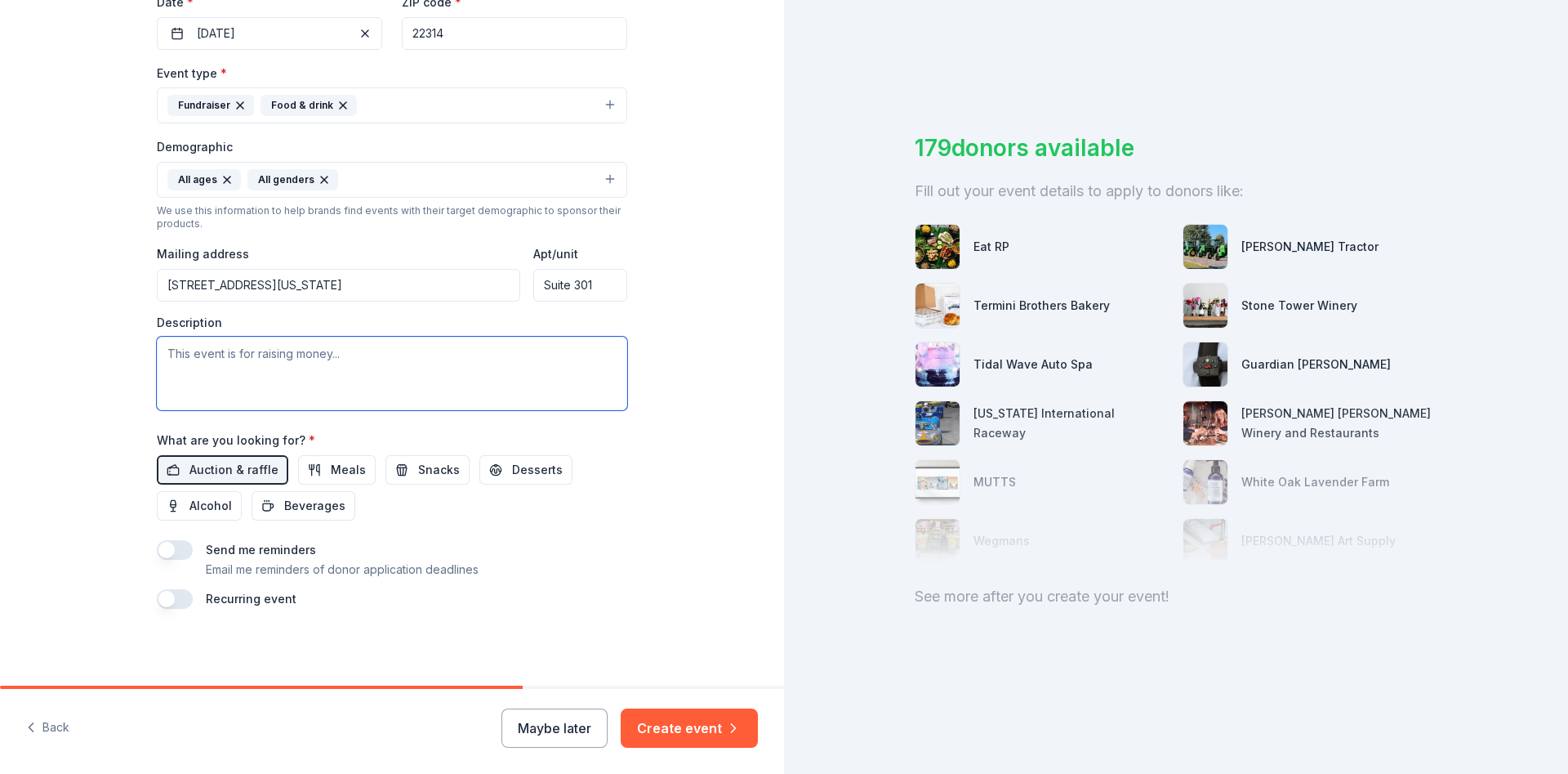
click at [340, 379] on textarea at bounding box center [392, 373] width 471 height 74
click at [374, 358] on textarea at bounding box center [392, 373] width 471 height 74
paste textarea "Senior Services of Alexandria’s 2026 Annual Gala Saturday, March 21, 2026 | The…"
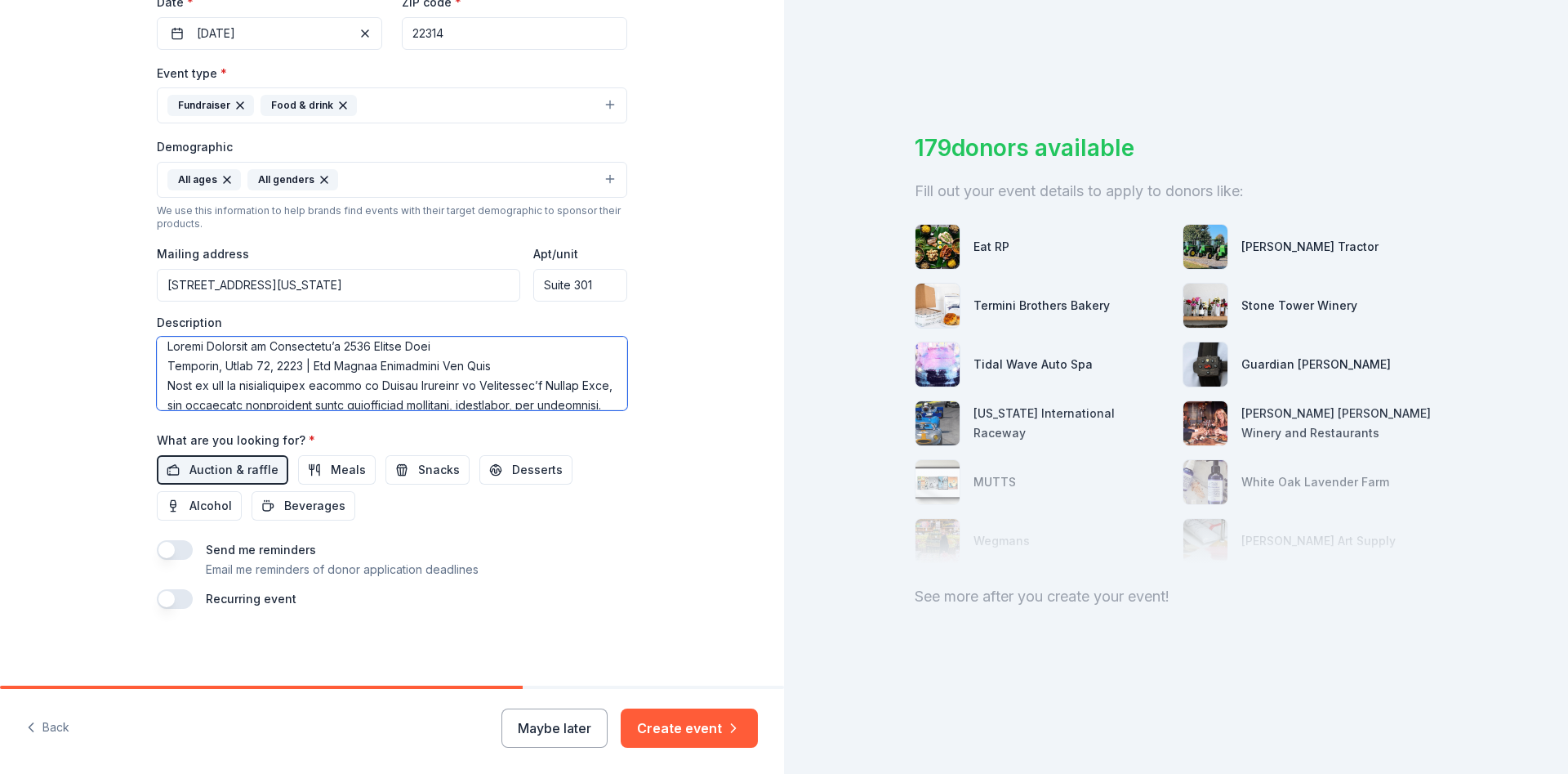
scroll to position [0, 0]
drag, startPoint x: 502, startPoint y: 365, endPoint x: 140, endPoint y: 326, distance: 364.1
click at [157, 336] on textarea at bounding box center [392, 373] width 471 height 74
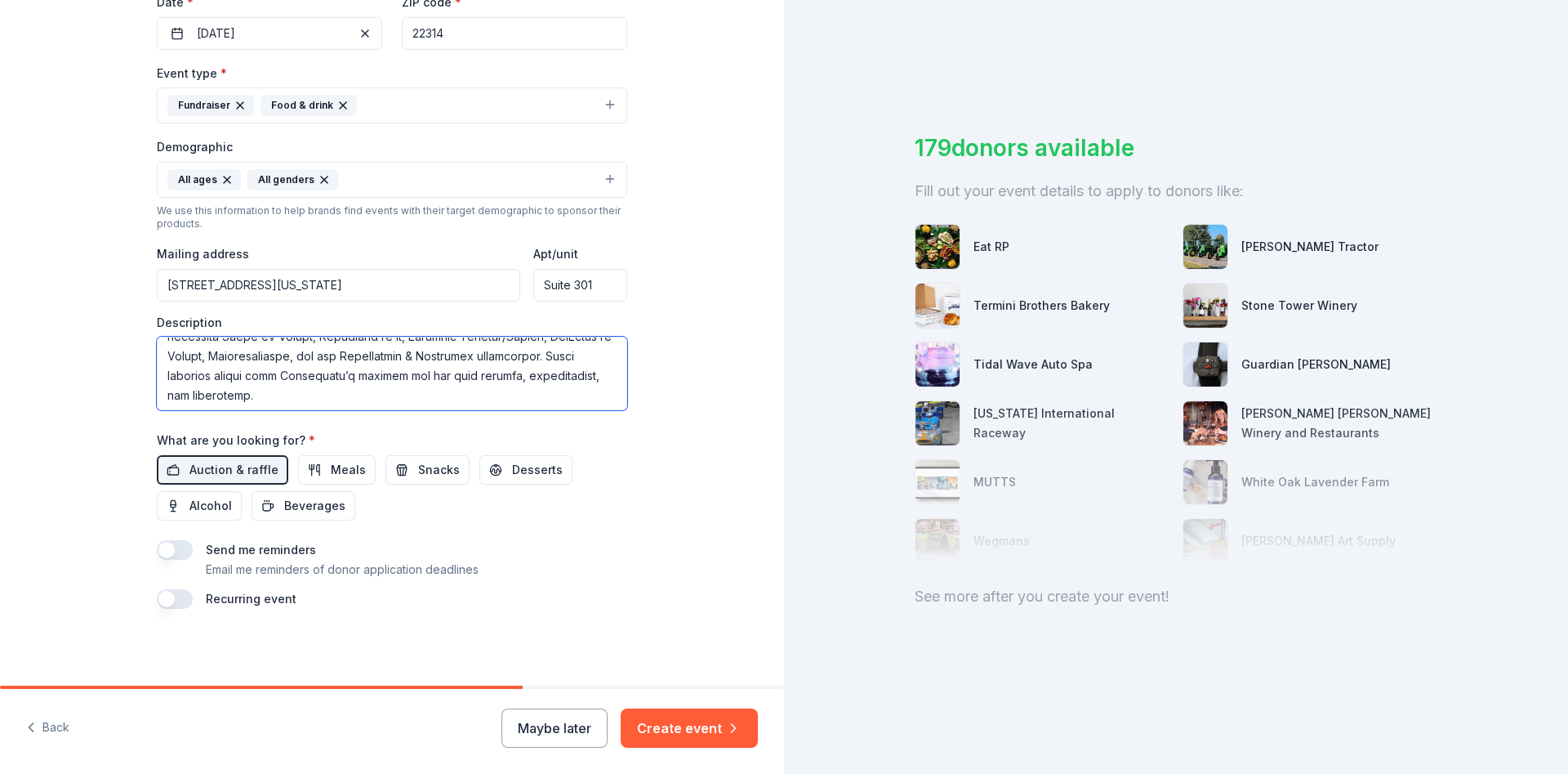
scroll to position [235, 0]
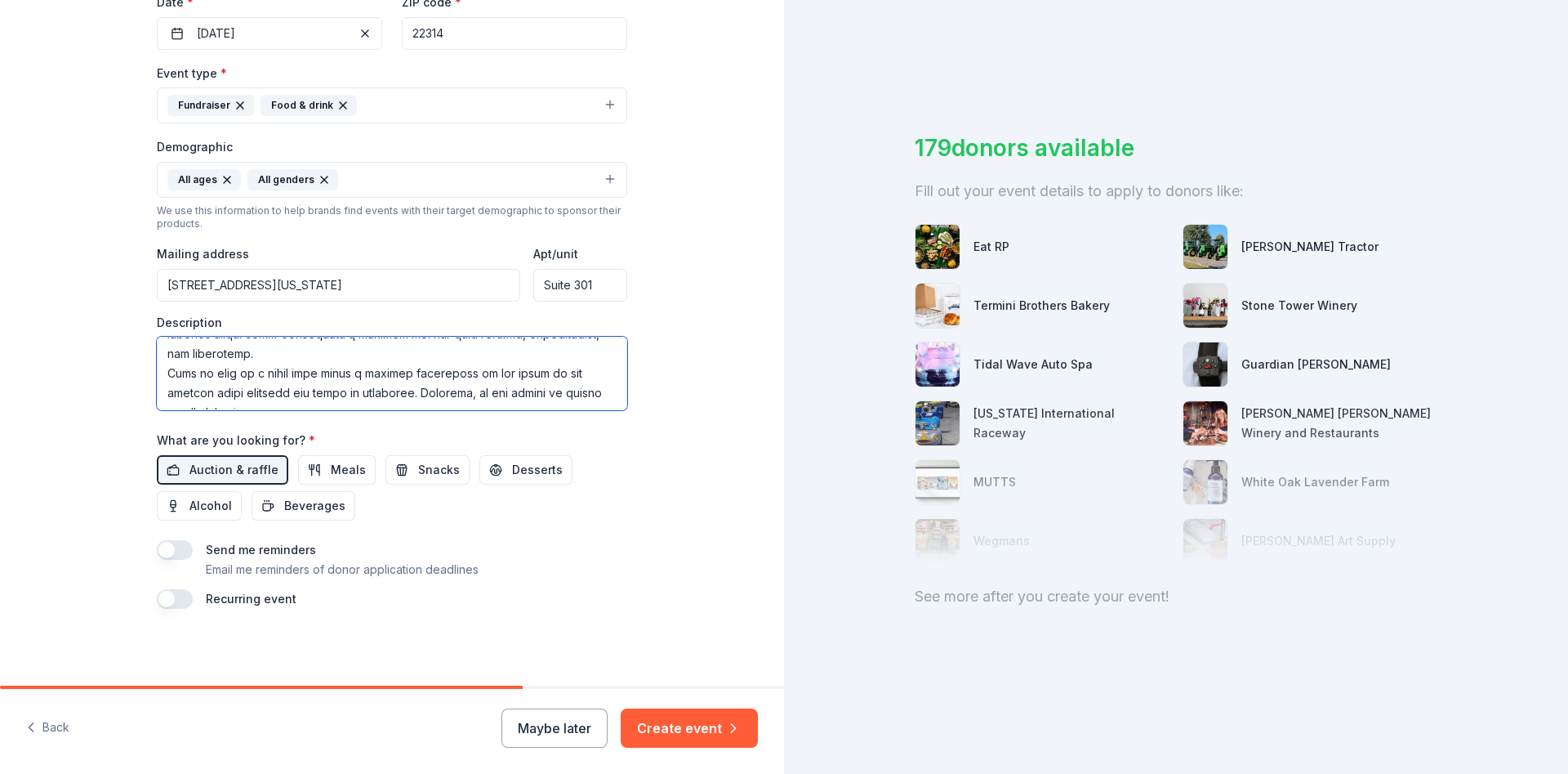
type textarea "Join us for an unforgettable evening at Senior Services of Alexandria’s Annual …"
click at [676, 487] on div "Tell us about your event. We'll find in-kind donations you can apply for. Event…" at bounding box center [392, 142] width 784 height 1091
click at [680, 727] on button "Create event" at bounding box center [689, 728] width 137 height 39
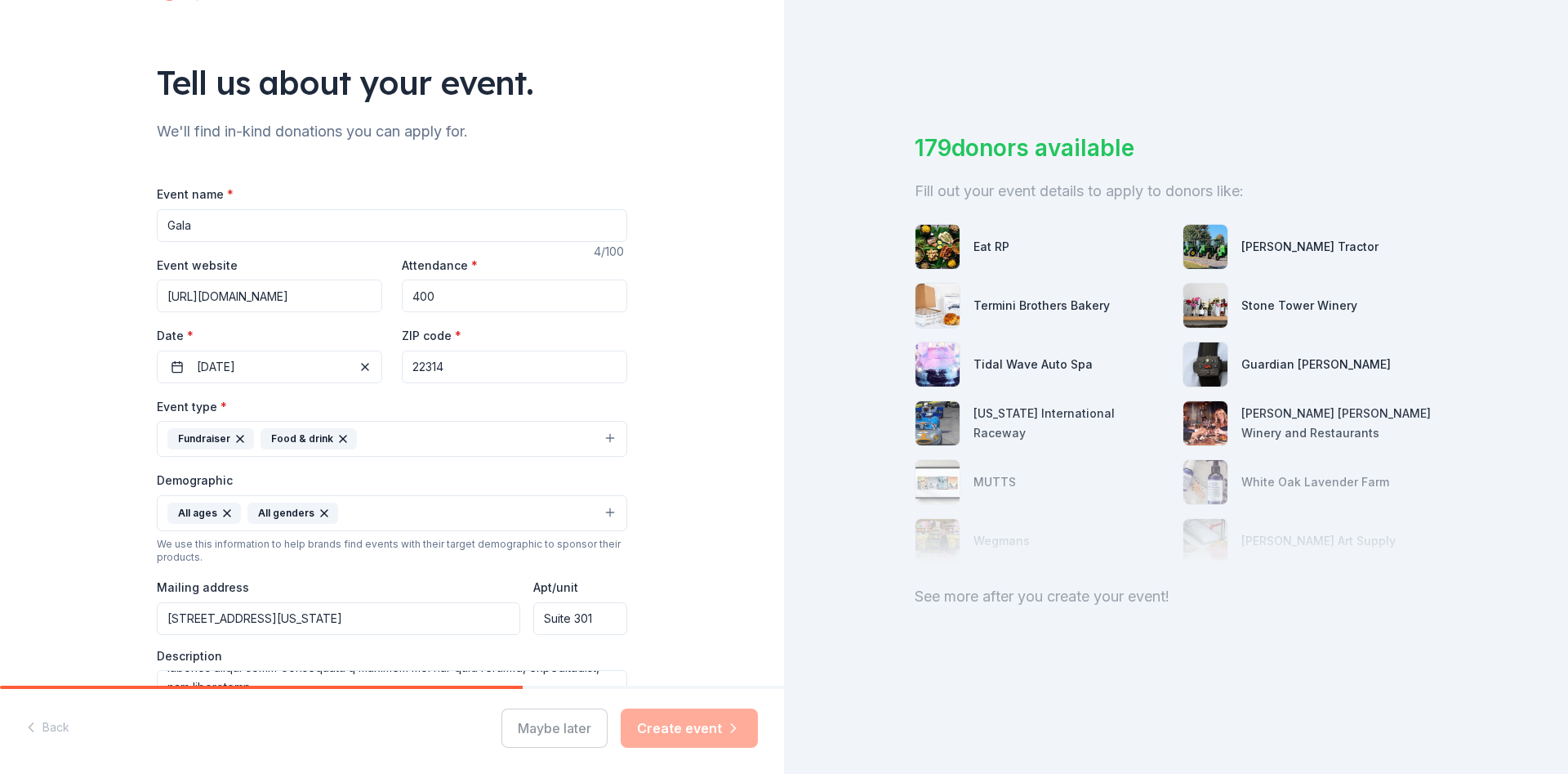
scroll to position [110, 0]
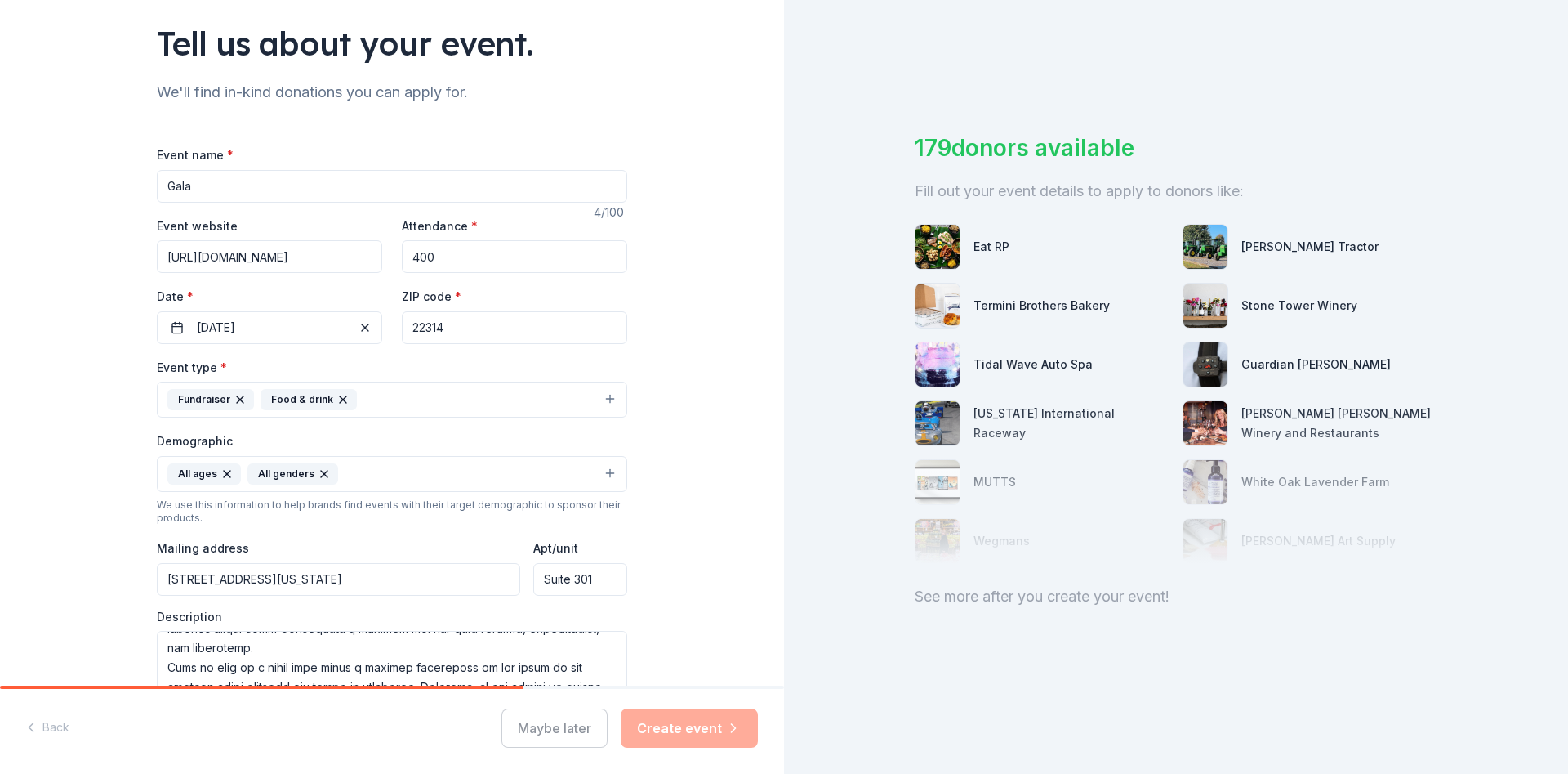
click at [470, 323] on input "22314" at bounding box center [514, 328] width 225 height 33
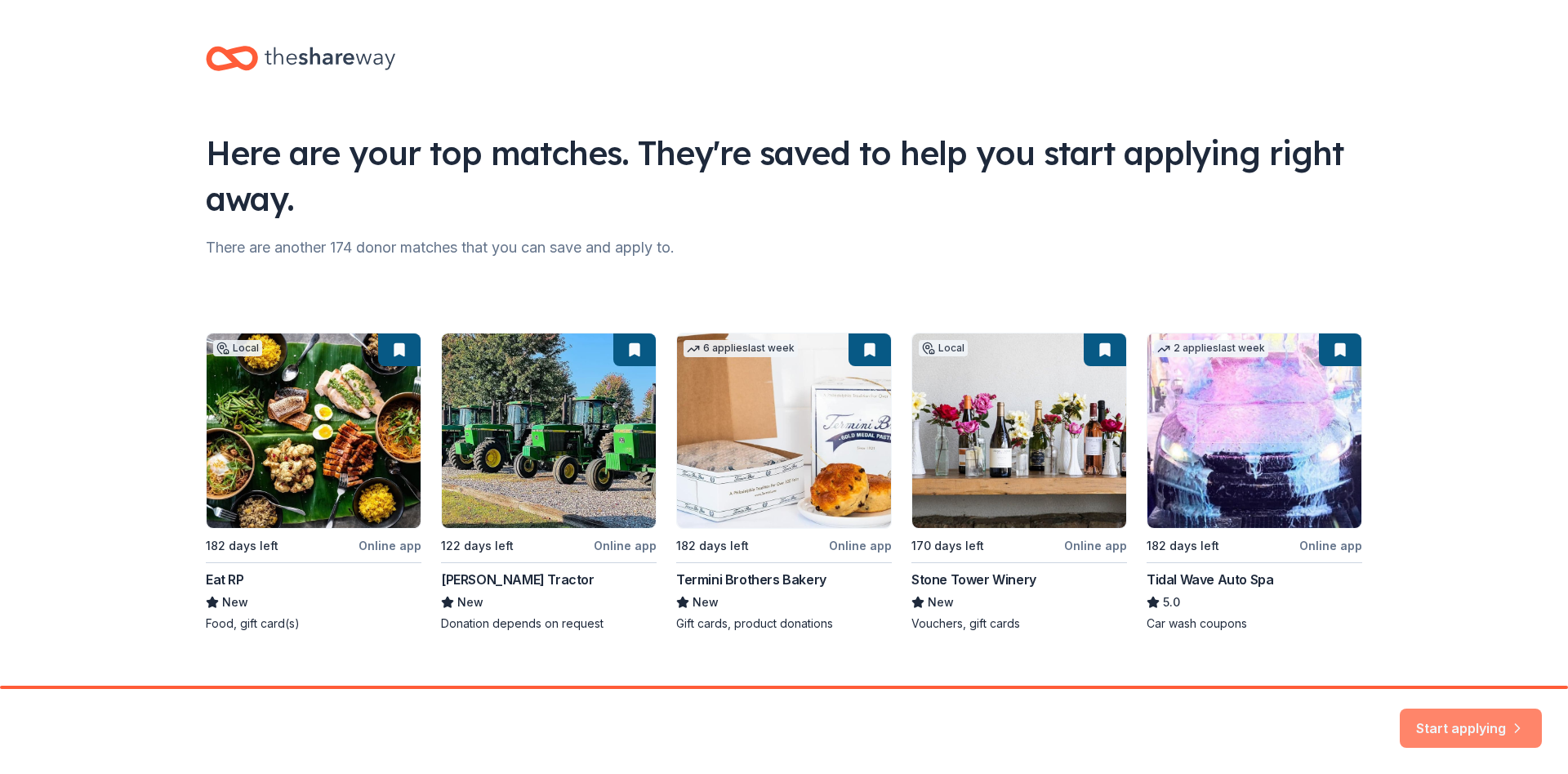
click at [1434, 707] on button "Start applying" at bounding box center [1470, 718] width 142 height 39
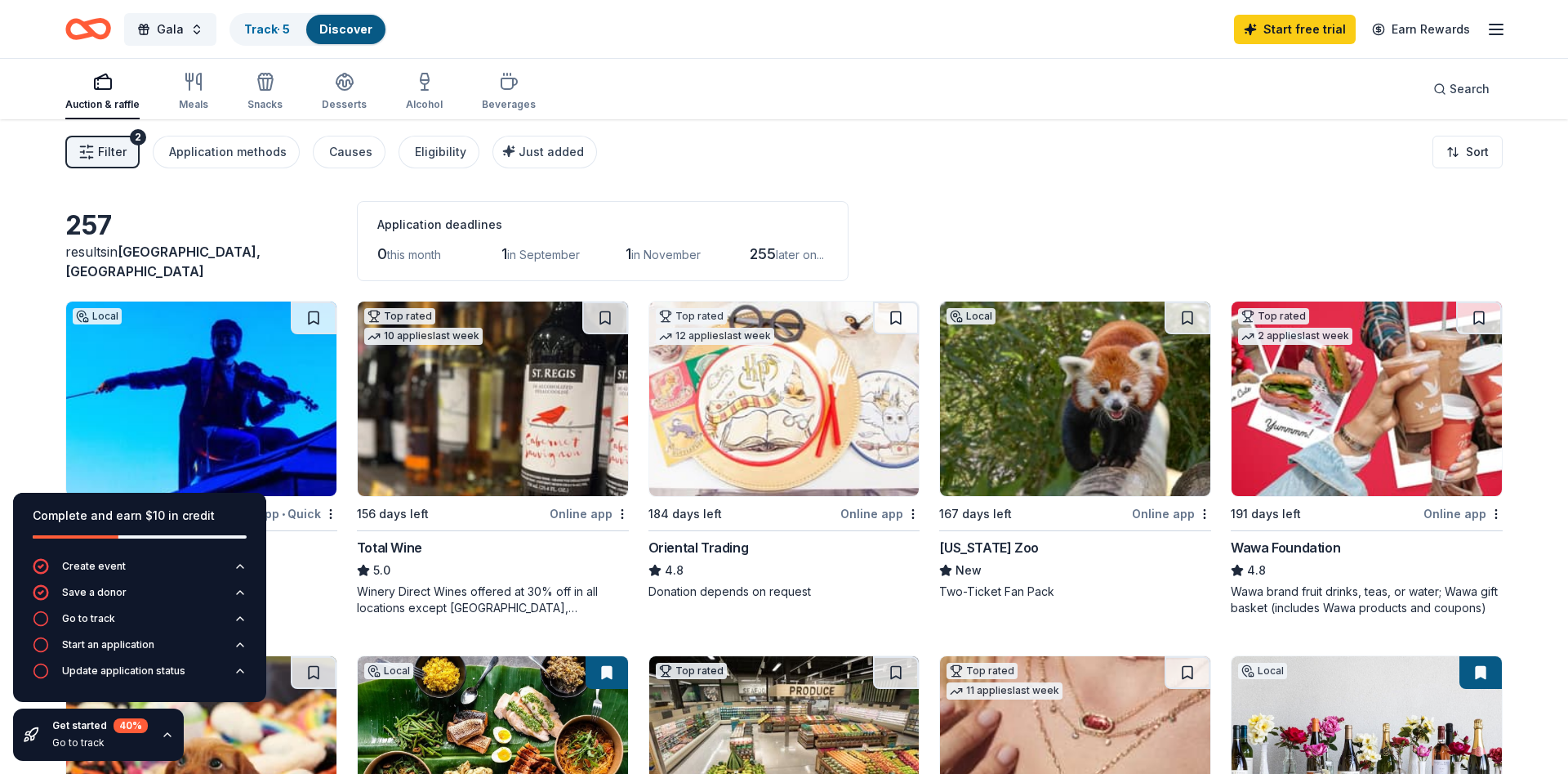
click at [748, 116] on div "Auction & raffle Meals Snacks Desserts Alcohol Beverages Search" at bounding box center [783, 89] width 1437 height 61
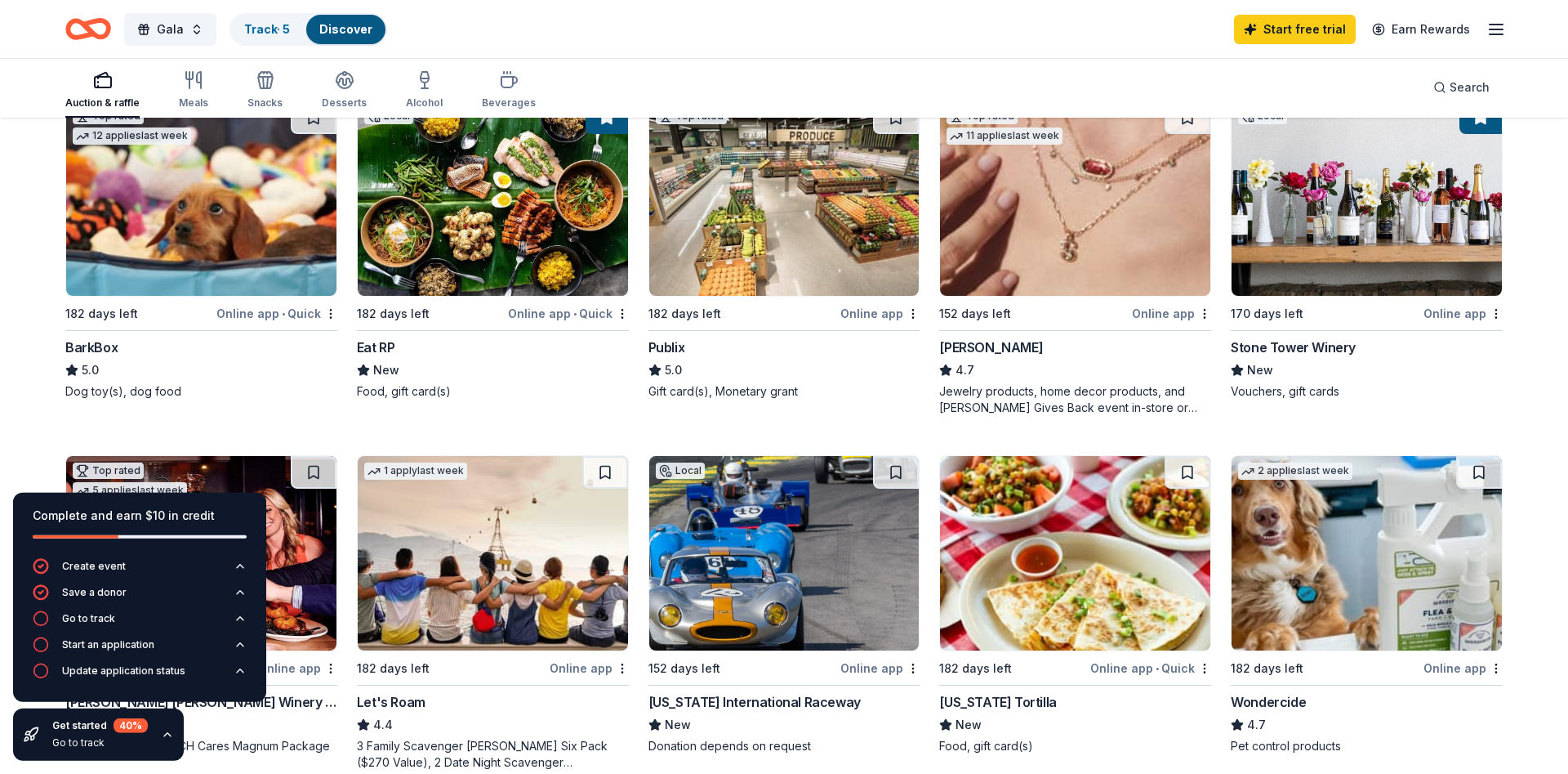
scroll to position [583, 0]
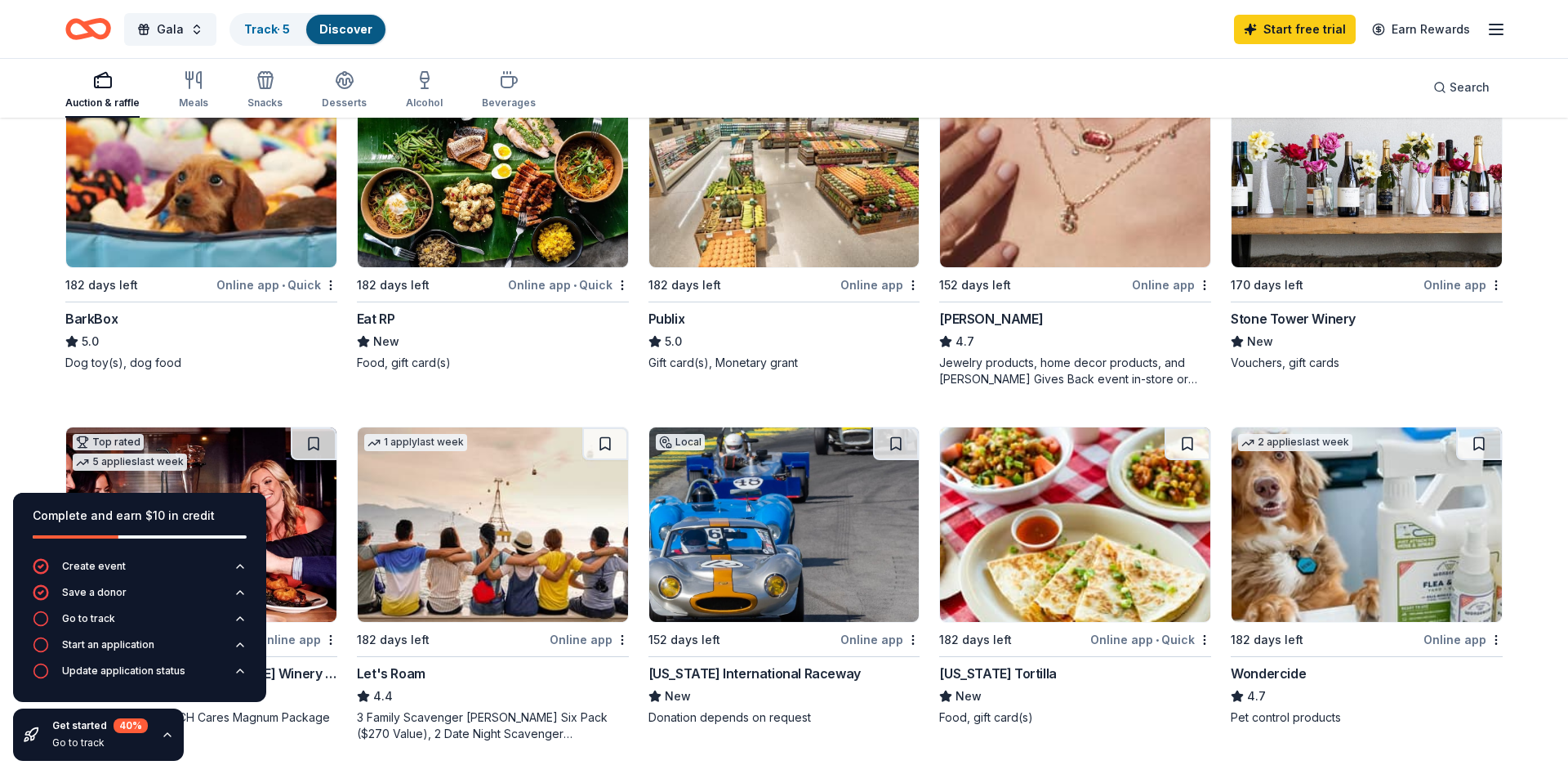
click at [195, 214] on img at bounding box center [201, 170] width 270 height 194
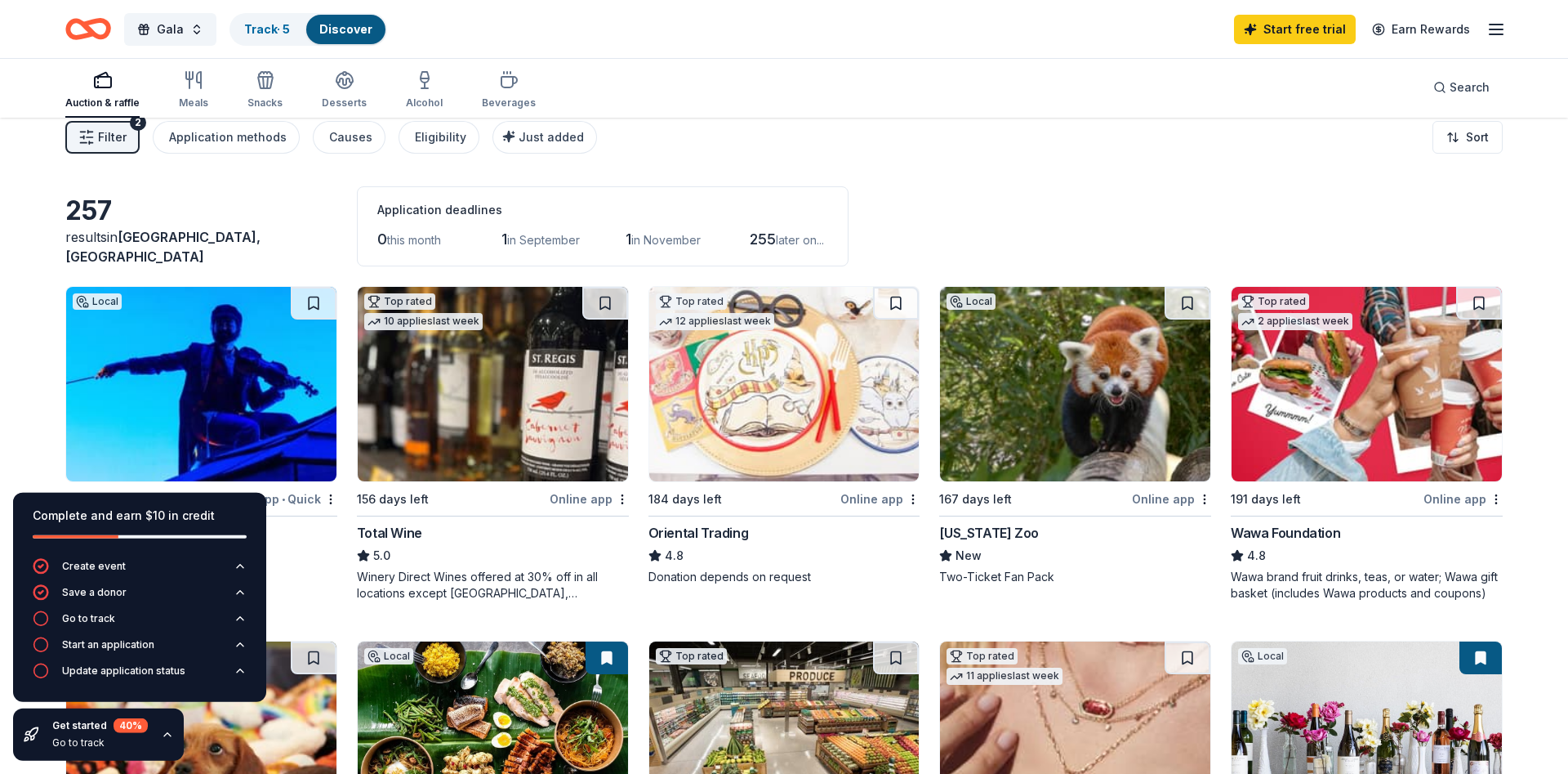
scroll to position [0, 0]
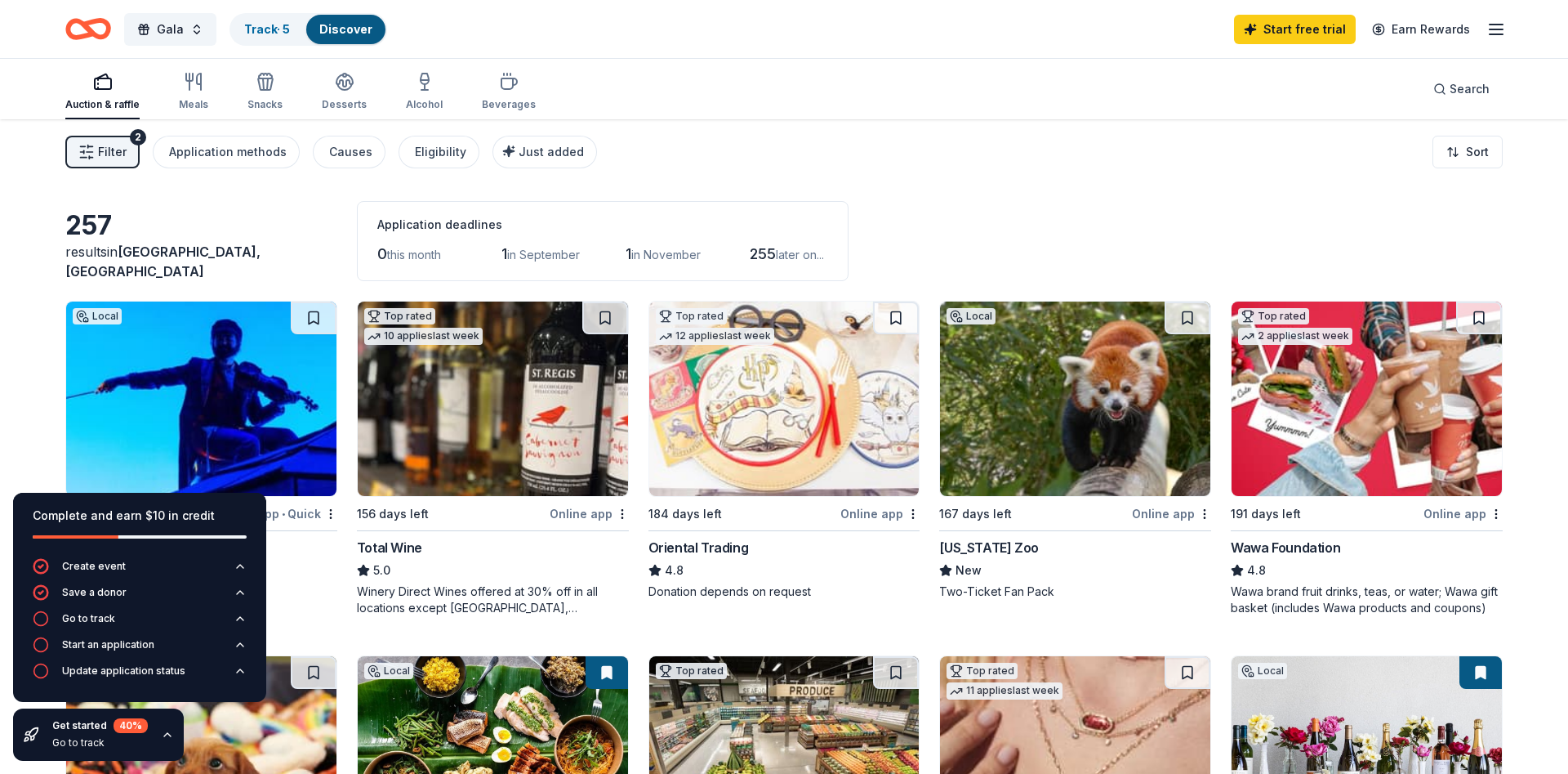
click at [537, 253] on span "in September" at bounding box center [543, 254] width 73 height 14
click at [1106, 136] on div "Filter 2 Application methods Causes Eligibility Just added Sort" at bounding box center [784, 152] width 1568 height 65
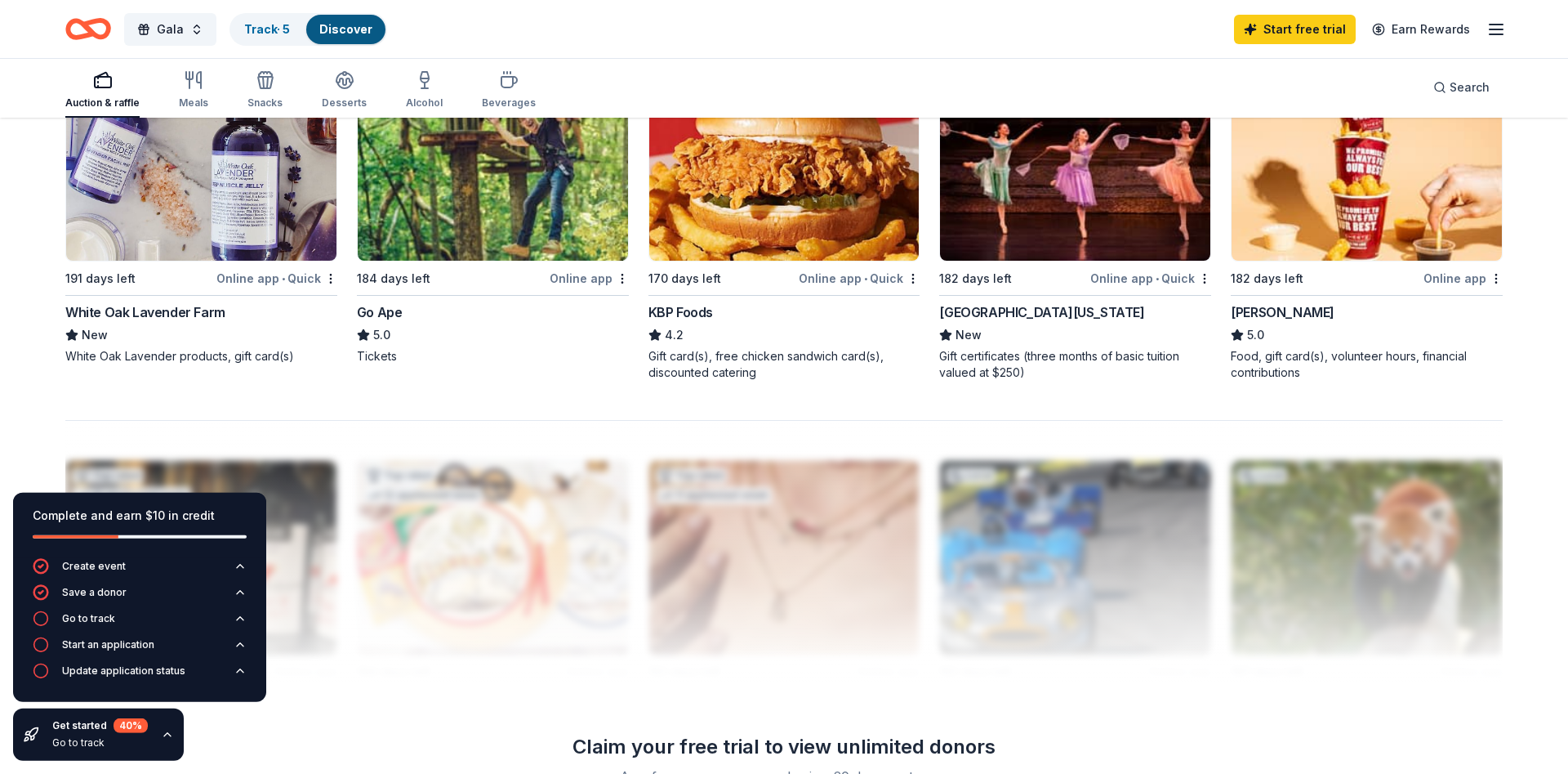
scroll to position [1600, 0]
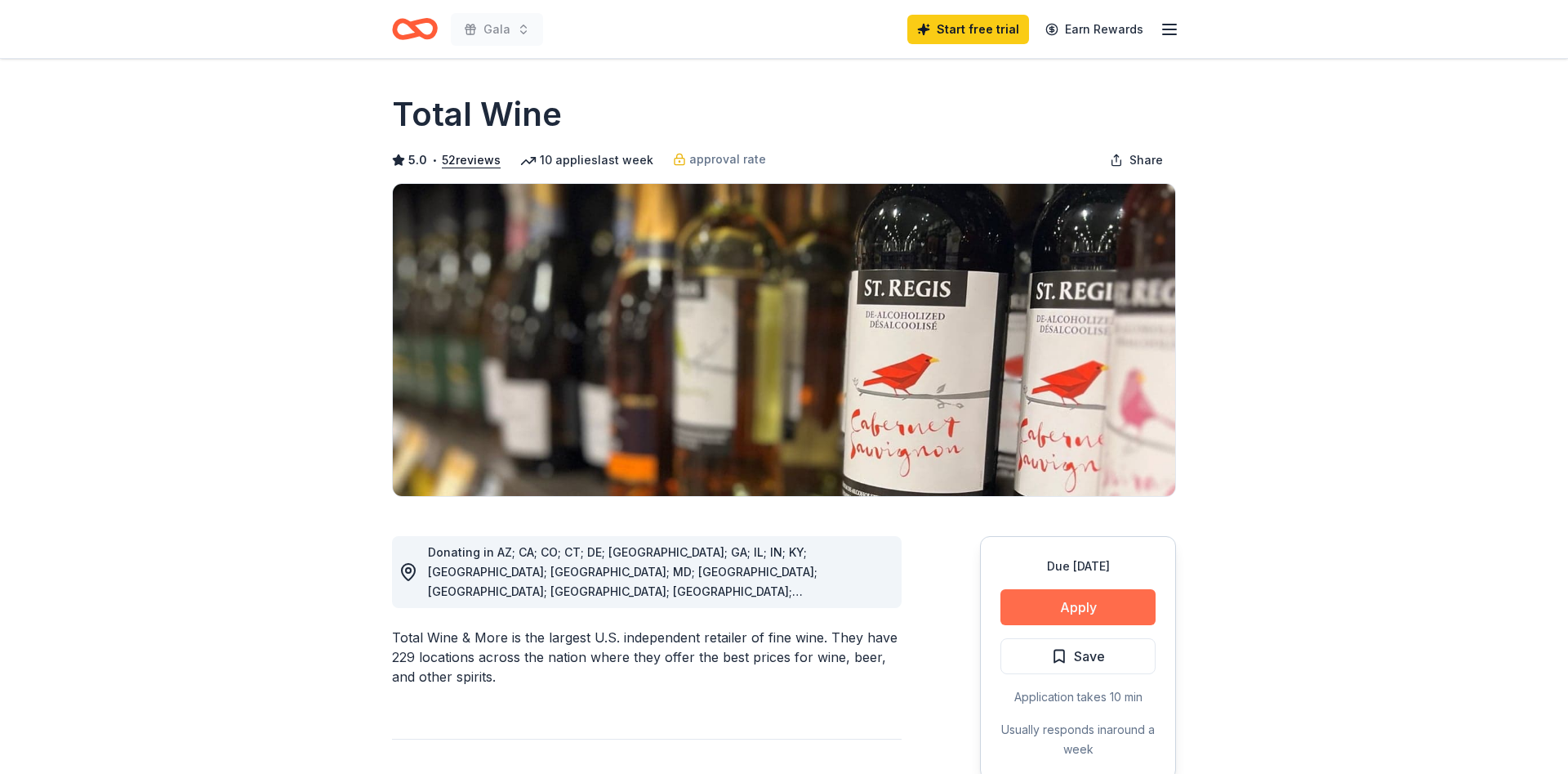
scroll to position [167, 0]
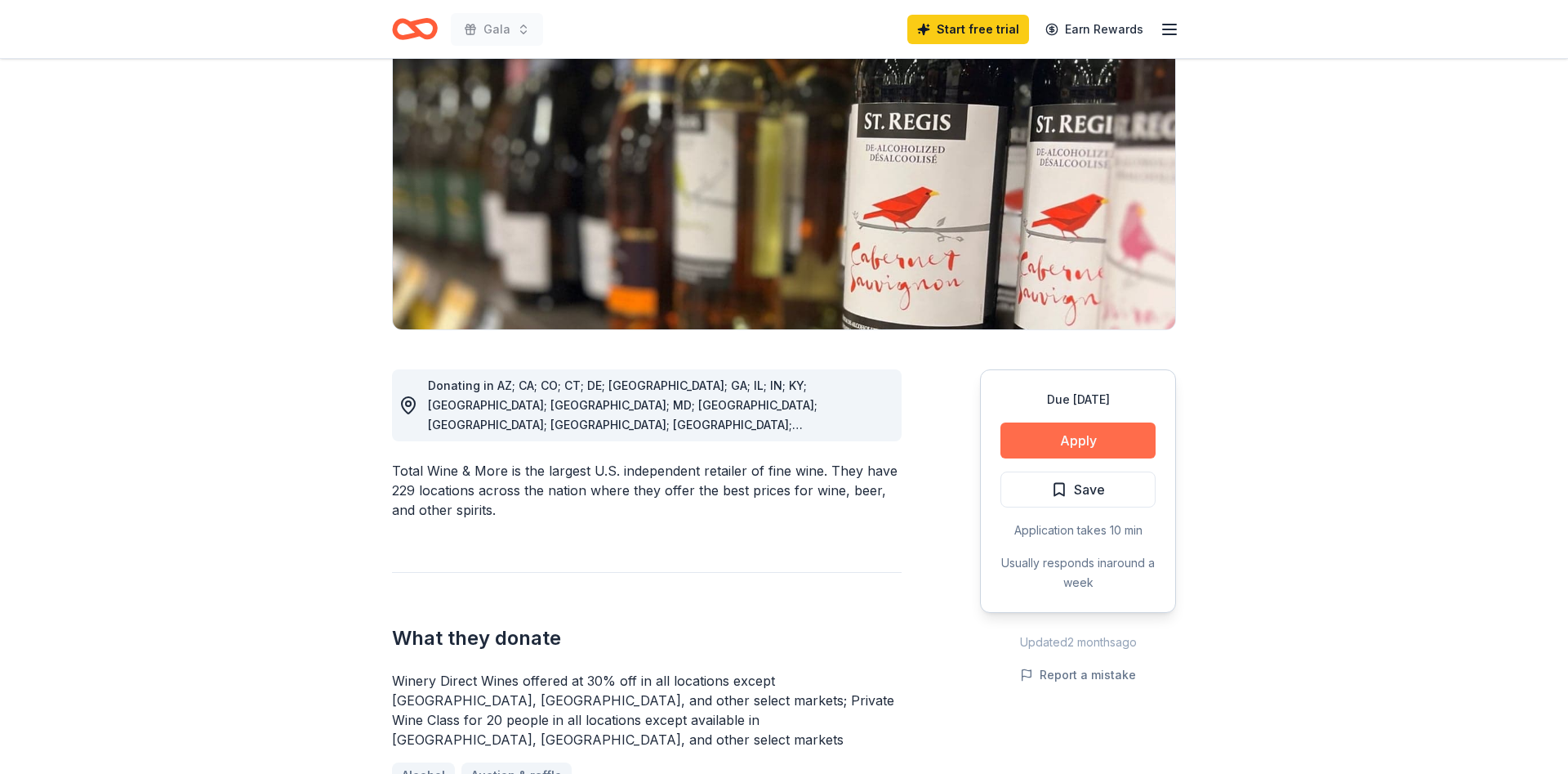
click at [1090, 433] on button "Apply" at bounding box center [1078, 440] width 155 height 36
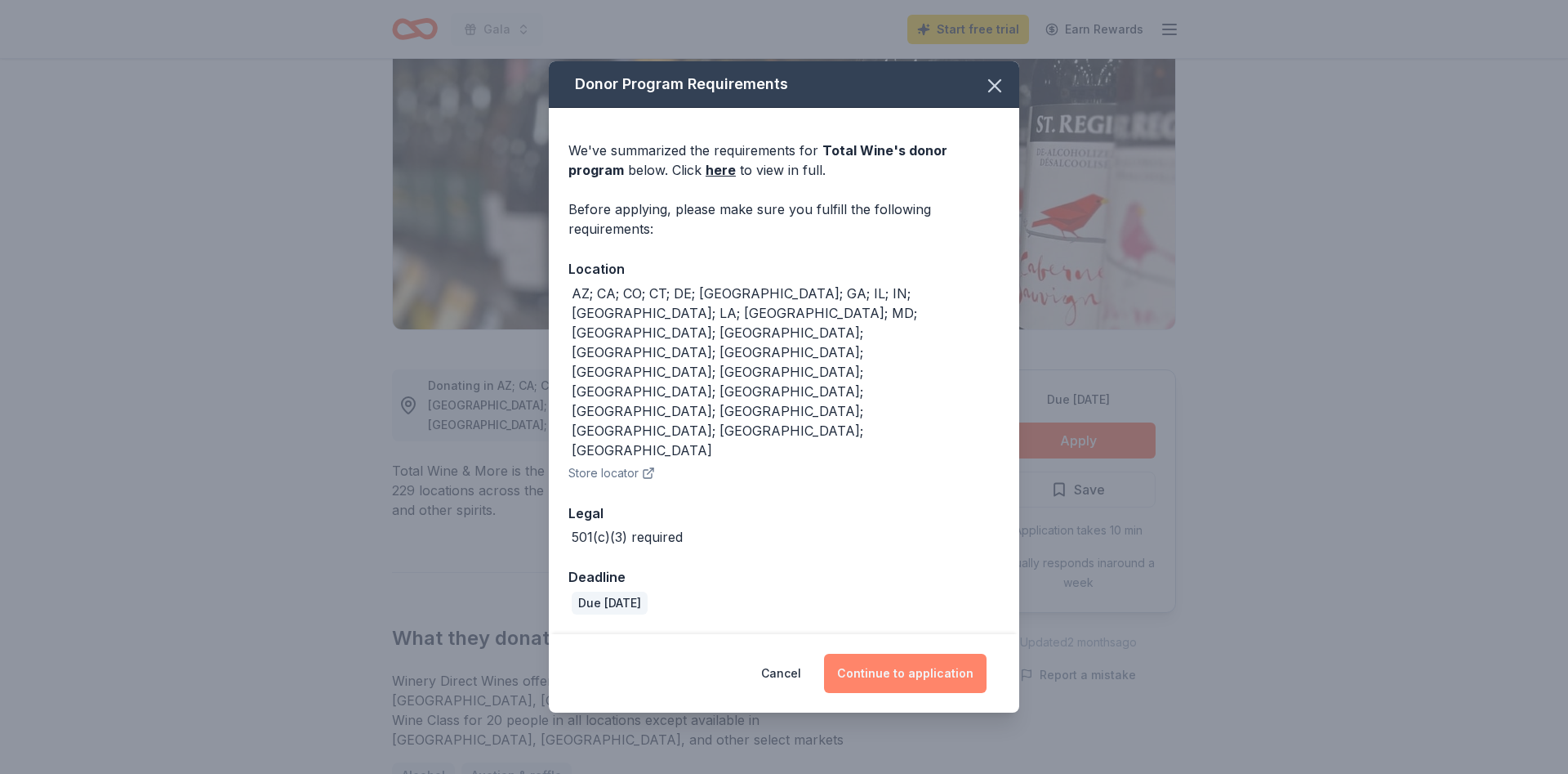
click at [882, 653] on button "Continue to application" at bounding box center [906, 673] width 163 height 39
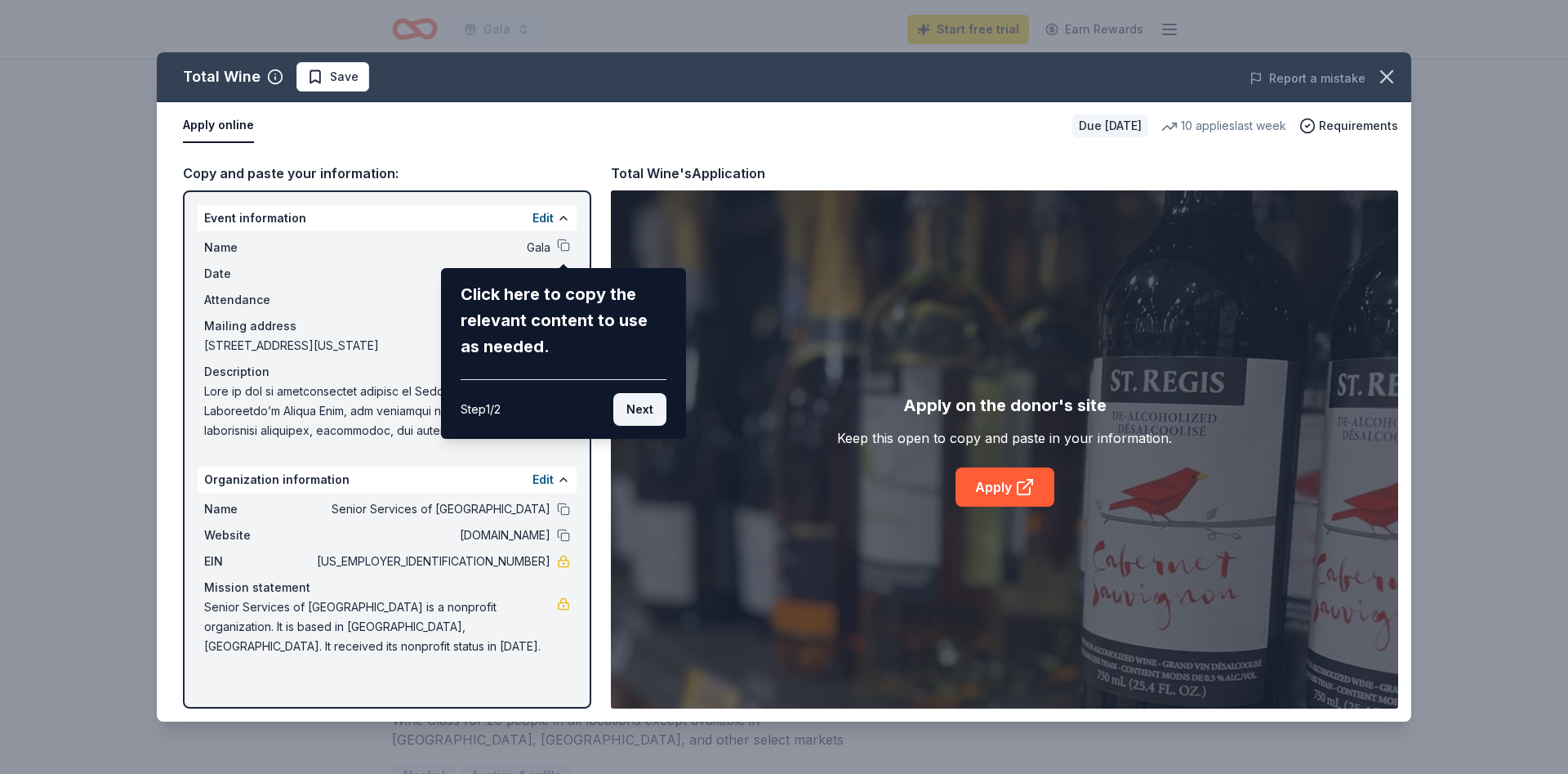
click at [639, 408] on button "Next" at bounding box center [640, 409] width 53 height 33
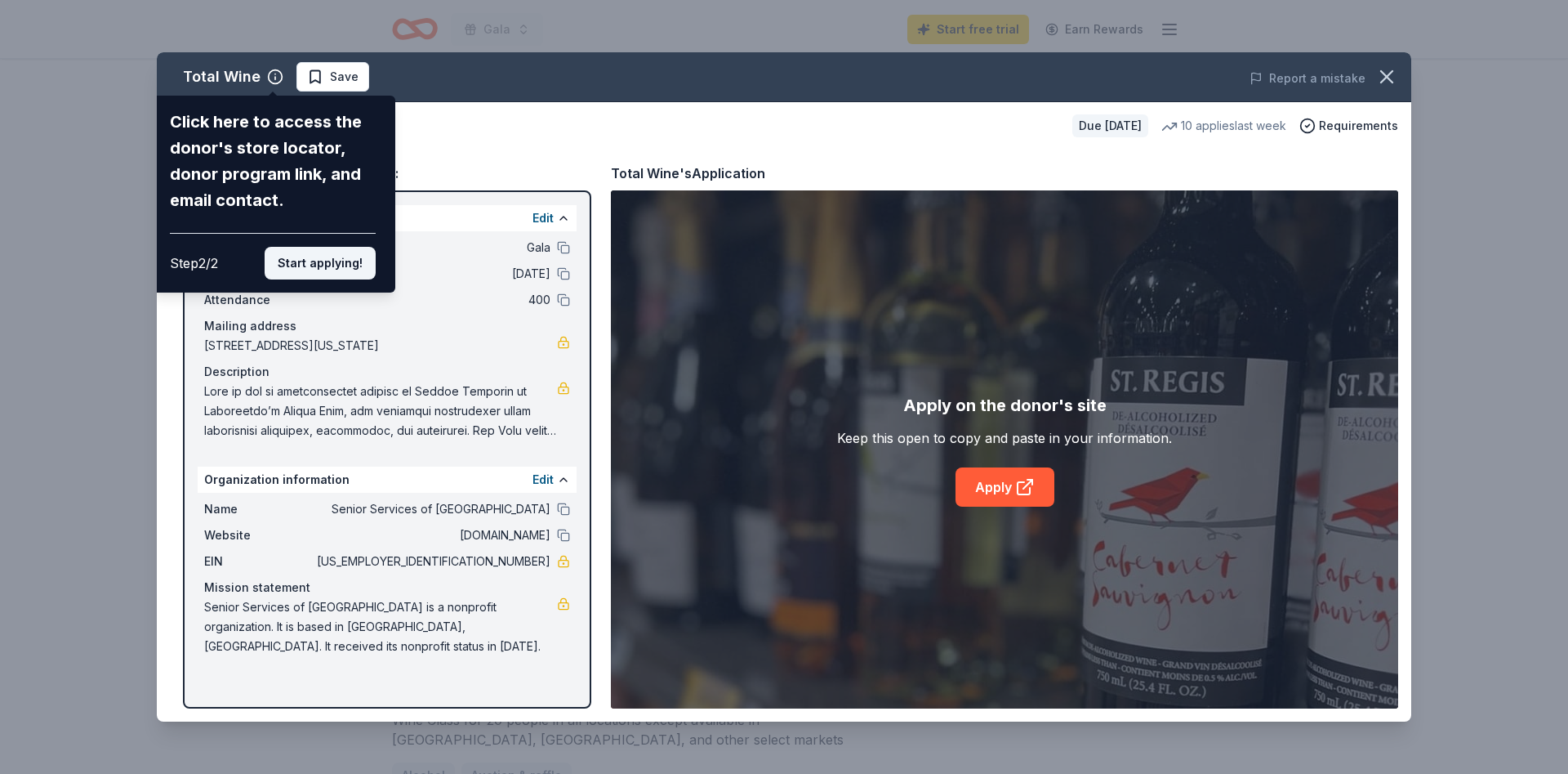
click at [330, 247] on button "Start applying!" at bounding box center [320, 263] width 111 height 33
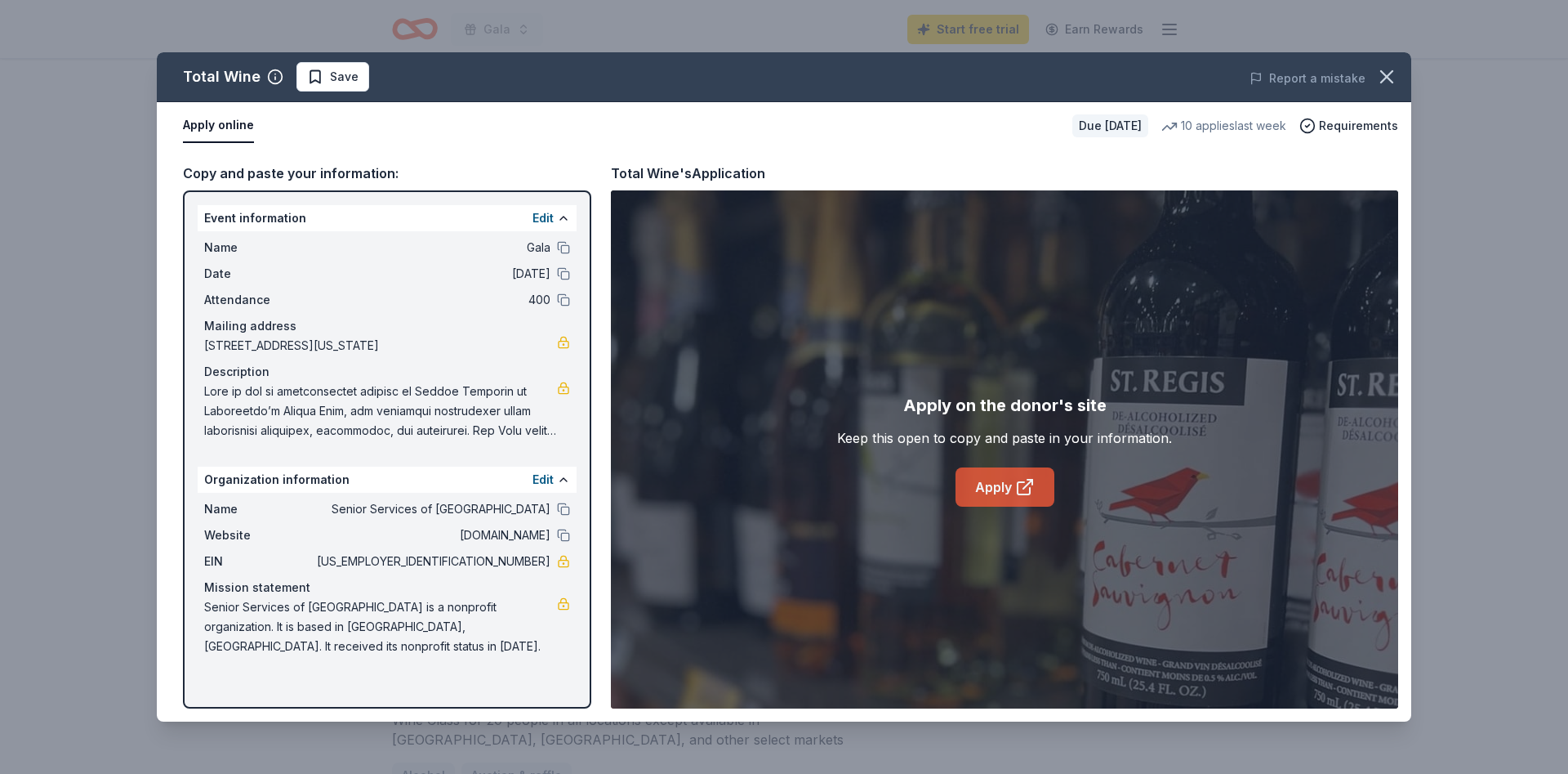
click at [999, 481] on link "Apply" at bounding box center [1004, 487] width 98 height 39
click at [1379, 78] on icon "button" at bounding box center [1387, 76] width 23 height 23
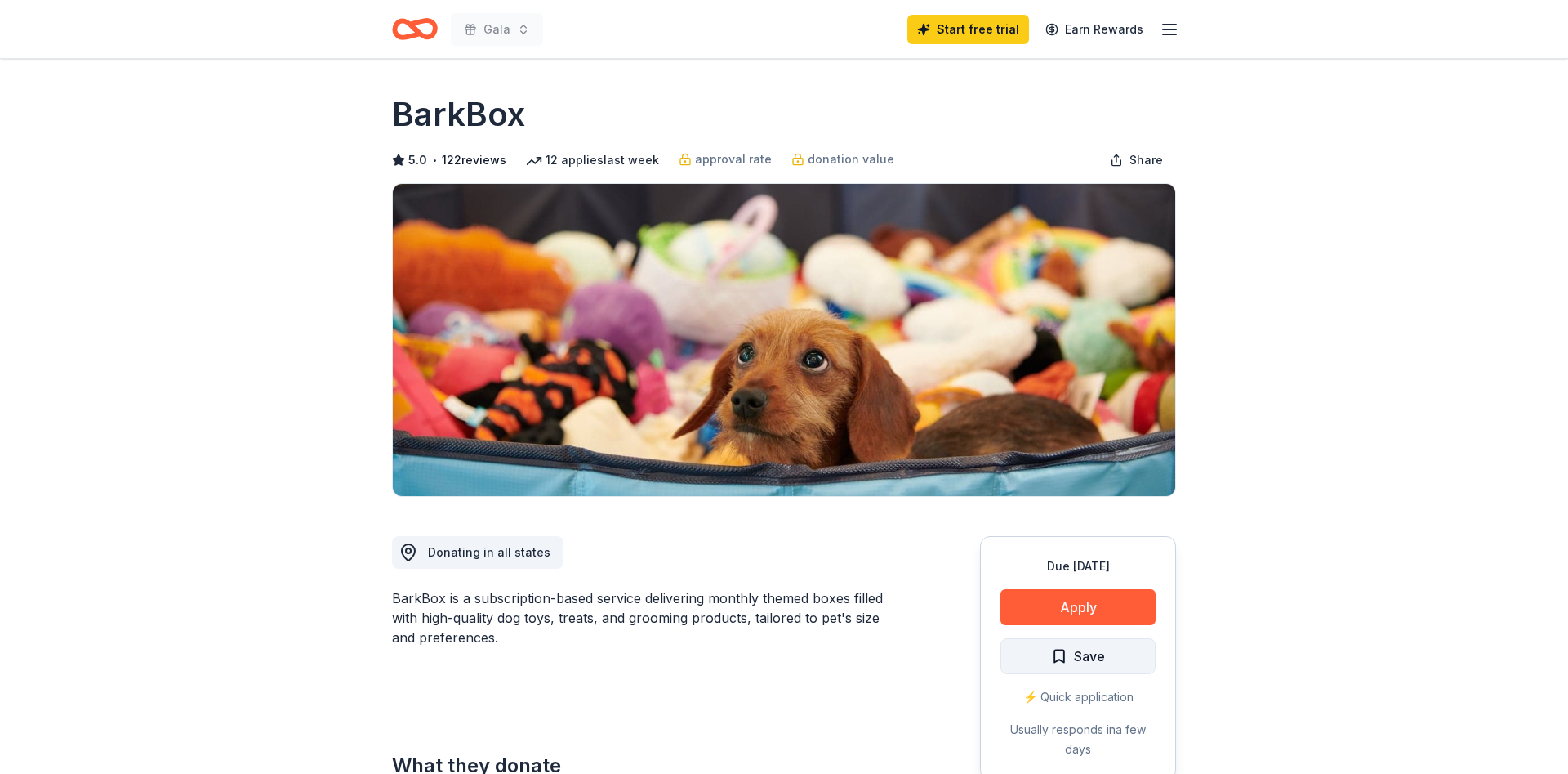
scroll to position [250, 0]
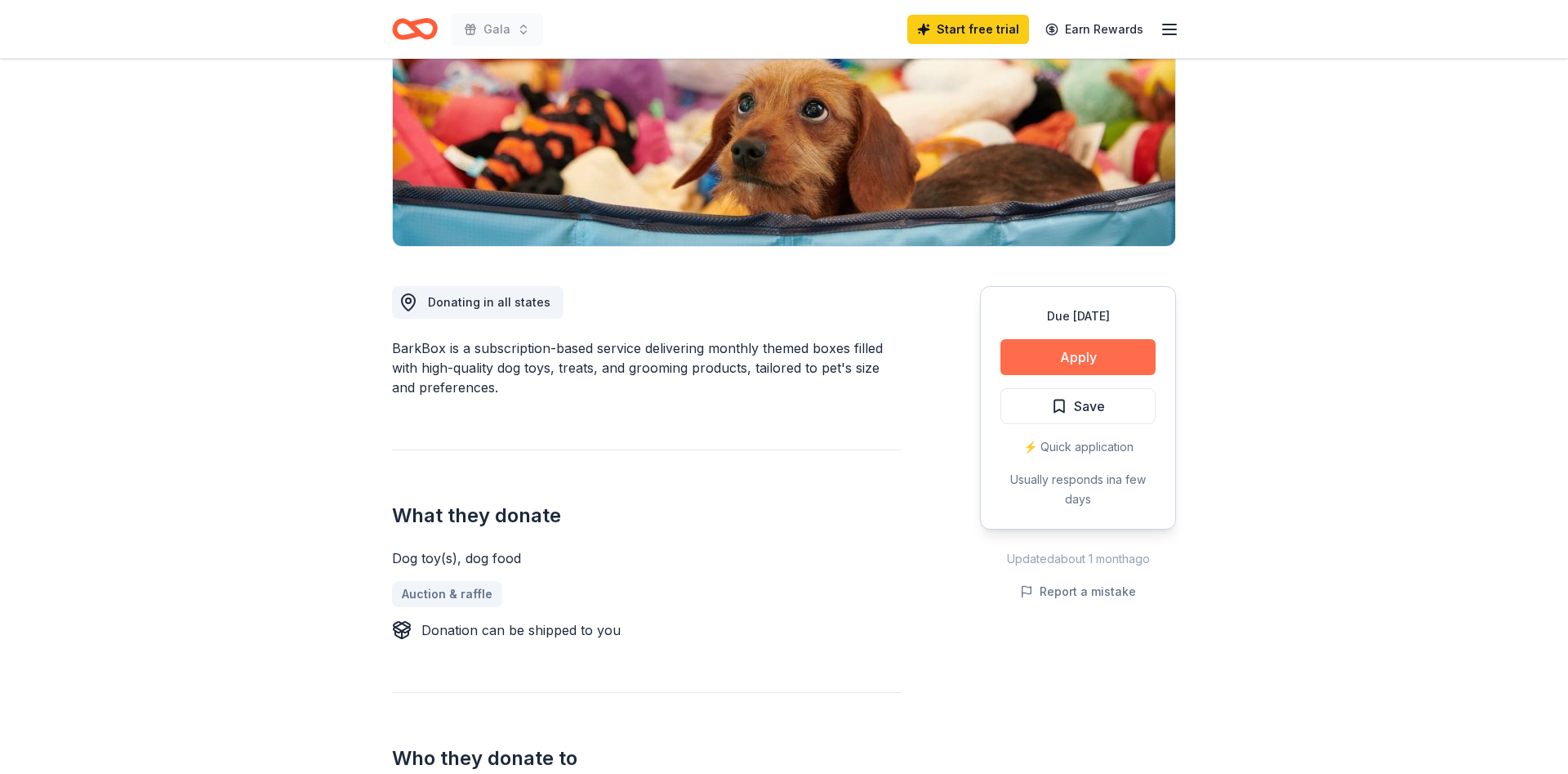
click at [1103, 348] on button "Apply" at bounding box center [1078, 357] width 155 height 36
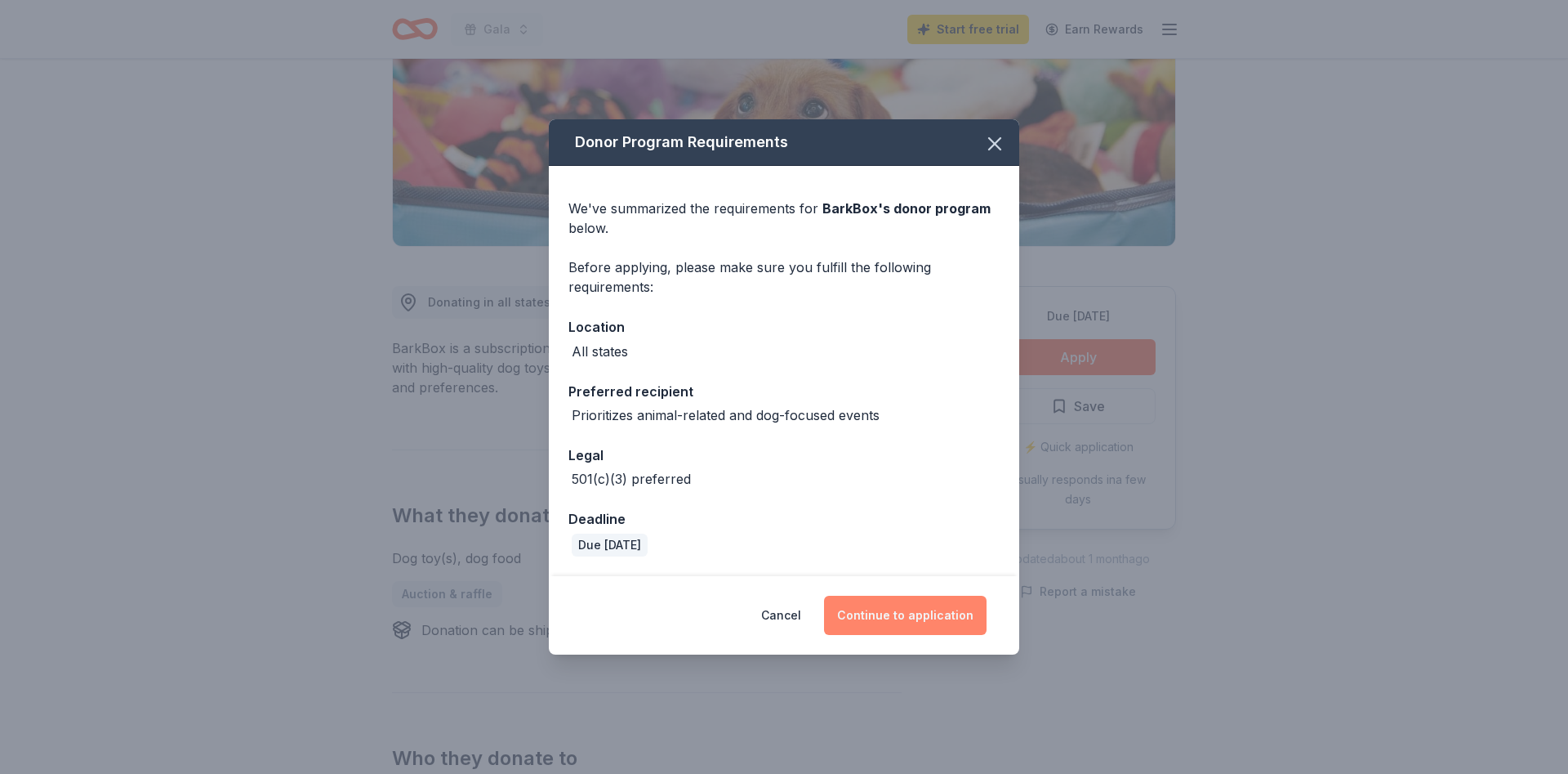
click at [903, 619] on button "Continue to application" at bounding box center [906, 616] width 163 height 39
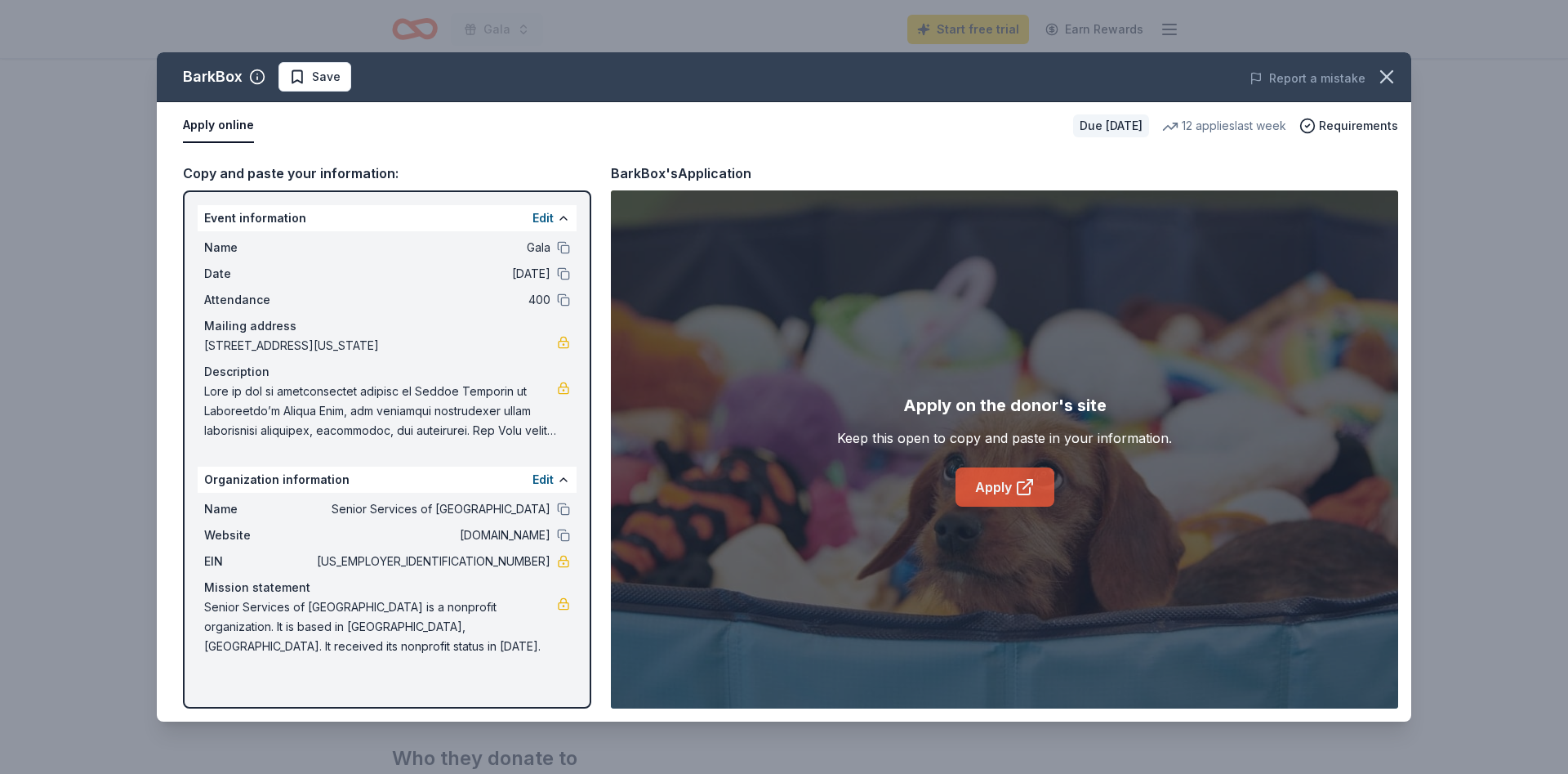
click at [998, 487] on link "Apply" at bounding box center [1004, 487] width 98 height 39
click at [1379, 70] on icon "button" at bounding box center [1387, 76] width 23 height 23
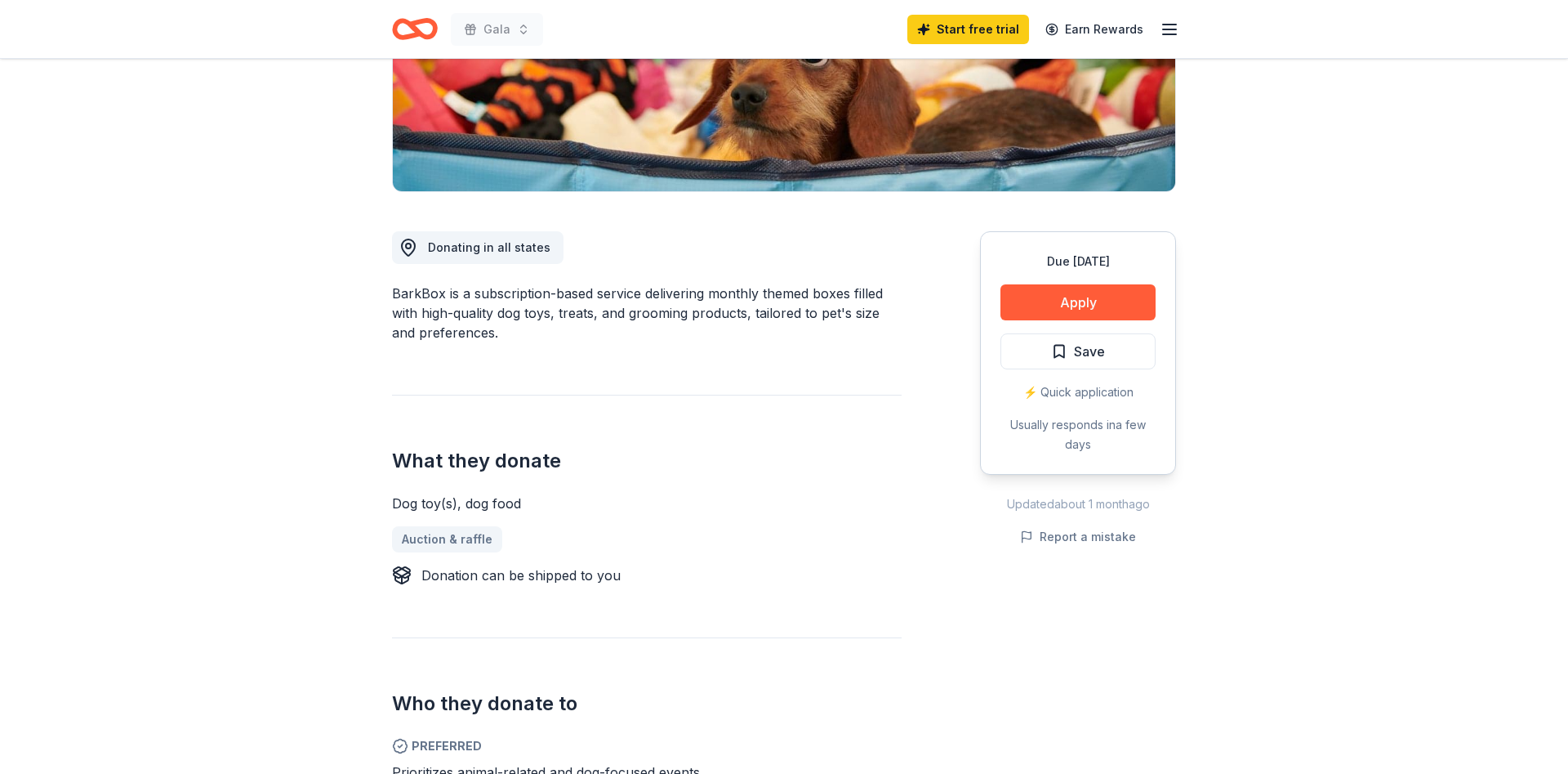
scroll to position [333, 0]
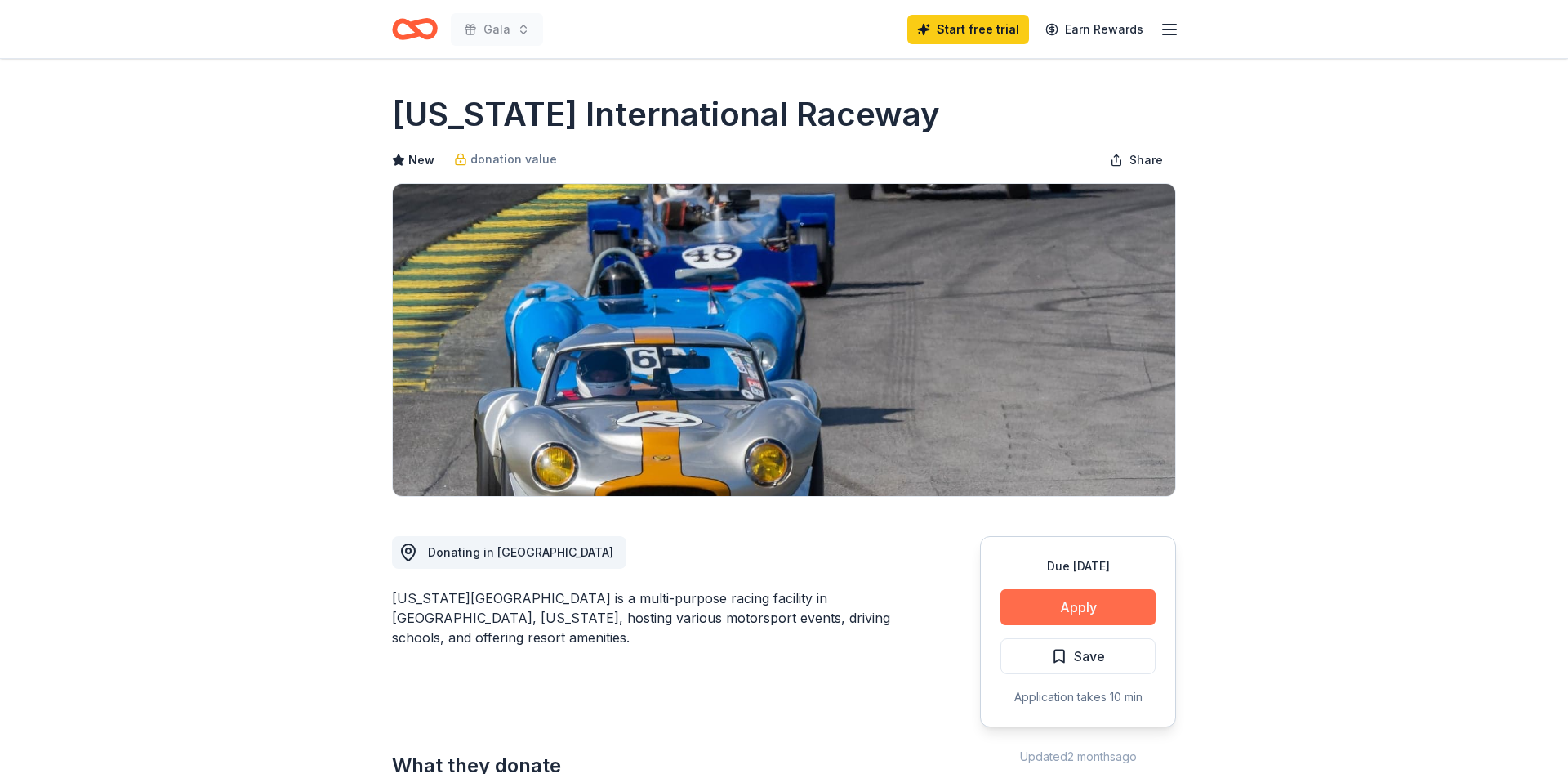
click at [1072, 606] on button "Apply" at bounding box center [1078, 607] width 155 height 36
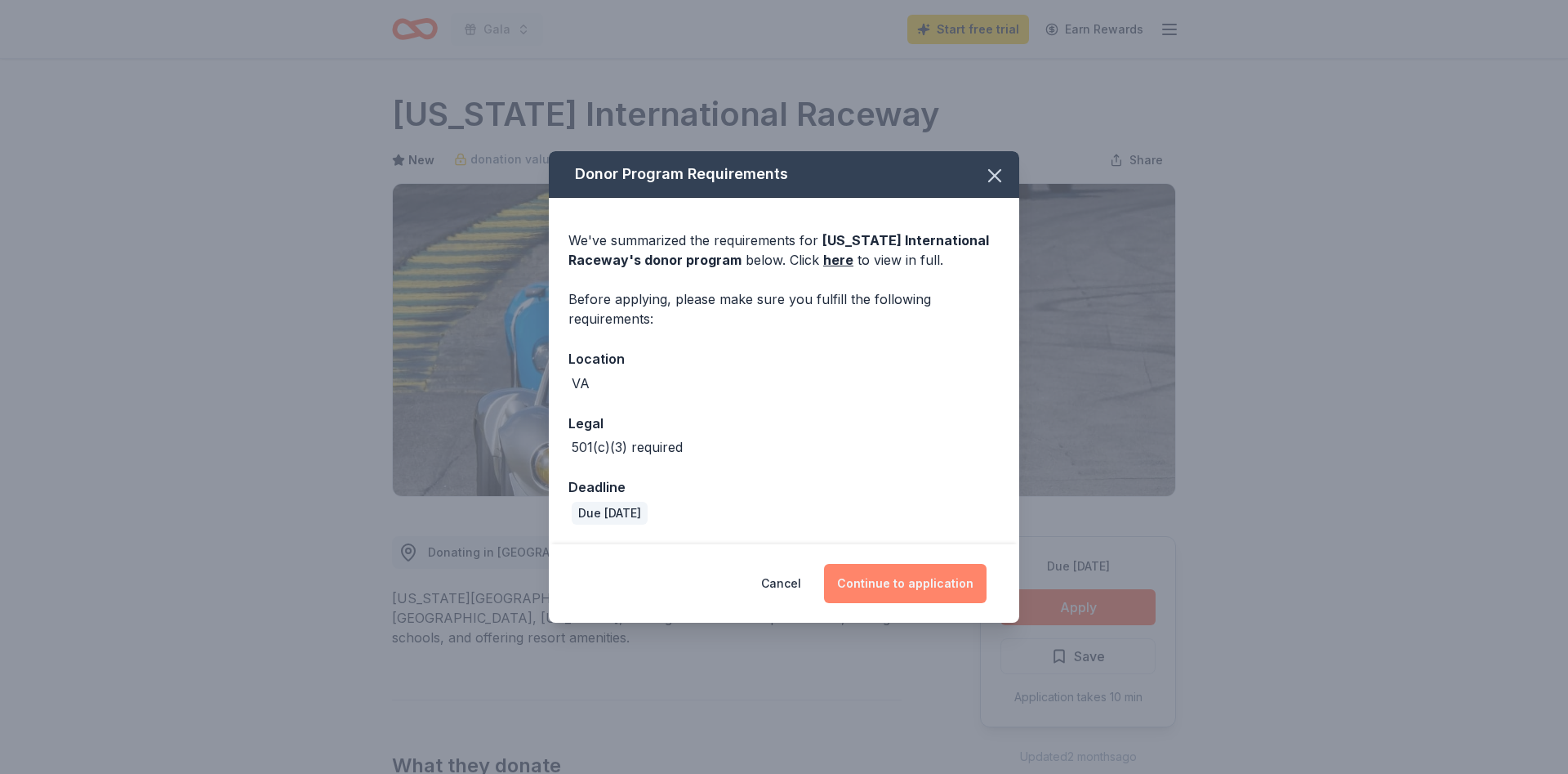
click at [888, 579] on button "Continue to application" at bounding box center [906, 583] width 163 height 39
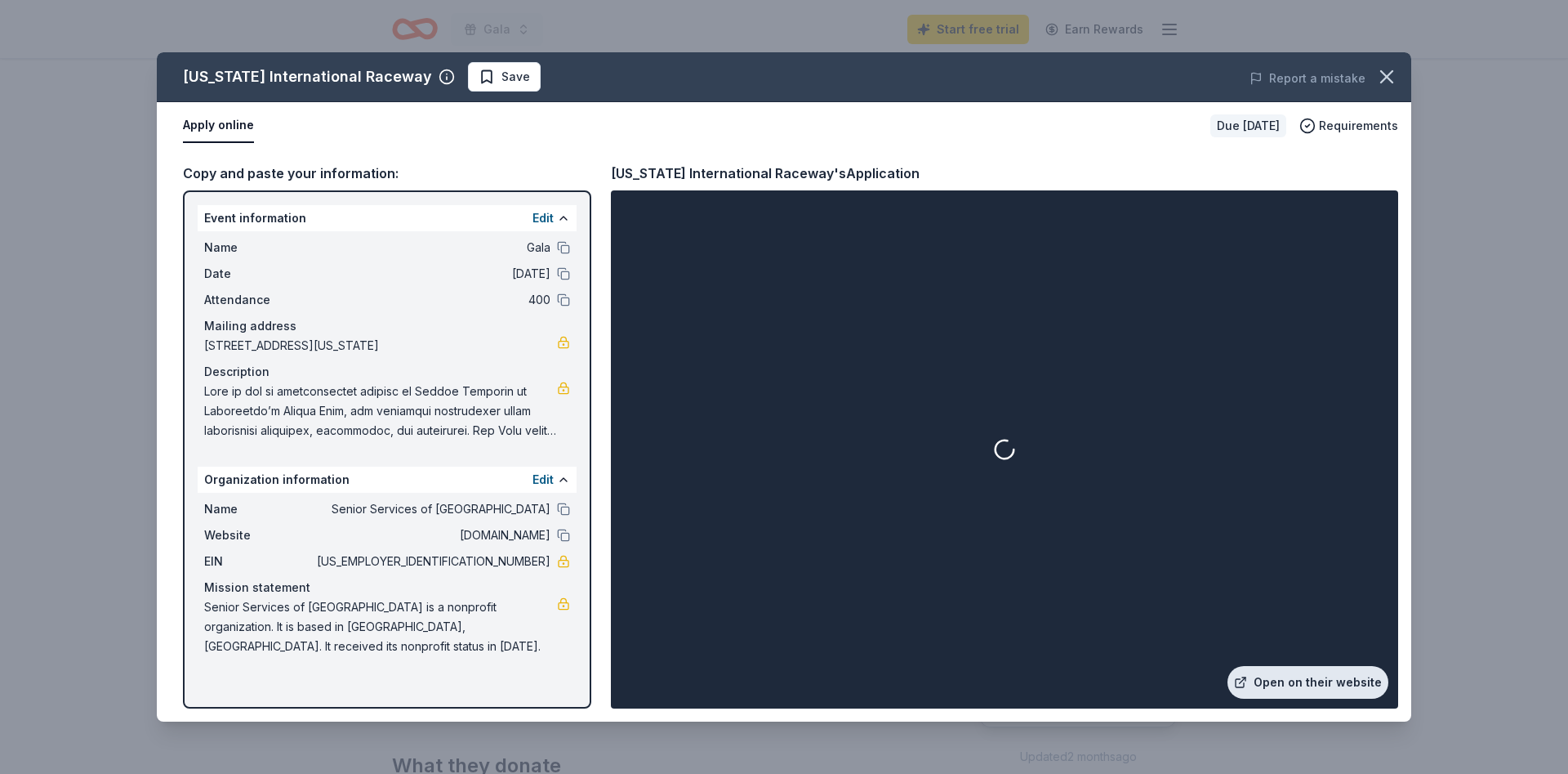
click at [1306, 684] on link "Open on their website" at bounding box center [1308, 682] width 161 height 33
